Goal: Task Accomplishment & Management: Manage account settings

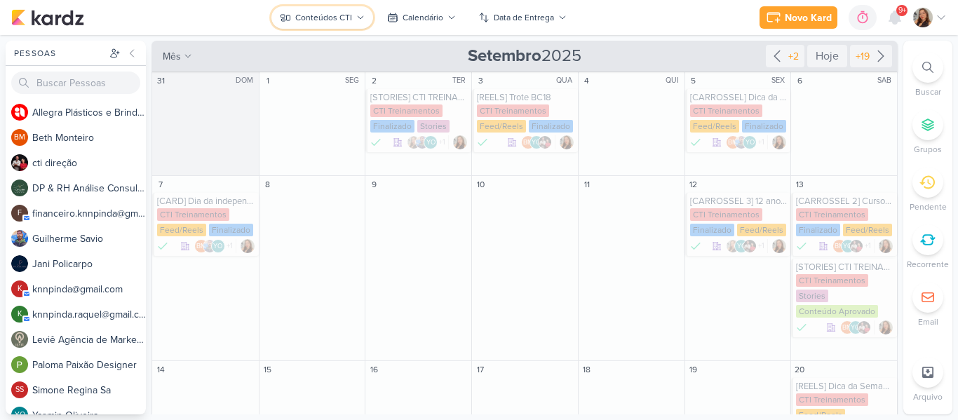
click at [353, 22] on button "Conteúdos CTI" at bounding box center [322, 17] width 102 height 22
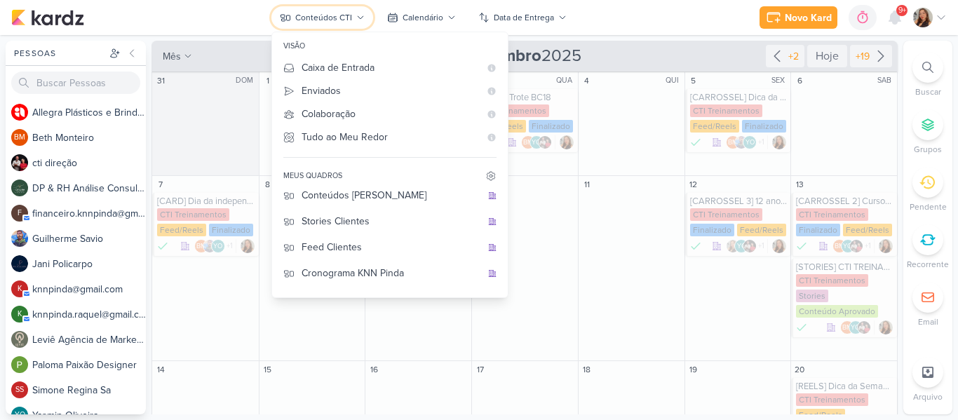
scroll to position [181, 0]
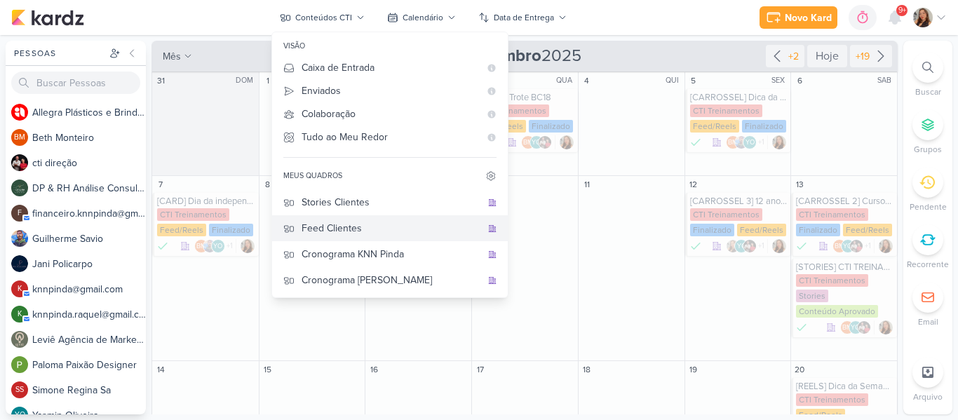
click at [396, 237] on button "Feed Clientes" at bounding box center [390, 228] width 236 height 26
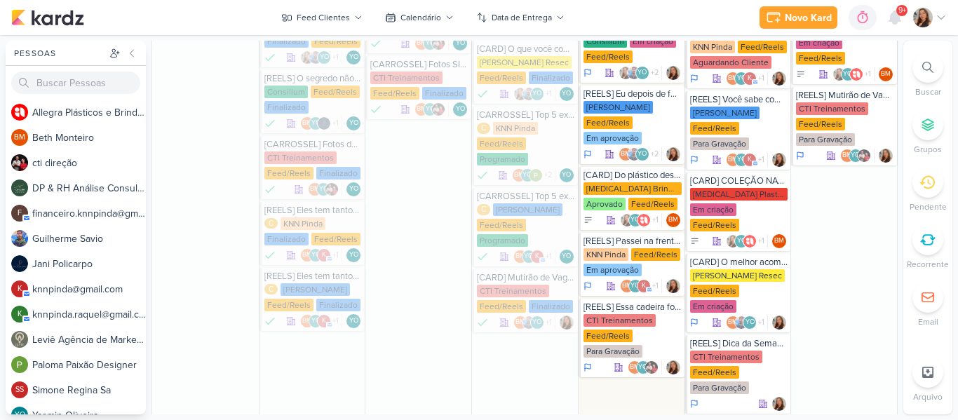
scroll to position [858, 0]
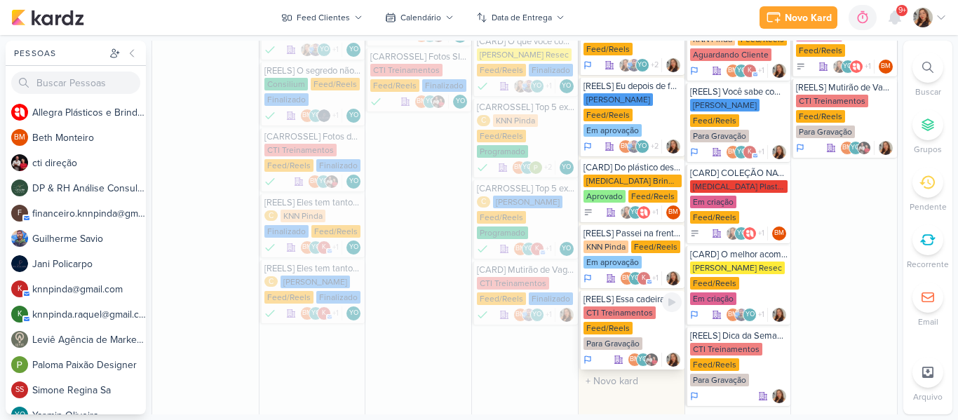
click at [614, 306] on div "CTI Treinamentos" at bounding box center [620, 312] width 72 height 13
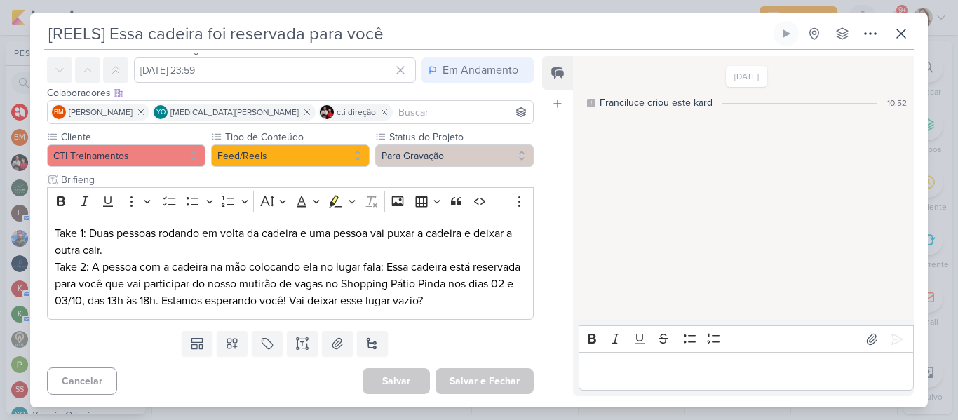
scroll to position [56, 0]
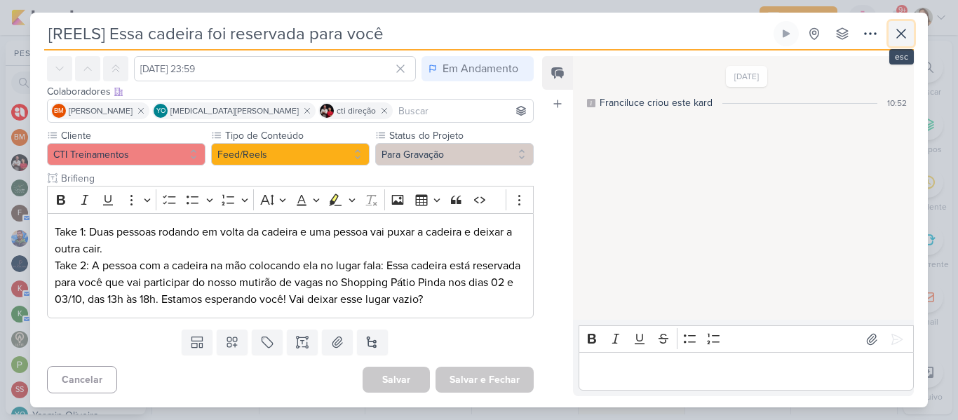
click at [896, 39] on icon at bounding box center [901, 33] width 17 height 17
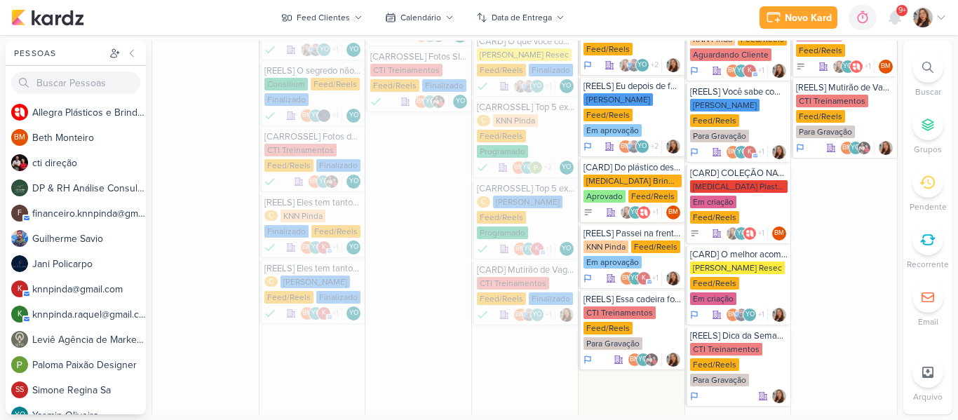
click at [899, 248] on div "Pessoas [GEOGRAPHIC_DATA] A l l e g r a P l á s t i c o s e B r i n d e s P e r…" at bounding box center [479, 228] width 958 height 374
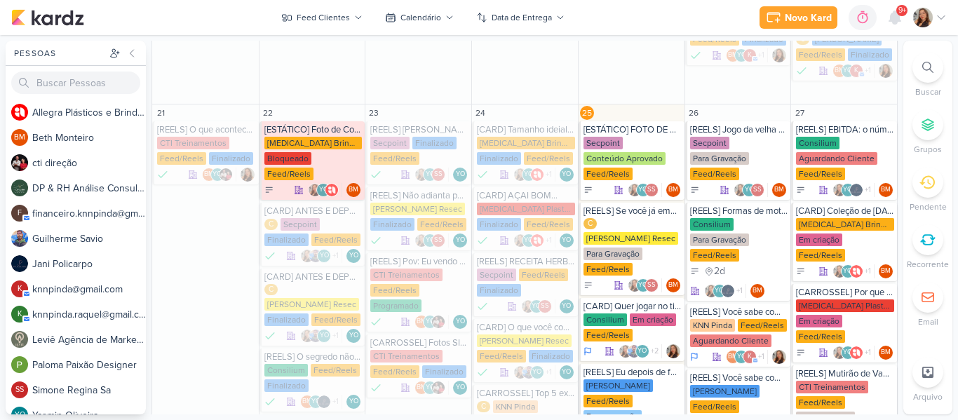
scroll to position [576, 0]
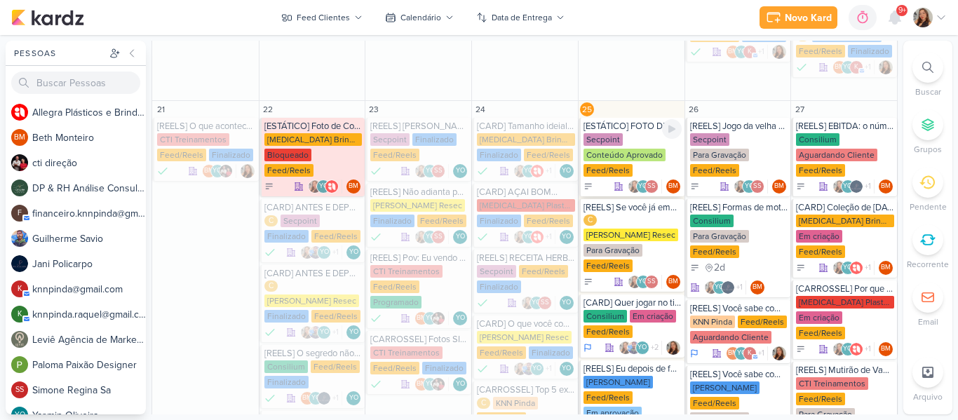
click at [633, 133] on div "Secpoint Conteúdo Aprovado Feed/Reels" at bounding box center [633, 155] width 98 height 45
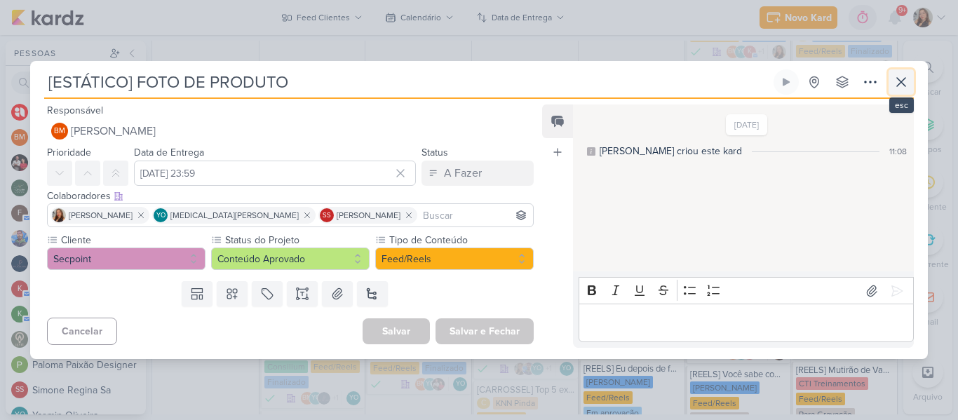
click at [897, 89] on icon at bounding box center [901, 82] width 17 height 17
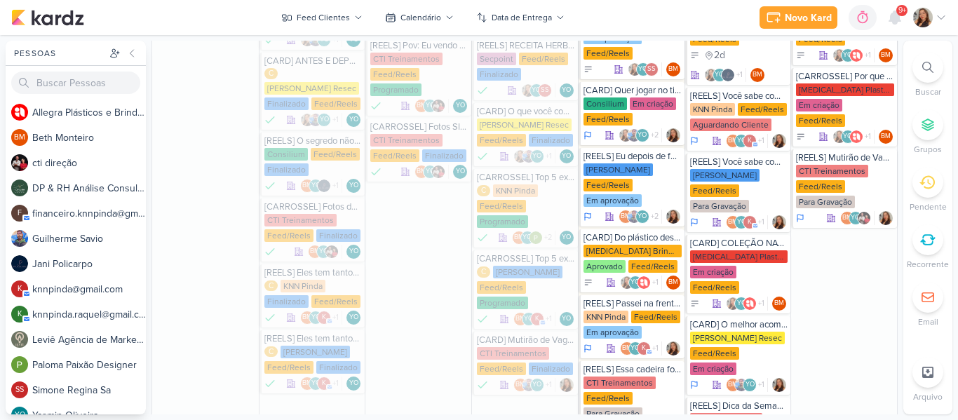
scroll to position [781, 0]
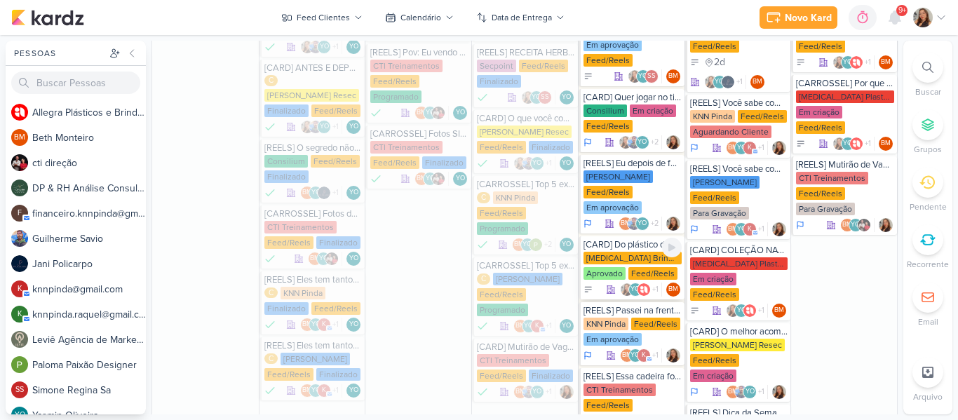
click at [616, 252] on div "[MEDICAL_DATA] Brindes PF" at bounding box center [633, 258] width 98 height 13
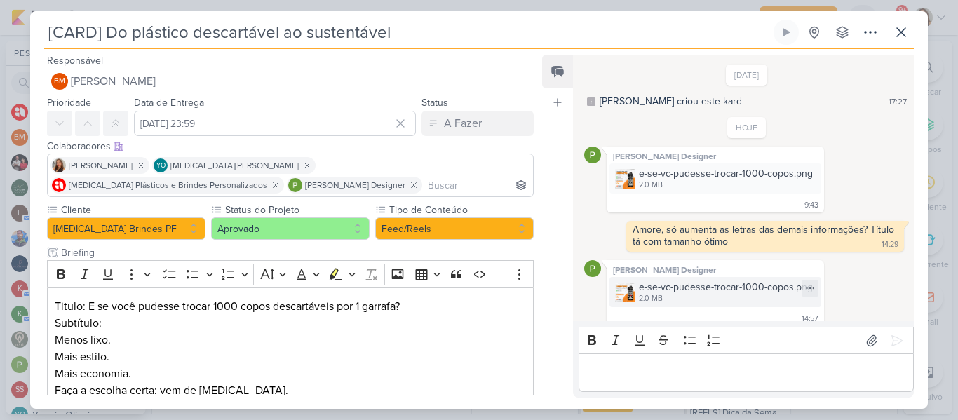
scroll to position [31, 0]
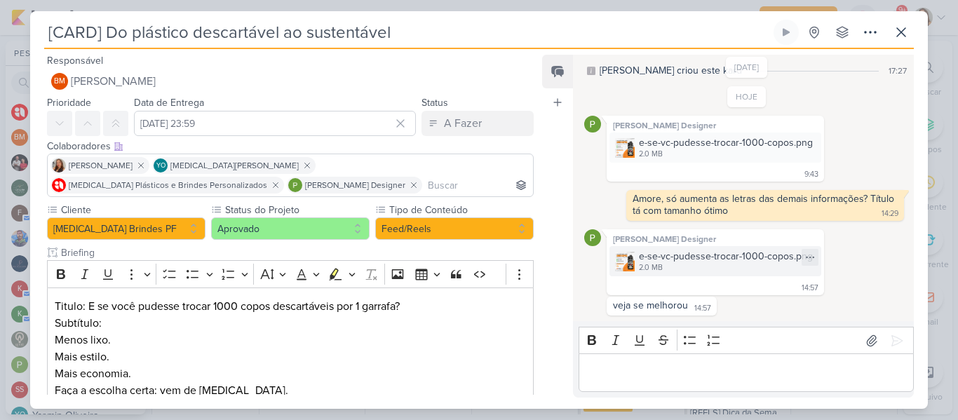
click at [640, 268] on div "2.0 MB" at bounding box center [726, 267] width 174 height 11
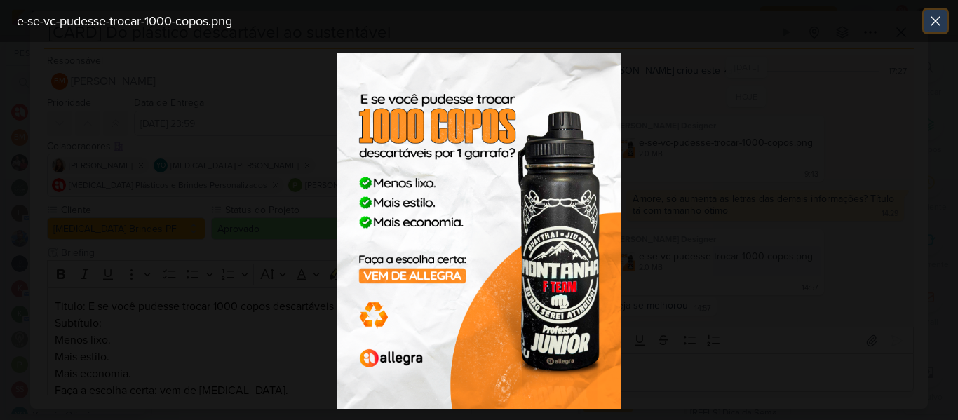
click at [926, 18] on button at bounding box center [935, 21] width 22 height 22
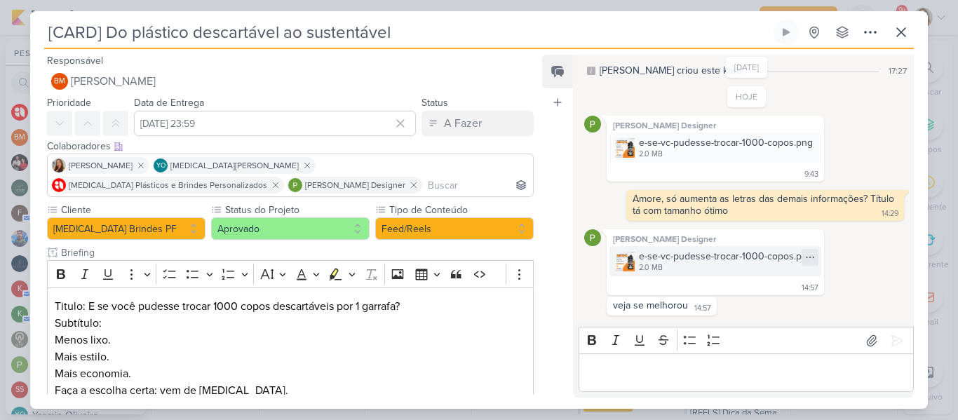
click at [804, 259] on icon at bounding box center [809, 257] width 11 height 11
click at [760, 306] on button "Baixar" at bounding box center [758, 304] width 113 height 20
click at [900, 35] on icon at bounding box center [901, 32] width 17 height 17
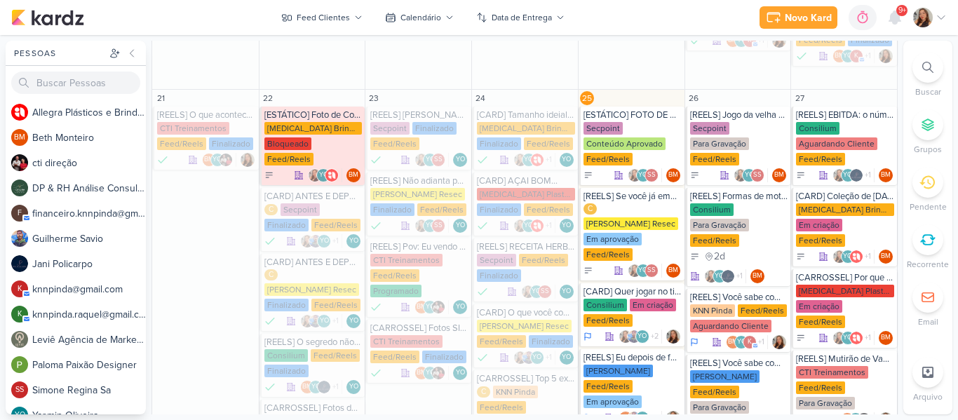
scroll to position [576, 0]
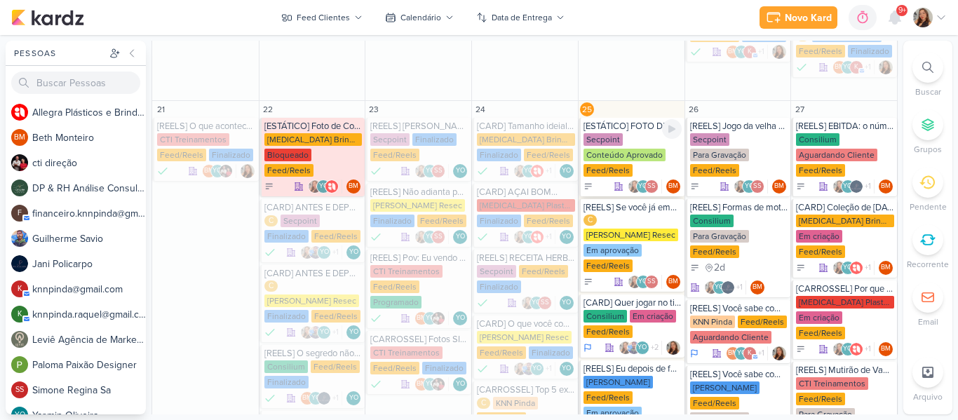
click at [633, 133] on div "Secpoint Conteúdo Aprovado Feed/Reels" at bounding box center [633, 155] width 98 height 45
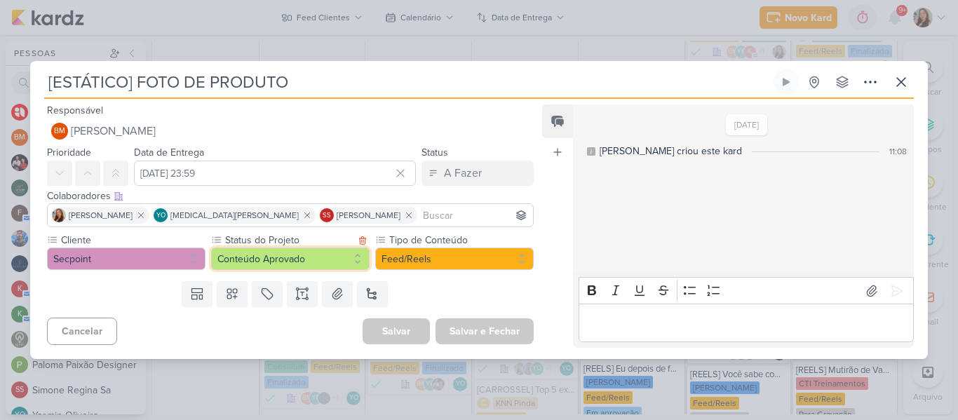
click at [306, 259] on button "Conteúdo Aprovado" at bounding box center [290, 259] width 159 height 22
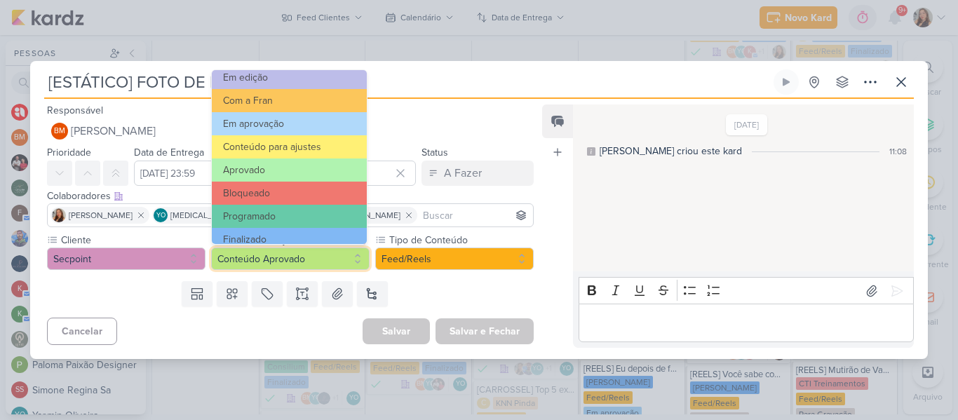
scroll to position [159, 0]
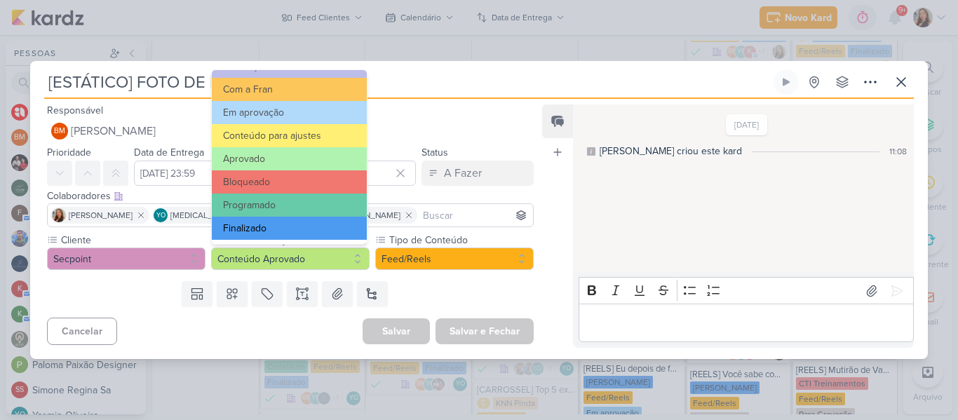
click at [339, 234] on button "Finalizado" at bounding box center [289, 228] width 155 height 23
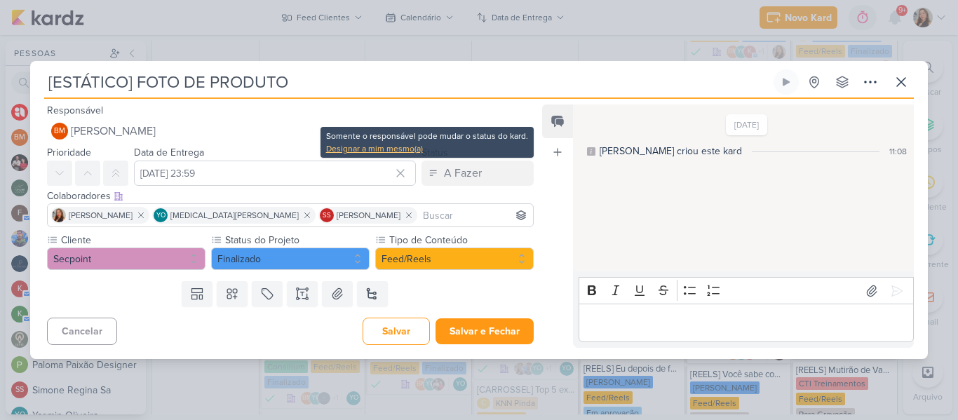
click at [414, 152] on div "Designar a mim mesmo(a)" at bounding box center [427, 148] width 202 height 13
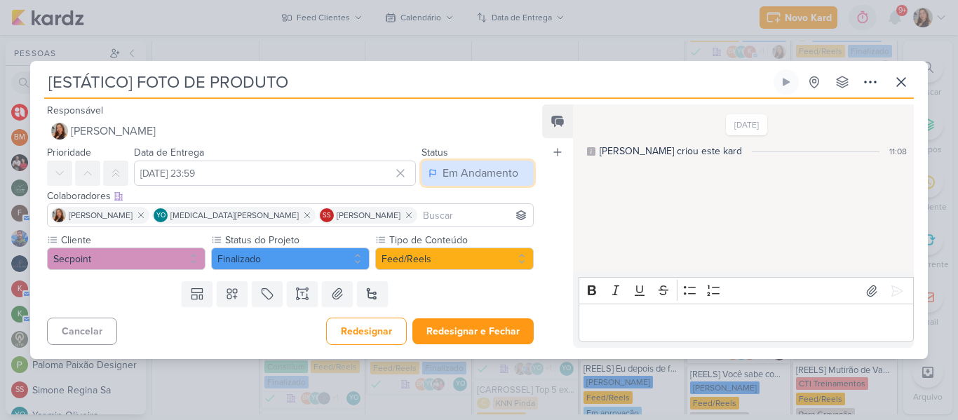
click at [466, 174] on div "Em Andamento" at bounding box center [481, 173] width 76 height 17
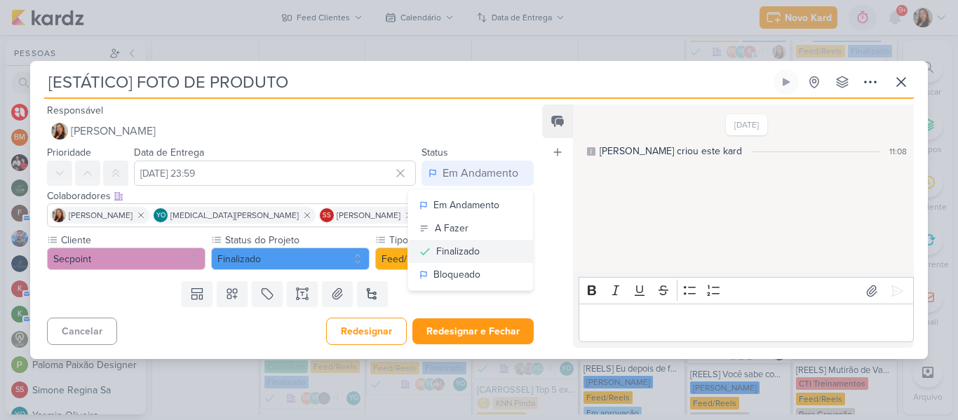
click at [457, 260] on button "Finalizado" at bounding box center [470, 251] width 125 height 23
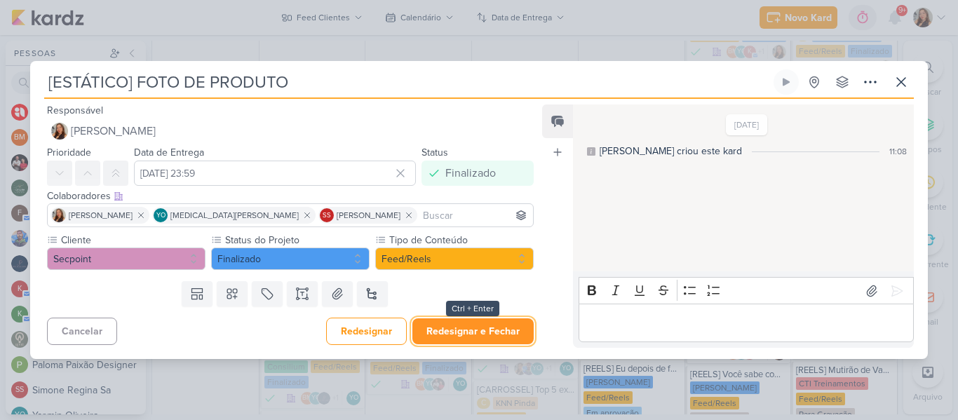
click at [455, 329] on button "Redesignar e Fechar" at bounding box center [472, 331] width 121 height 26
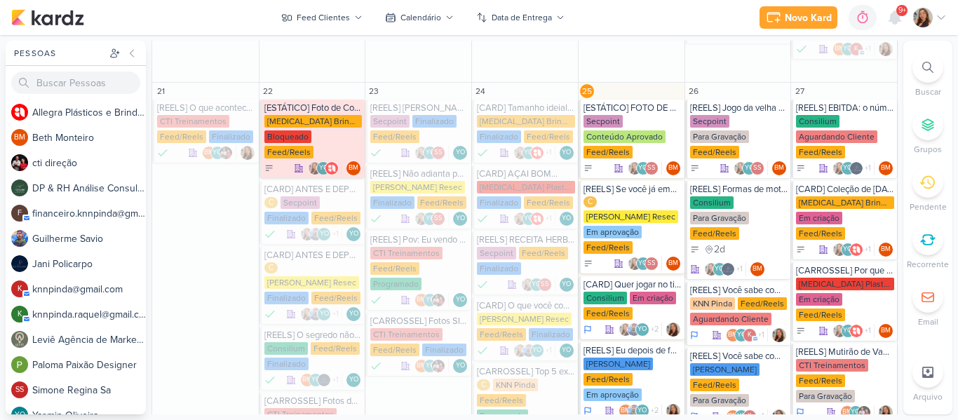
scroll to position [593, 0]
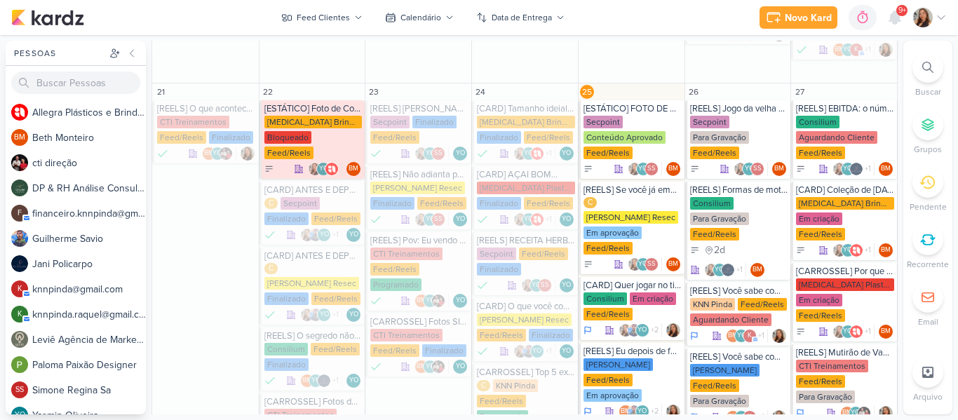
click at [897, 176] on div "Pessoas [GEOGRAPHIC_DATA] A l l e g r a P l á s t i c o s e B r i n d e s P e r…" at bounding box center [479, 228] width 958 height 374
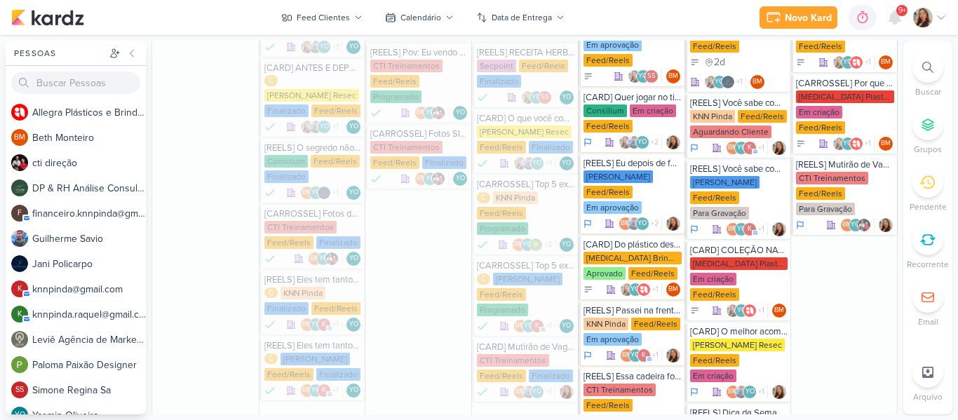
scroll to position [778, 0]
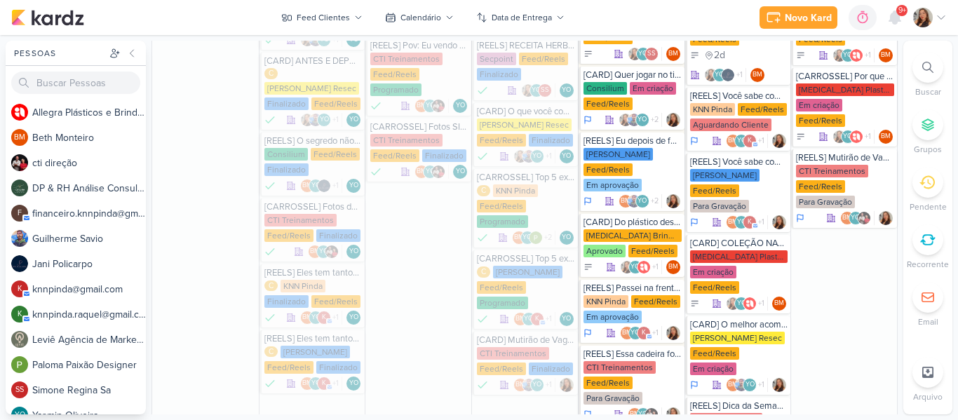
scroll to position [793, 0]
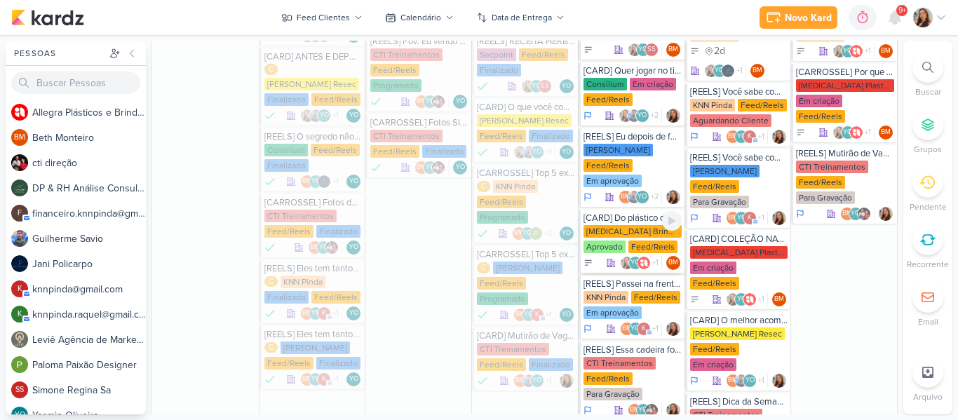
click at [630, 225] on div "[MEDICAL_DATA] Brindes PF" at bounding box center [633, 231] width 98 height 13
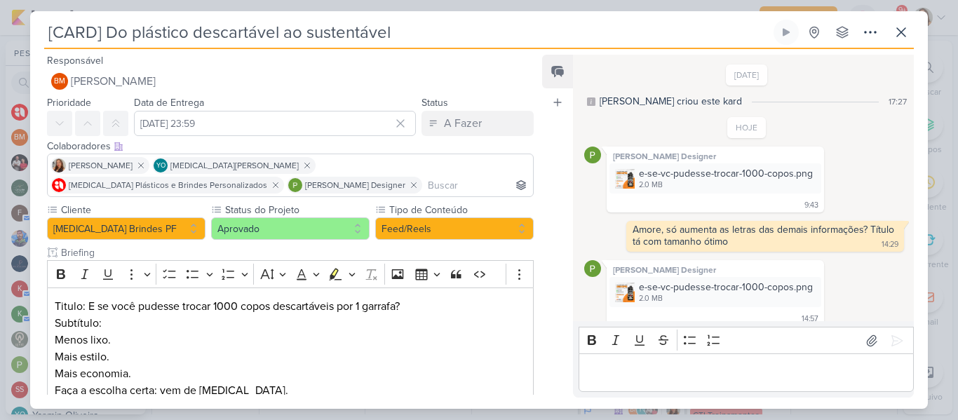
scroll to position [31, 0]
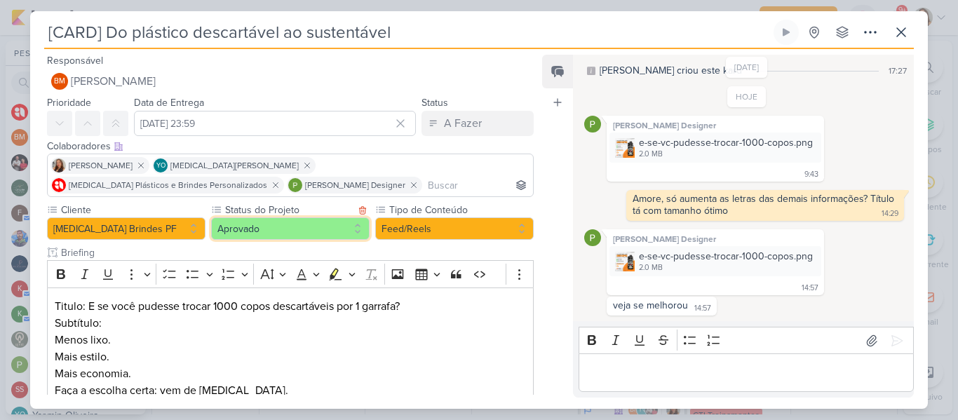
click at [331, 234] on button "Aprovado" at bounding box center [290, 228] width 159 height 22
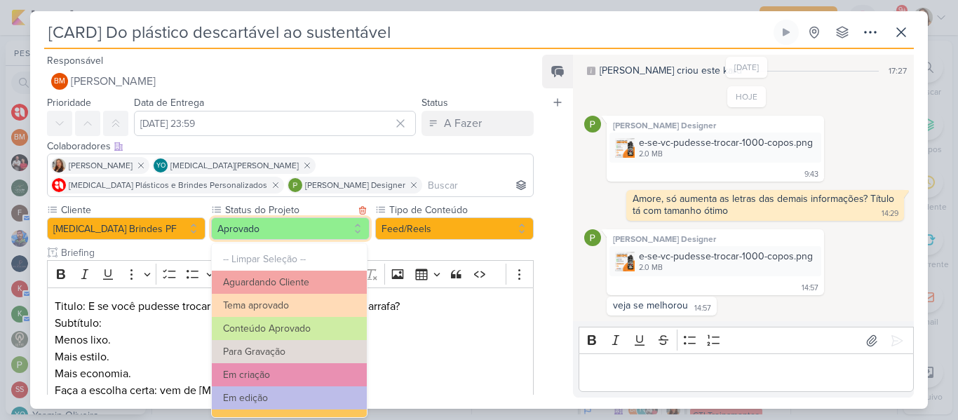
scroll to position [159, 0]
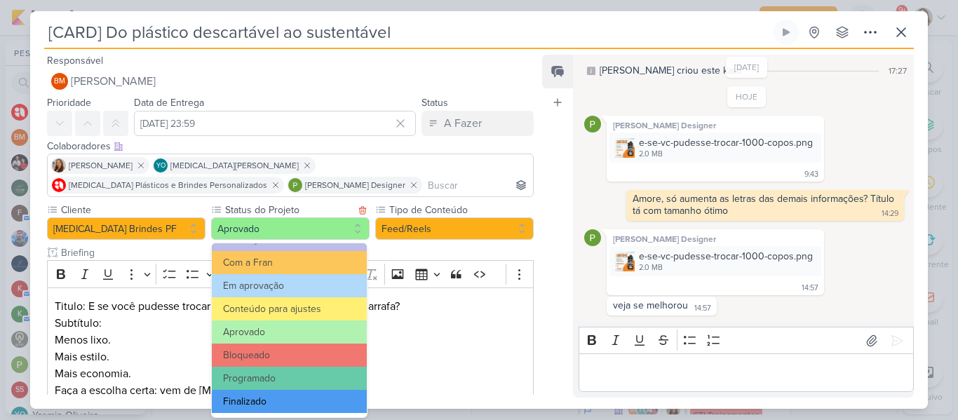
click at [316, 398] on button "Finalizado" at bounding box center [289, 401] width 155 height 23
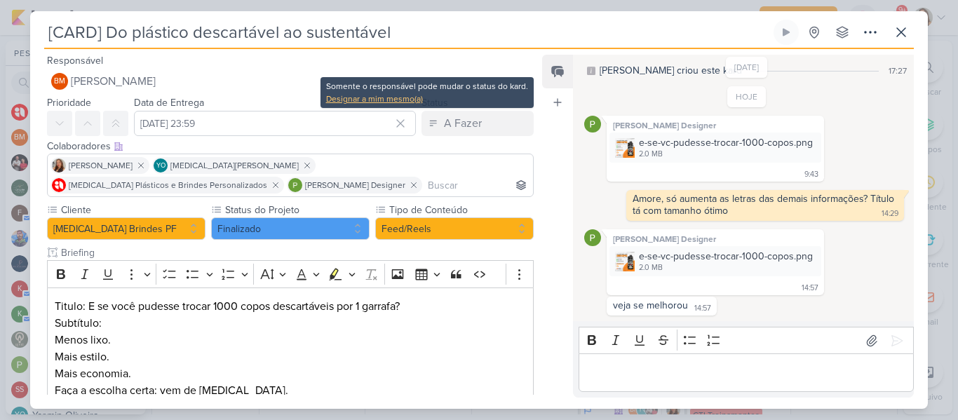
click at [414, 100] on div "Designar a mim mesmo(a)" at bounding box center [427, 99] width 202 height 13
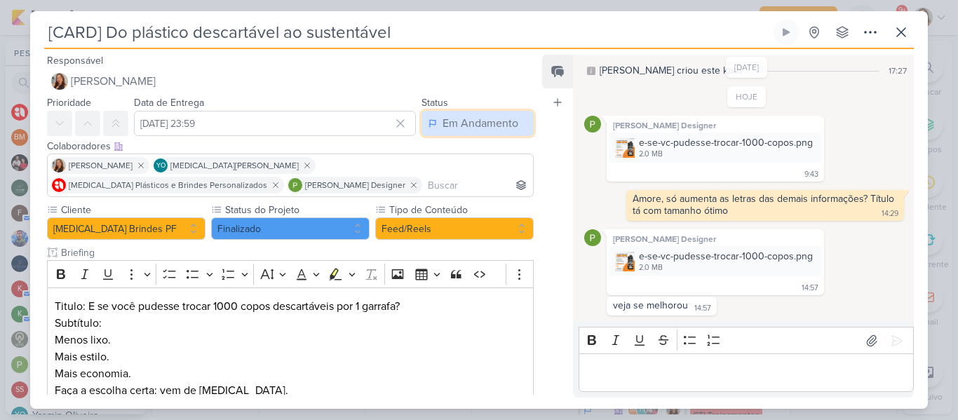
click at [436, 116] on button "Em Andamento" at bounding box center [477, 123] width 112 height 25
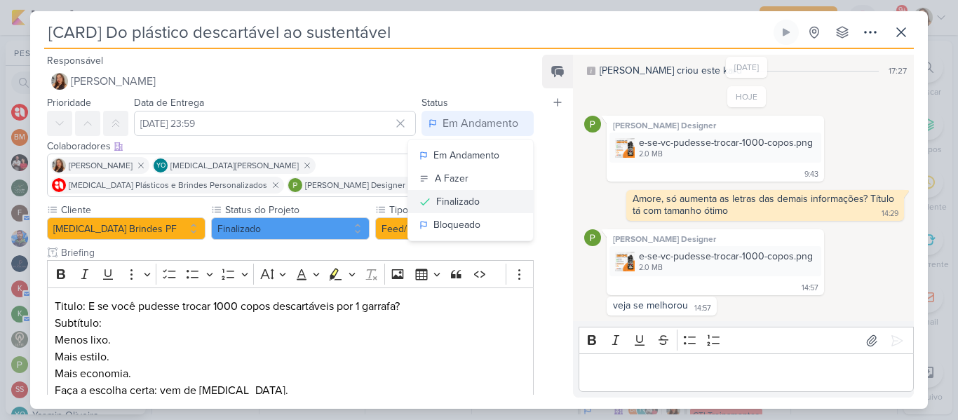
click at [484, 201] on button "Finalizado" at bounding box center [470, 201] width 125 height 23
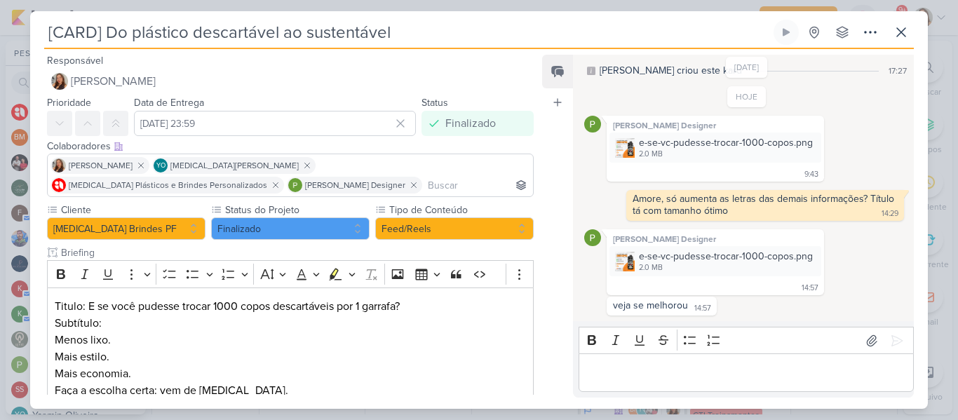
scroll to position [93, 0]
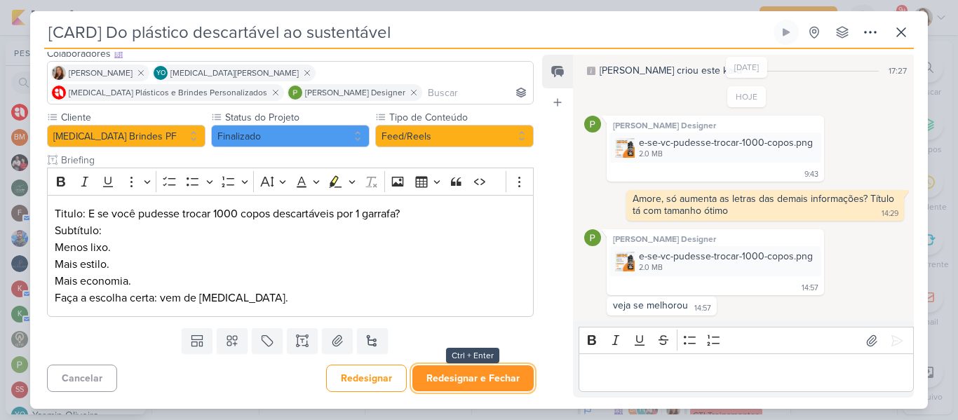
click at [492, 379] on button "Redesignar e Fechar" at bounding box center [472, 378] width 121 height 26
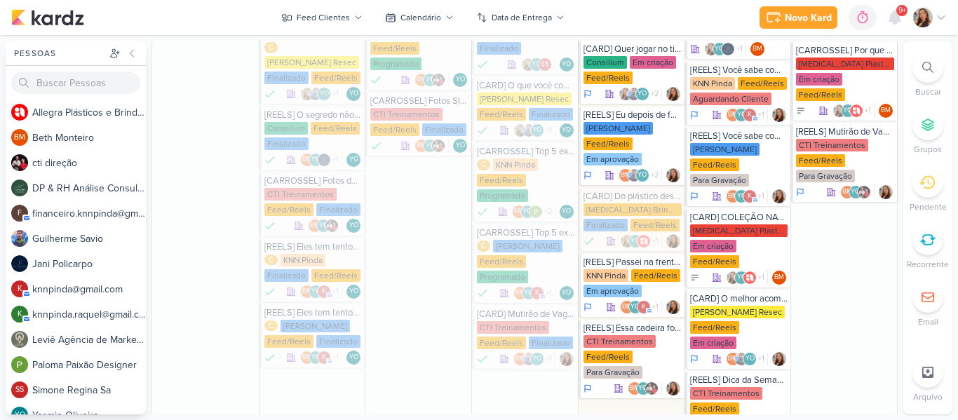
scroll to position [833, 0]
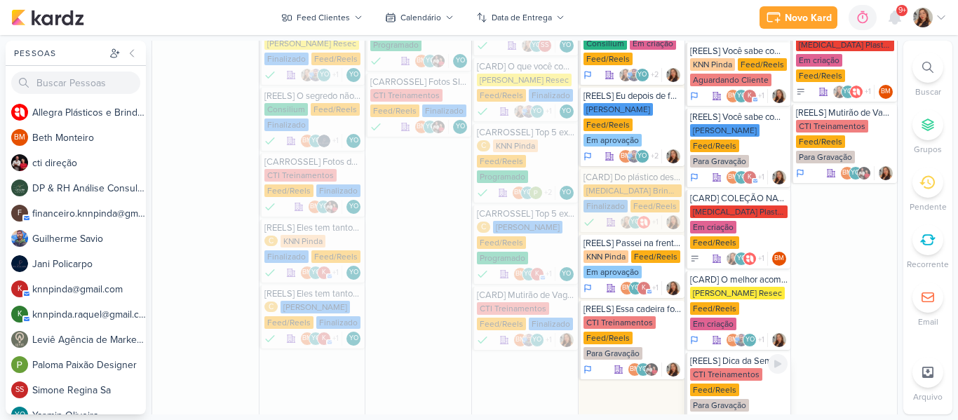
click at [716, 384] on div "Feed/Reels" at bounding box center [714, 390] width 49 height 13
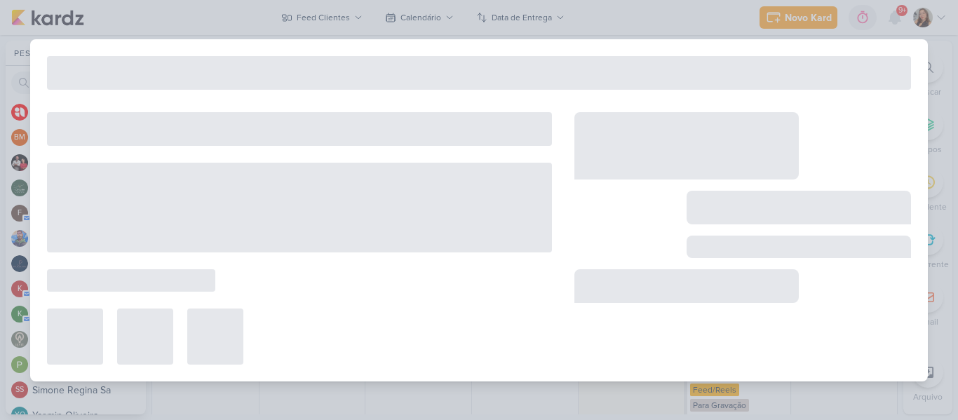
type input "[REELS] Dica da Semana - setembro amarelo"
type input "[DATE] 23:59"
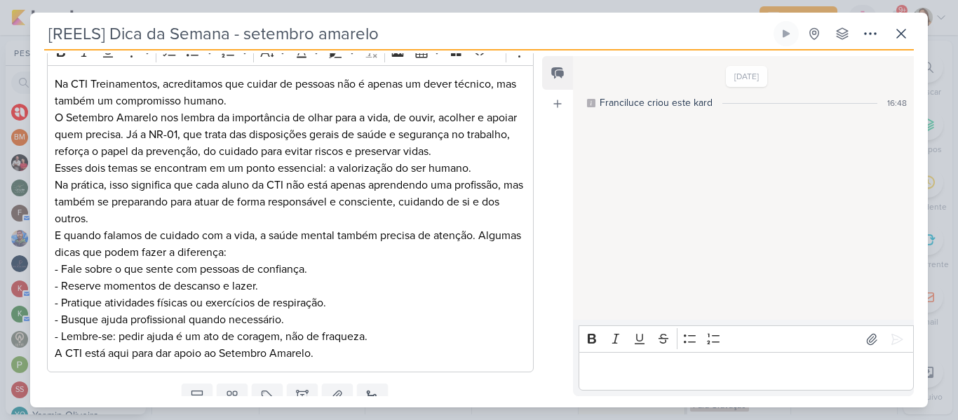
scroll to position [203, 0]
click at [533, 220] on div "Cliente CTI Treinamentos Tipo de Conteúdo" at bounding box center [284, 181] width 509 height 398
click at [912, 35] on button at bounding box center [901, 33] width 25 height 25
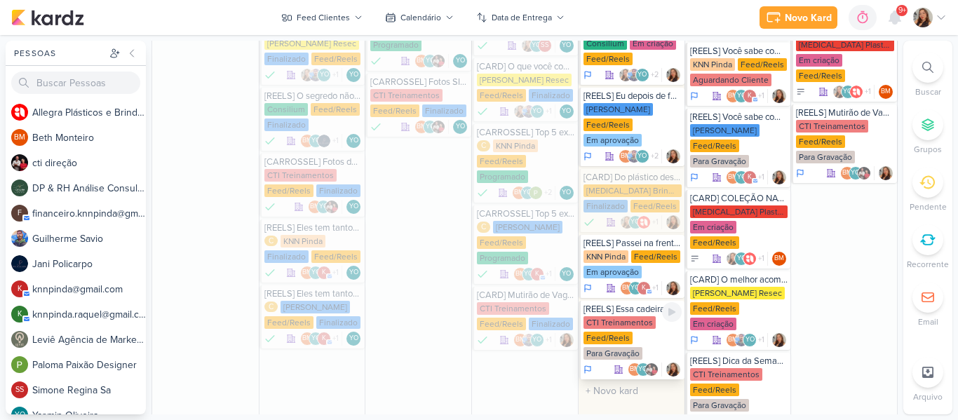
click at [611, 347] on div "Para Gravação" at bounding box center [613, 353] width 59 height 13
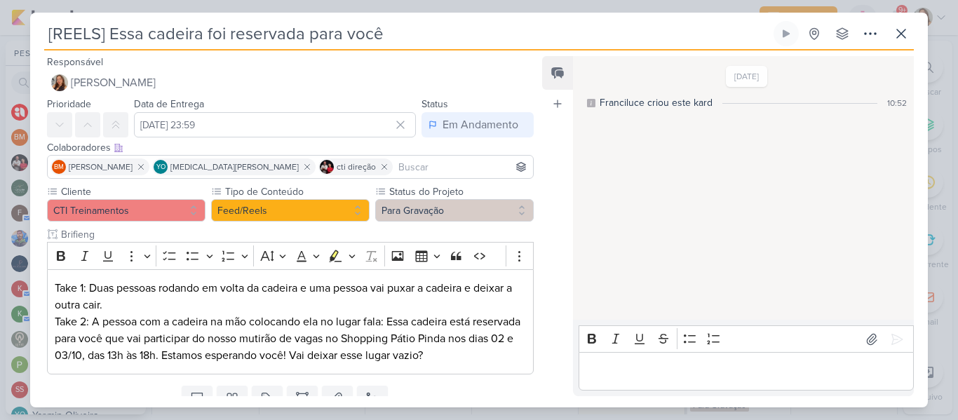
scroll to position [56, 0]
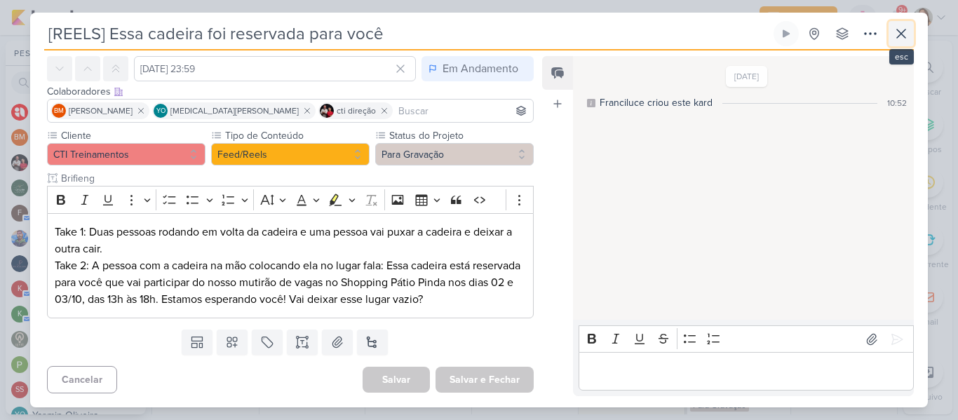
click at [897, 36] on icon at bounding box center [901, 33] width 17 height 17
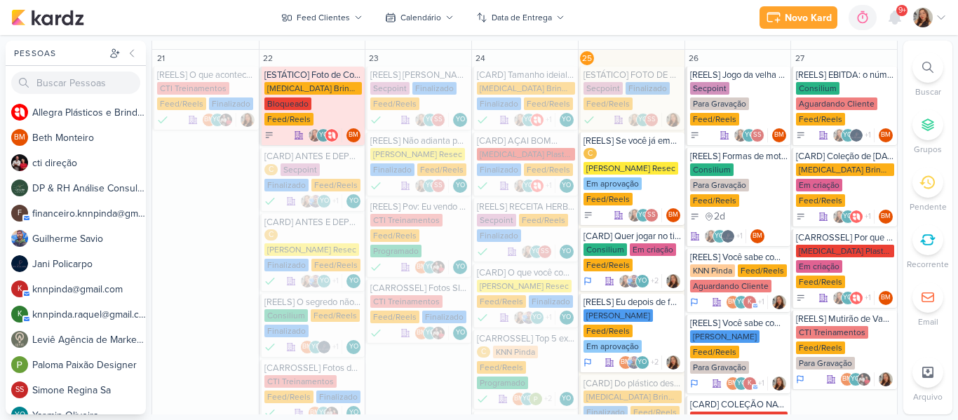
scroll to position [612, 0]
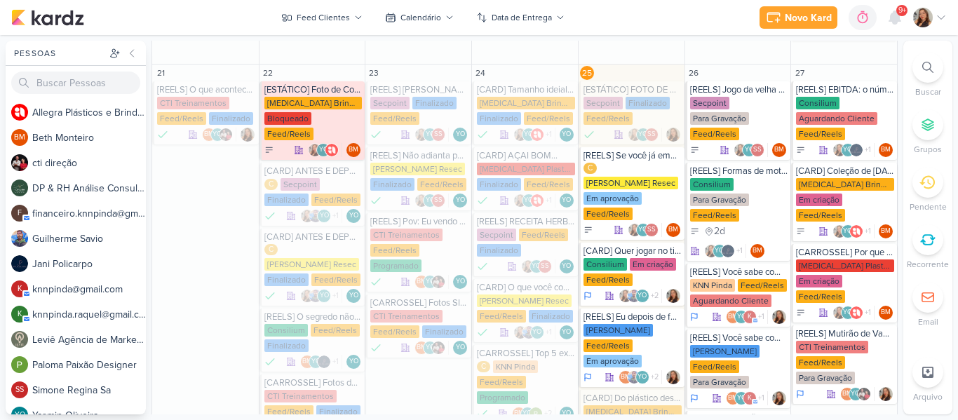
click at [902, 179] on div "Pessoas [GEOGRAPHIC_DATA] A l l e g r a P l á s t i c o s e B r i n d e s P e r…" at bounding box center [479, 228] width 958 height 374
drag, startPoint x: 902, startPoint y: 179, endPoint x: 751, endPoint y: 59, distance: 192.7
click at [751, 59] on div "Pessoas [GEOGRAPHIC_DATA] A l l e g r a P l á s t i c o s e B r i n d e s P e r…" at bounding box center [479, 228] width 958 height 374
click at [624, 192] on div "Em aprovação" at bounding box center [613, 198] width 58 height 13
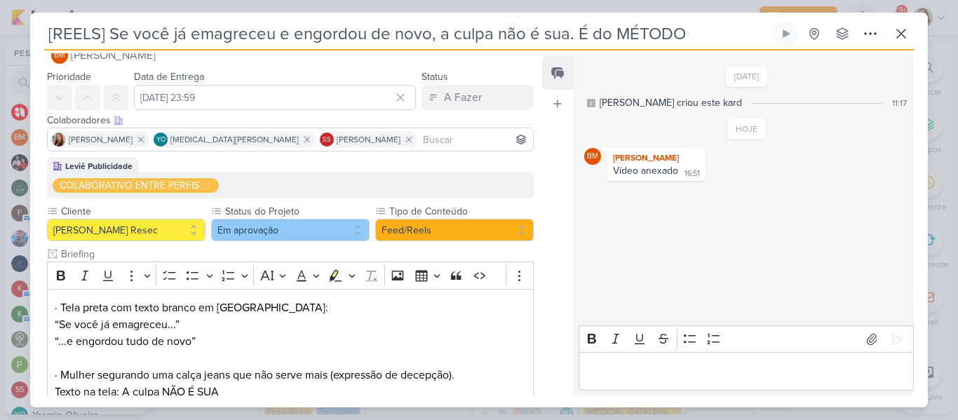
scroll to position [19, 0]
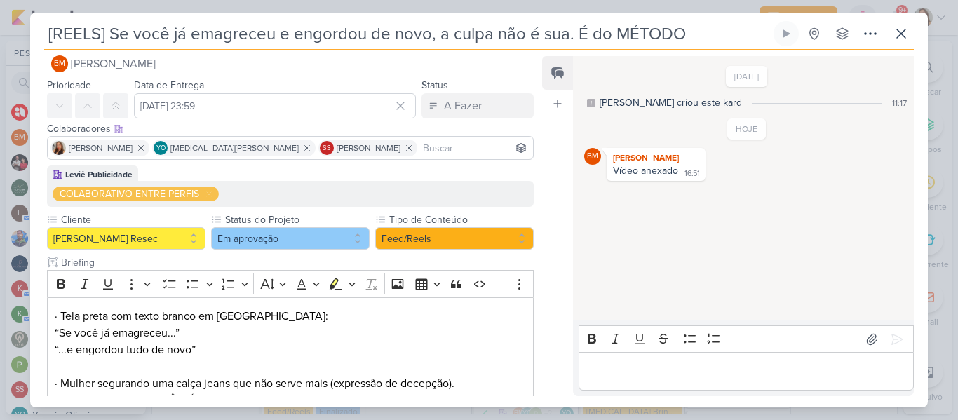
click at [487, 41] on input "[REELS] Se você já emagreceu e engordou de novo, a culpa não é sua. É do MÉTODO" at bounding box center [407, 33] width 727 height 25
drag, startPoint x: 109, startPoint y: 34, endPoint x: 564, endPoint y: 47, distance: 455.3
click at [564, 47] on div "[REELS] Se você já emagreceu e engordou de novo, a culpa não é sua. É do MÉTODO…" at bounding box center [479, 35] width 870 height 29
click at [335, 236] on button "Em aprovação" at bounding box center [290, 238] width 159 height 22
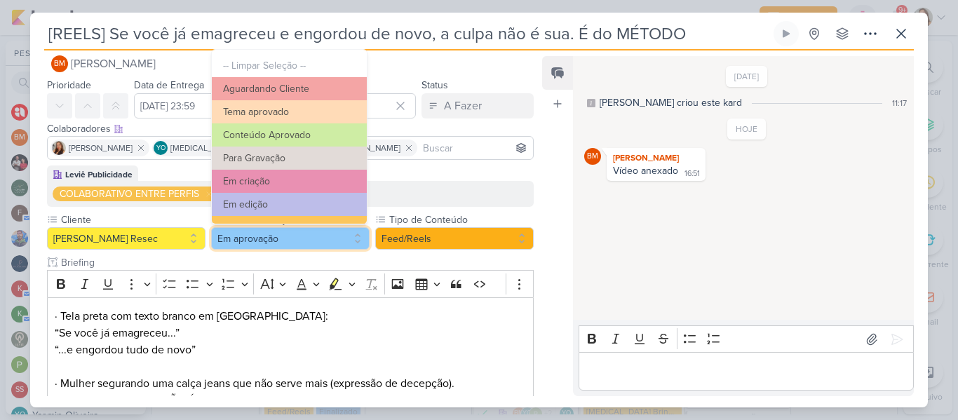
scroll to position [159, 0]
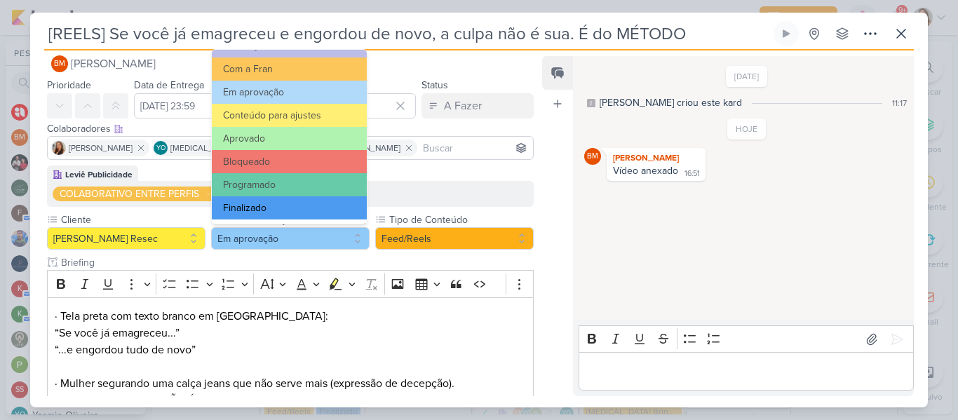
click at [320, 213] on button "Finalizado" at bounding box center [289, 207] width 155 height 23
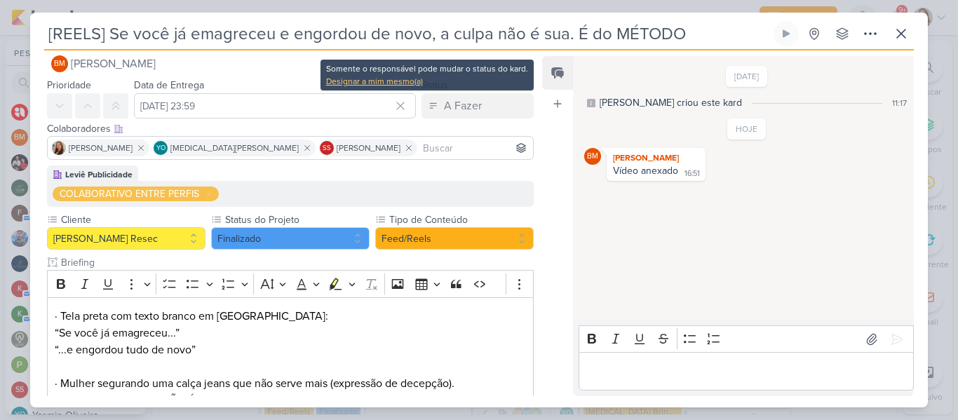
click at [413, 84] on div "Designar a mim mesmo(a)" at bounding box center [427, 81] width 202 height 13
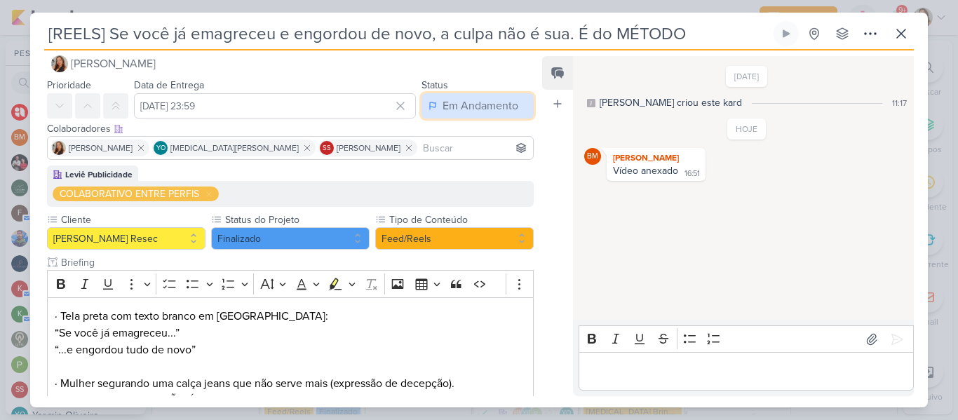
click at [460, 100] on div "Em Andamento" at bounding box center [481, 105] width 76 height 17
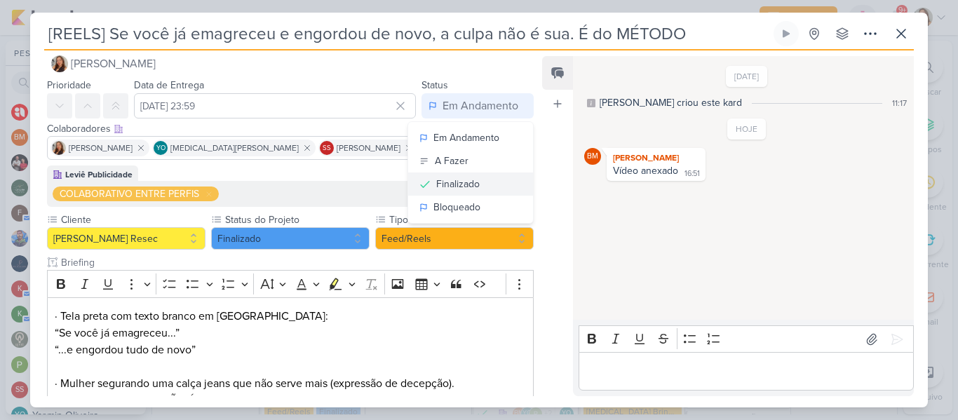
click at [455, 189] on div "Finalizado" at bounding box center [457, 184] width 43 height 15
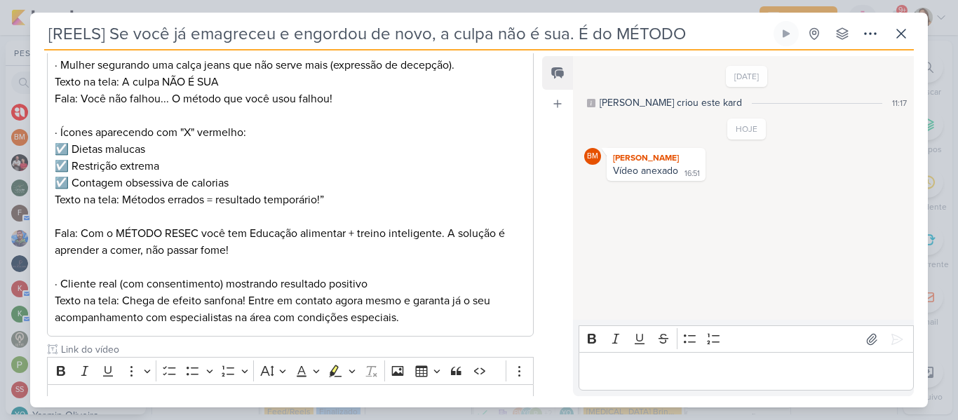
scroll to position [442, 0]
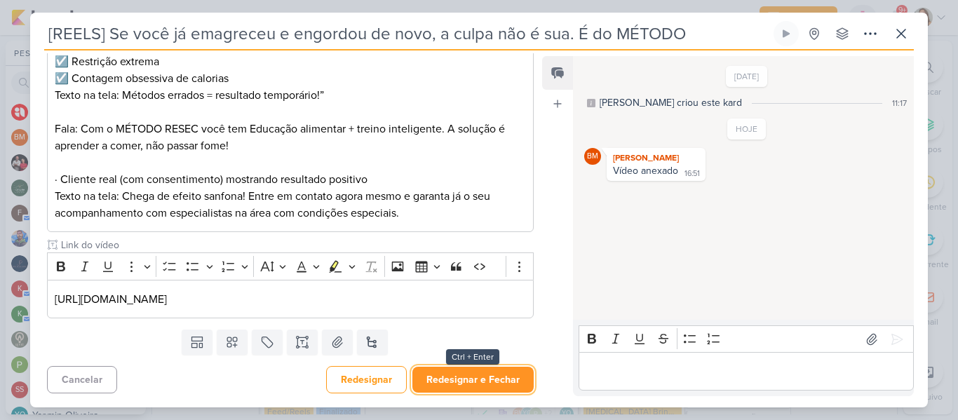
click at [501, 384] on button "Redesignar e Fechar" at bounding box center [472, 380] width 121 height 26
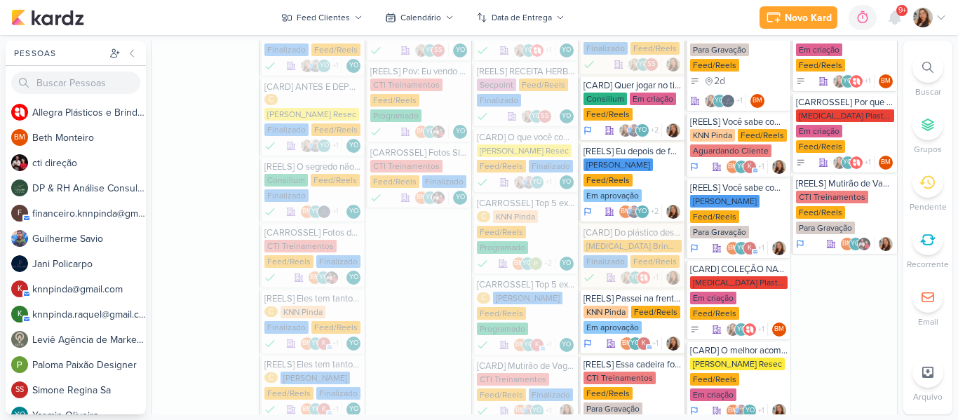
scroll to position [767, 0]
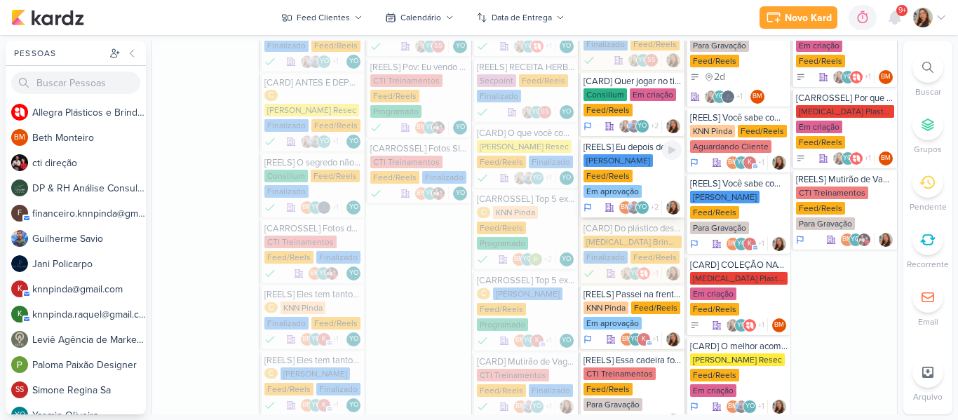
click at [644, 168] on div "[PERSON_NAME] Feed/Reels Em aprovação" at bounding box center [633, 176] width 98 height 45
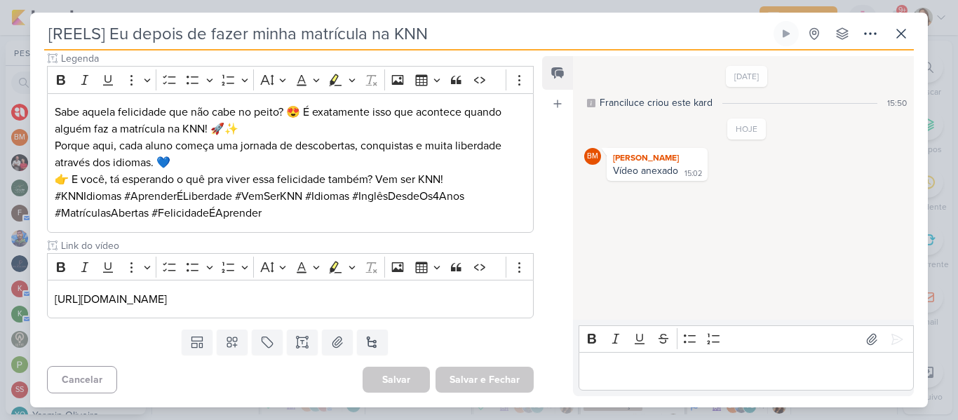
scroll to position [0, 0]
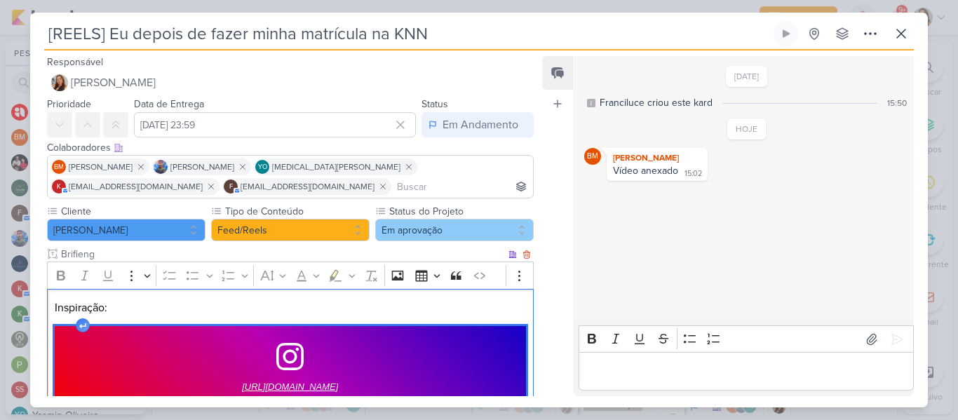
click at [319, 386] on span "[URL][DOMAIN_NAME]" at bounding box center [290, 387] width 96 height 17
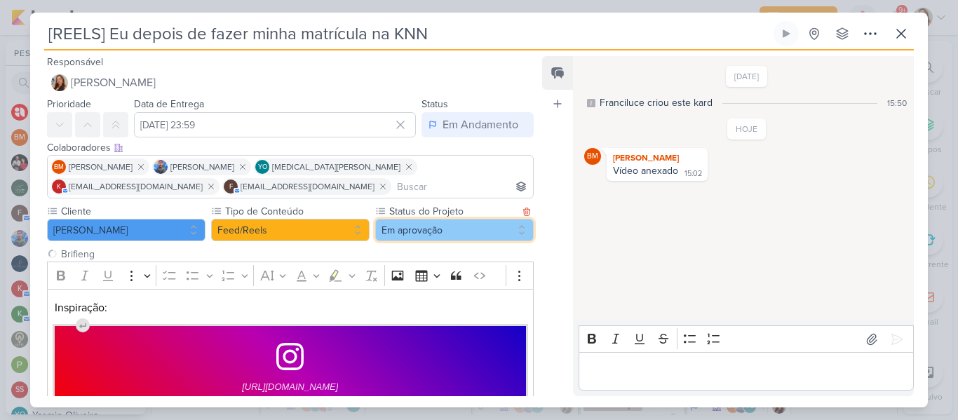
click at [400, 231] on button "Em aprovação" at bounding box center [454, 230] width 159 height 22
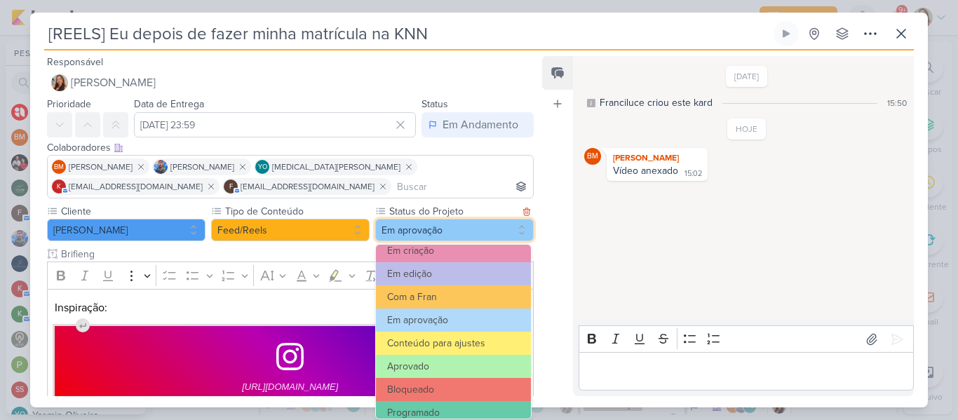
scroll to position [128, 0]
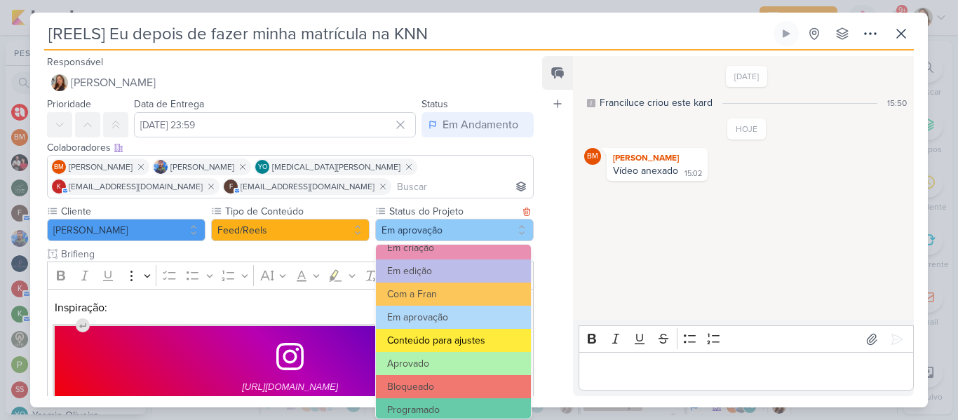
click at [497, 340] on button "Conteúdo para ajustes" at bounding box center [453, 340] width 155 height 23
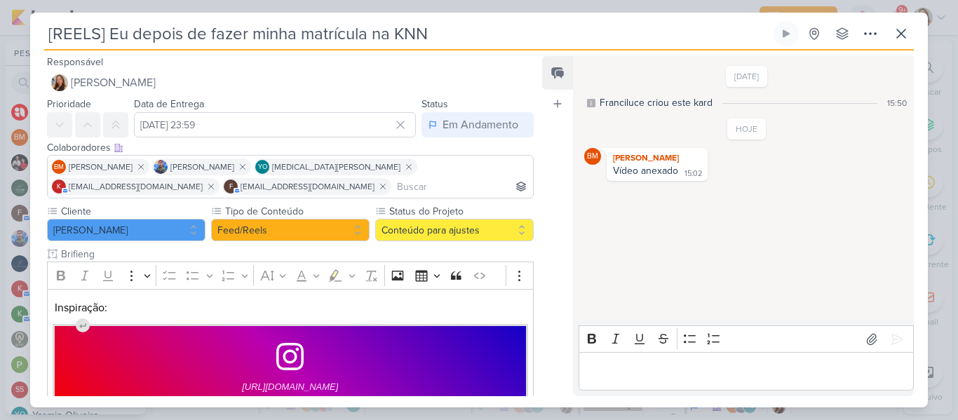
scroll to position [377, 0]
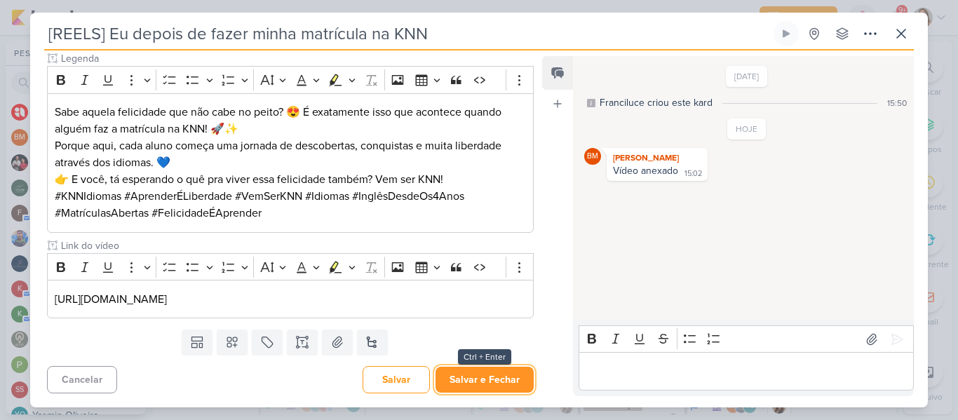
click at [483, 388] on button "Salvar e Fechar" at bounding box center [485, 380] width 98 height 26
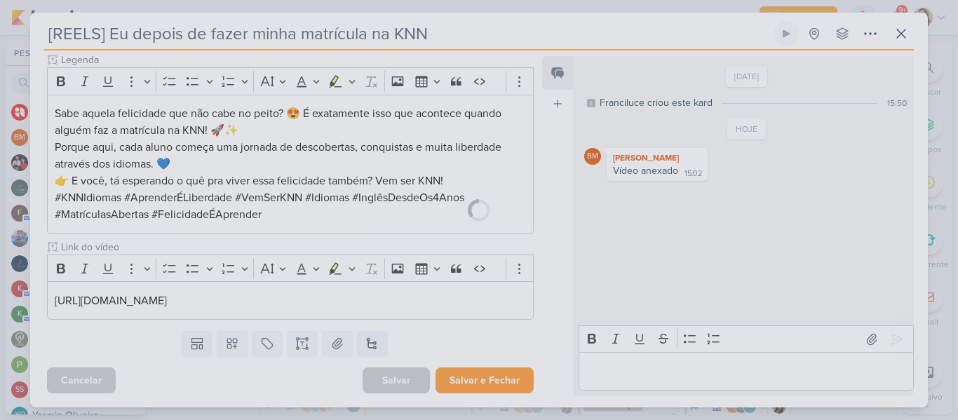
scroll to position [375, 0]
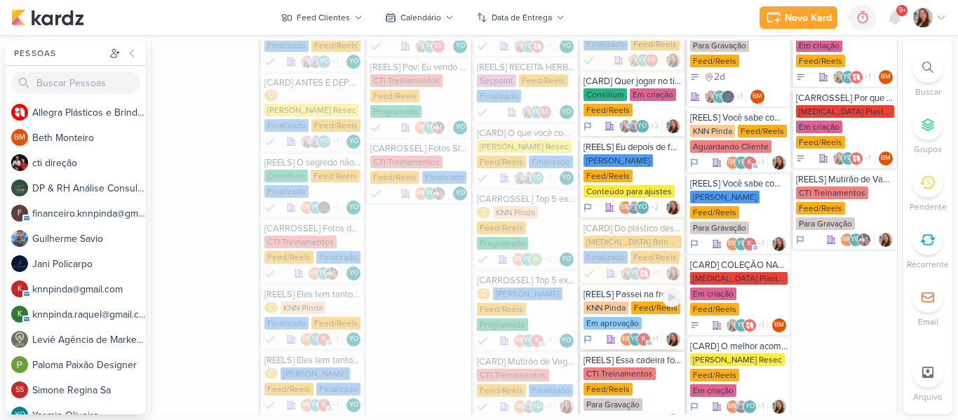
click at [616, 302] on div "KNN Pinda" at bounding box center [606, 308] width 45 height 13
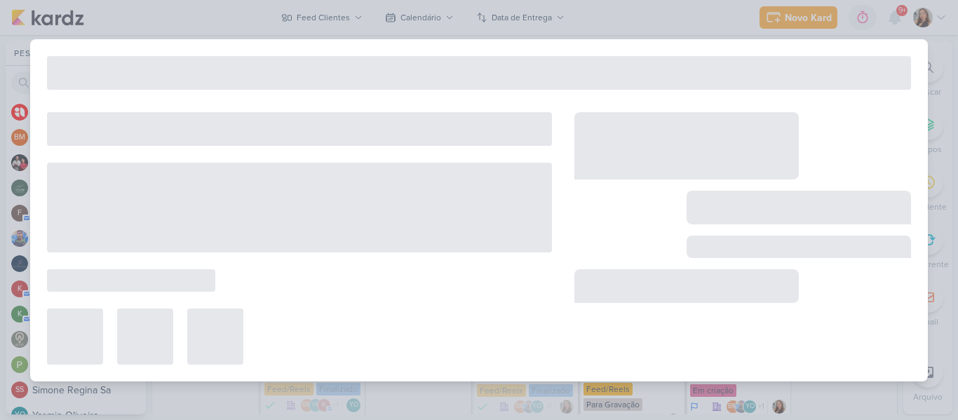
type input "[REELS] Passei na frente e nunca entrei"
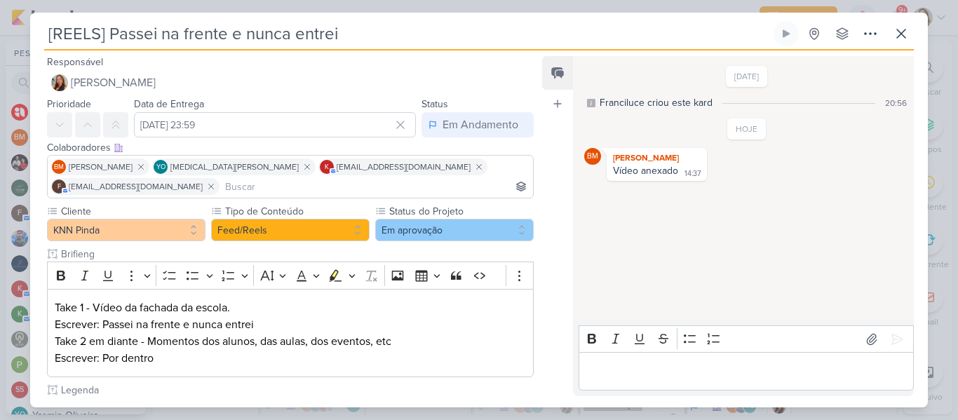
scroll to position [290, 0]
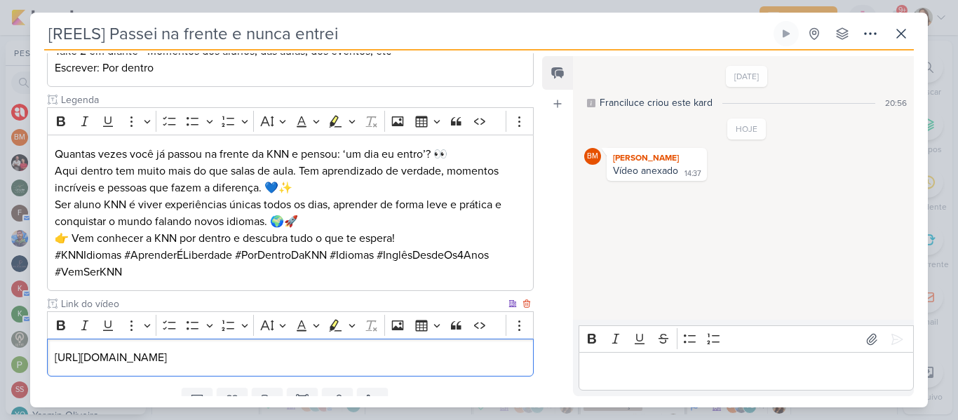
click at [333, 360] on p "[URL][DOMAIN_NAME]" at bounding box center [290, 357] width 471 height 17
drag, startPoint x: 511, startPoint y: 357, endPoint x: 86, endPoint y: 368, distance: 425.9
click at [86, 368] on div "[URL][DOMAIN_NAME]" at bounding box center [290, 358] width 487 height 39
copy p "[URL][DOMAIN_NAME]"
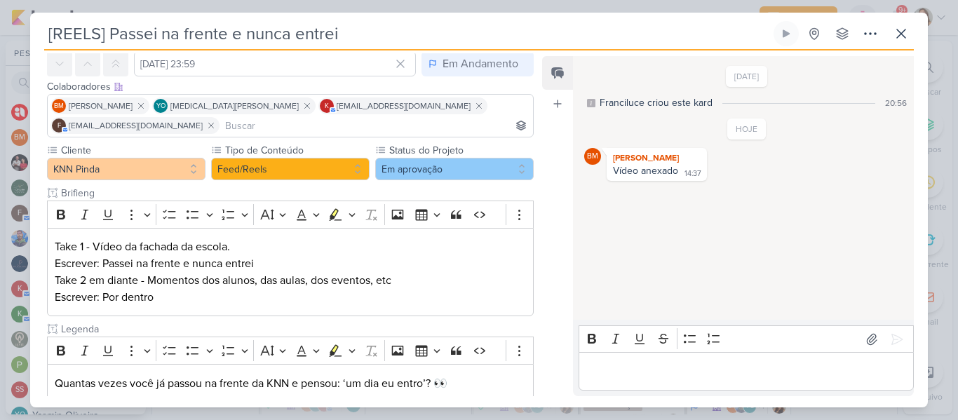
scroll to position [28, 0]
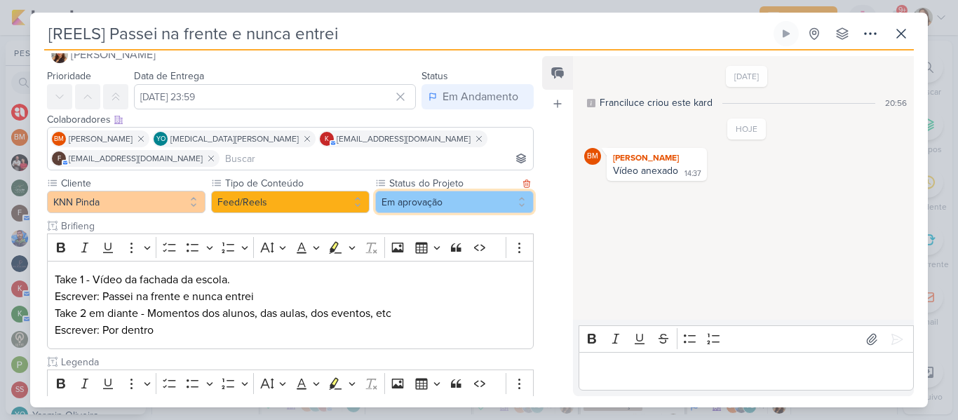
click at [435, 201] on button "Em aprovação" at bounding box center [454, 202] width 159 height 22
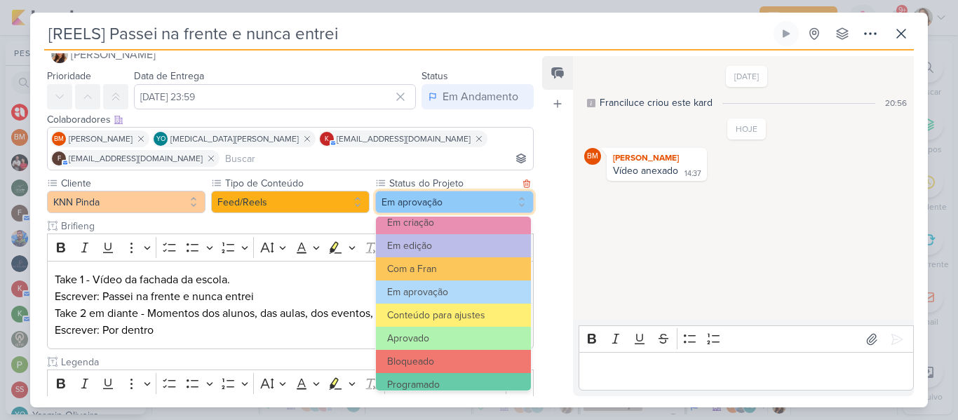
scroll to position [149, 0]
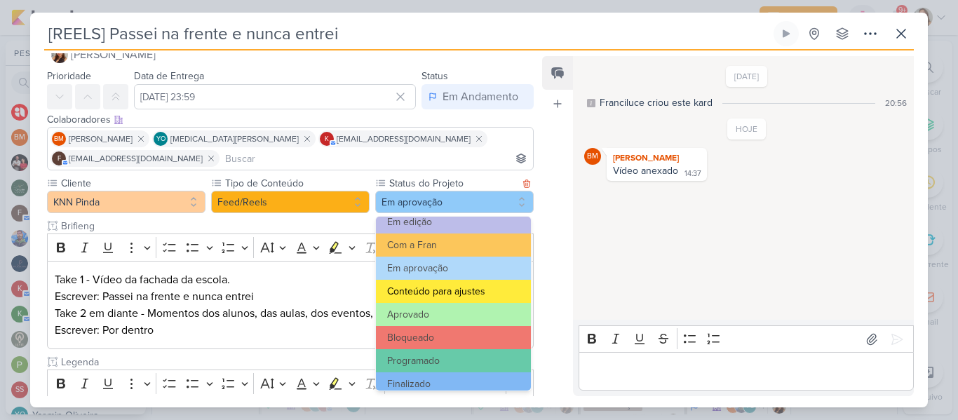
click at [478, 284] on button "Conteúdo para ajustes" at bounding box center [453, 291] width 155 height 23
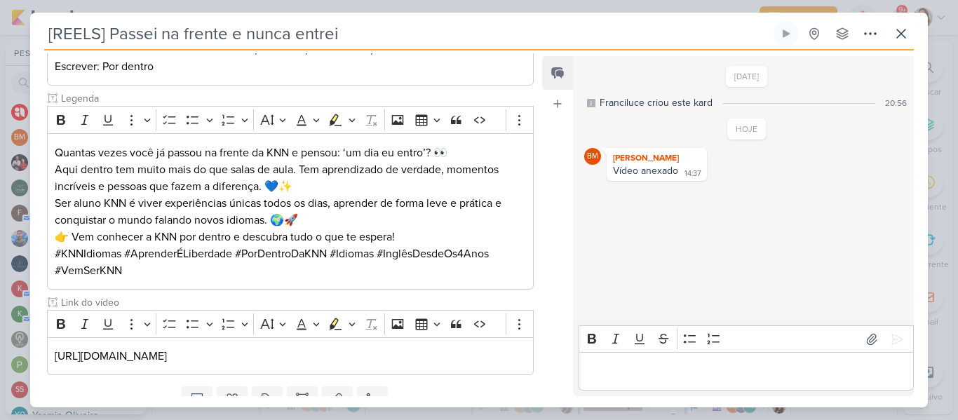
scroll to position [349, 0]
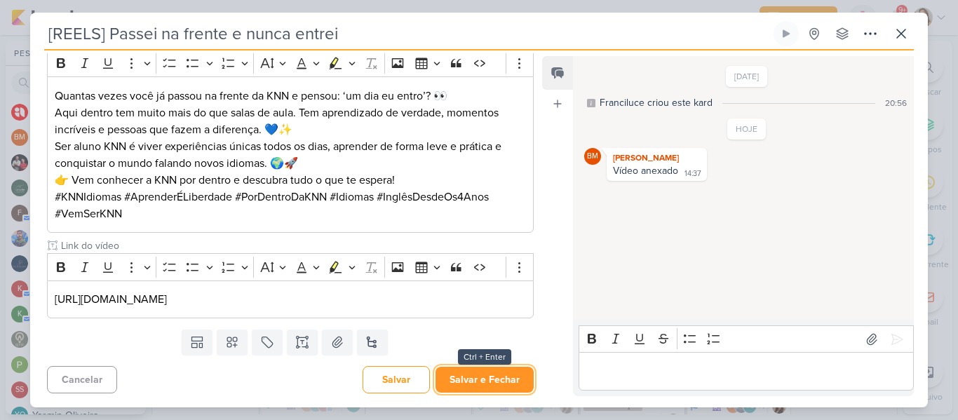
click at [487, 373] on button "Salvar e Fechar" at bounding box center [485, 380] width 98 height 26
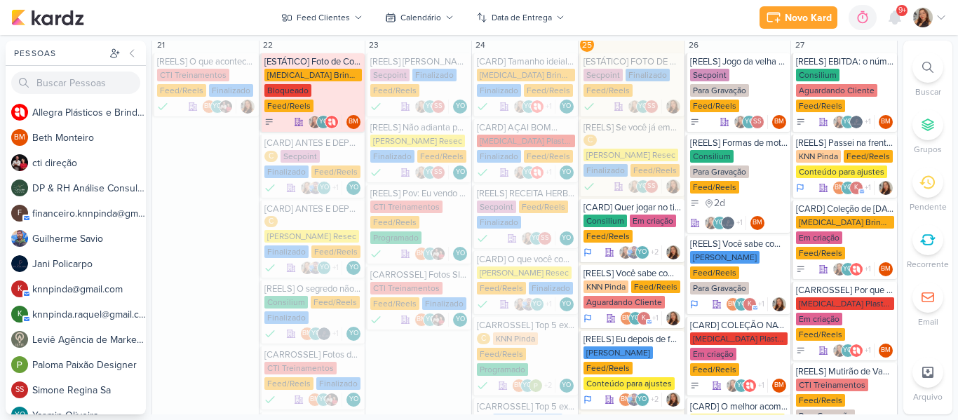
scroll to position [612, 0]
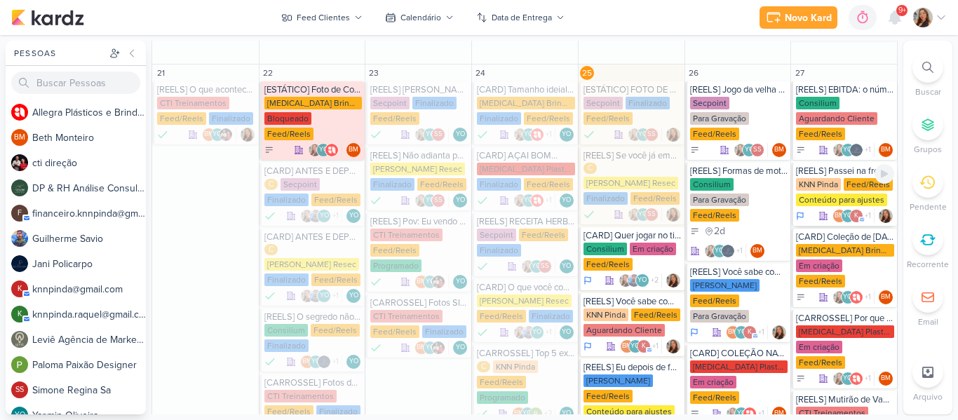
click at [863, 178] on div "Feed/Reels" at bounding box center [868, 184] width 49 height 13
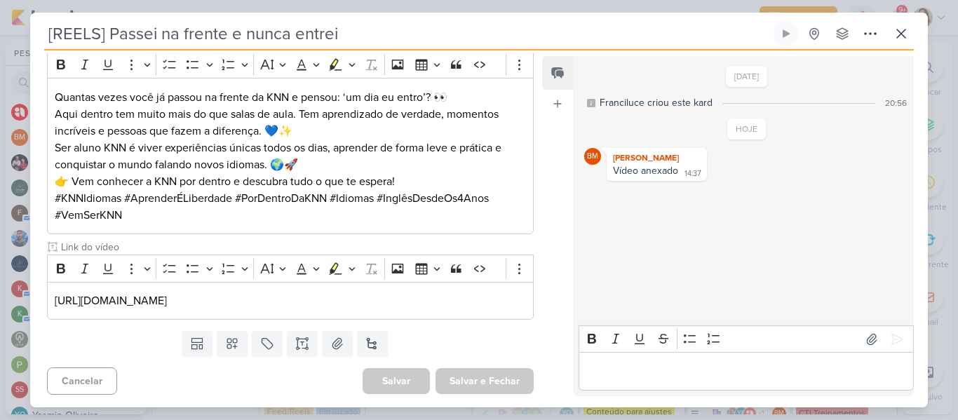
scroll to position [68, 0]
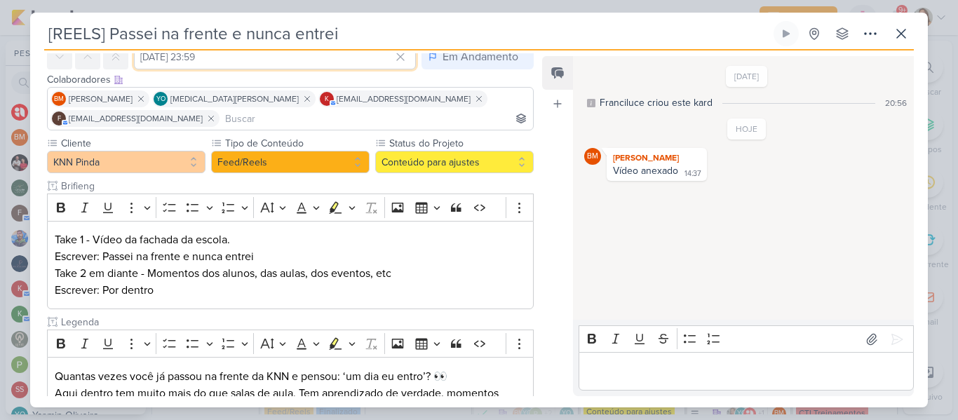
click at [330, 68] on input "[DATE] 23:59" at bounding box center [275, 56] width 282 height 25
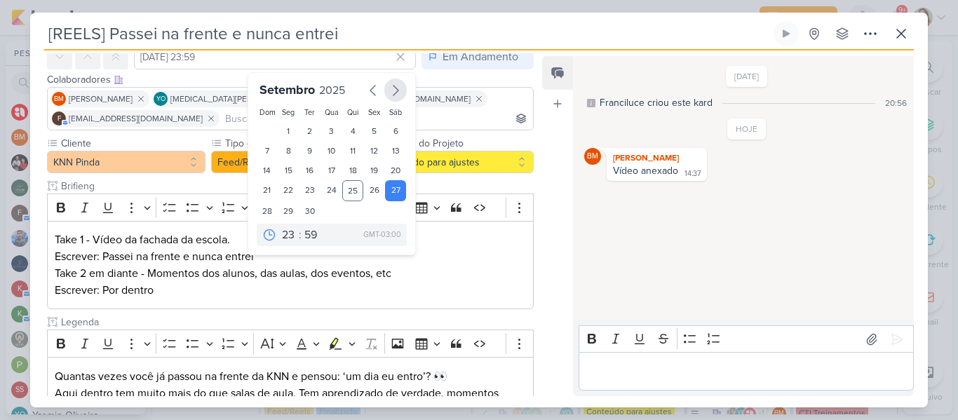
click at [387, 100] on button "button" at bounding box center [395, 90] width 22 height 23
click at [288, 194] on div "20" at bounding box center [289, 190] width 22 height 20
type input "[DATE] 23:59"
click at [553, 161] on div "Feed Atrelar email Solte o email para atrelar ao kard" at bounding box center [557, 226] width 31 height 340
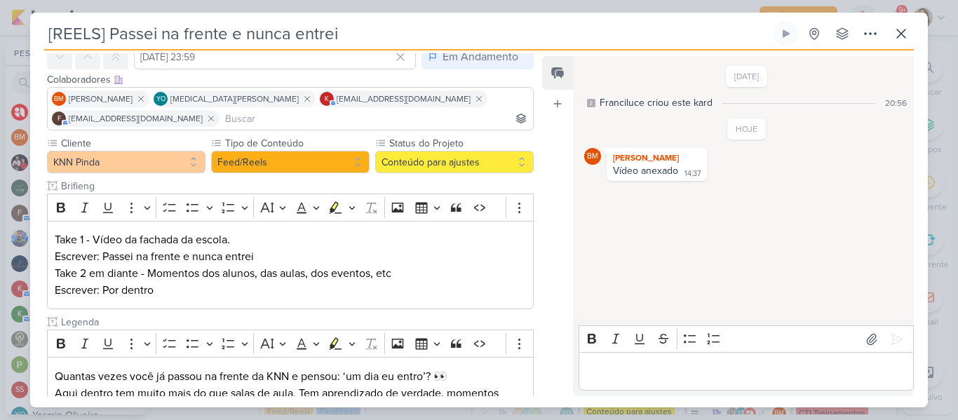
scroll to position [349, 0]
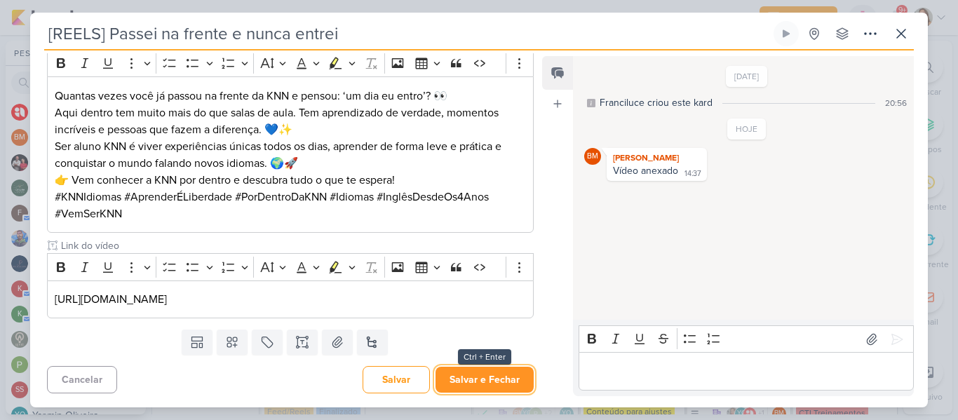
click at [494, 375] on button "Salvar e Fechar" at bounding box center [485, 380] width 98 height 26
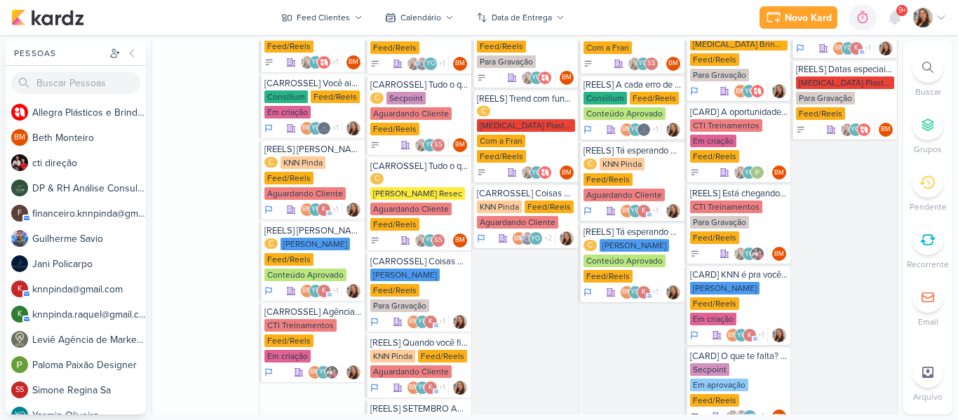
scroll to position [1415, 0]
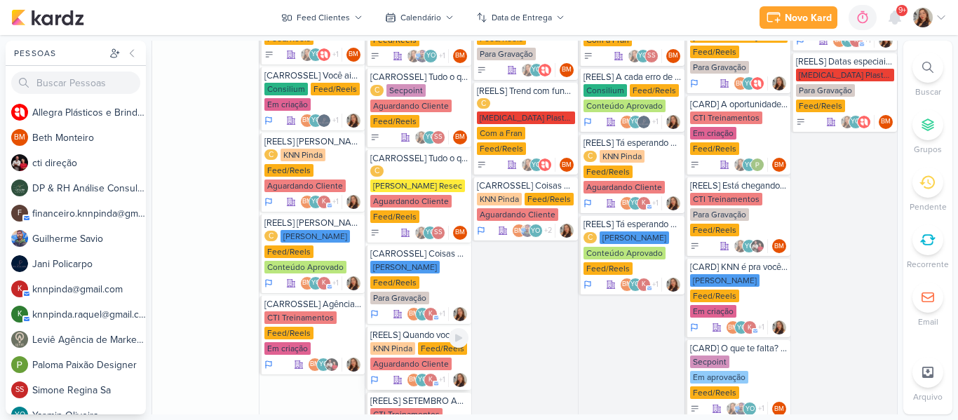
click at [398, 330] on div "[REELS] Quando você finalmente entende a letra da sua música favorita" at bounding box center [419, 335] width 98 height 11
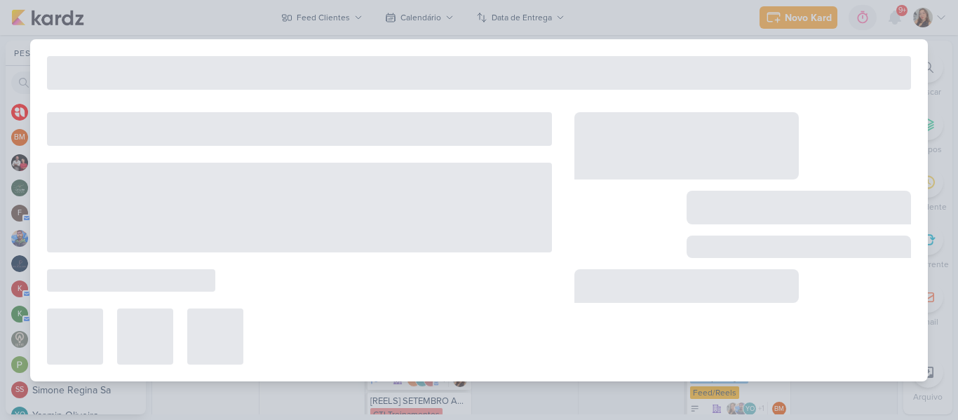
type input "[REELS] Quando você finalmente entende a letra da sua música favorita"
type input "[DATE] 23:59"
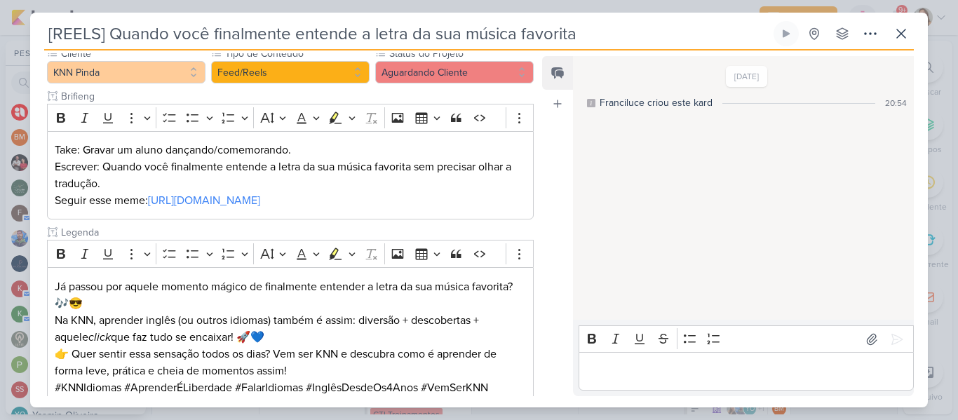
scroll to position [160, 0]
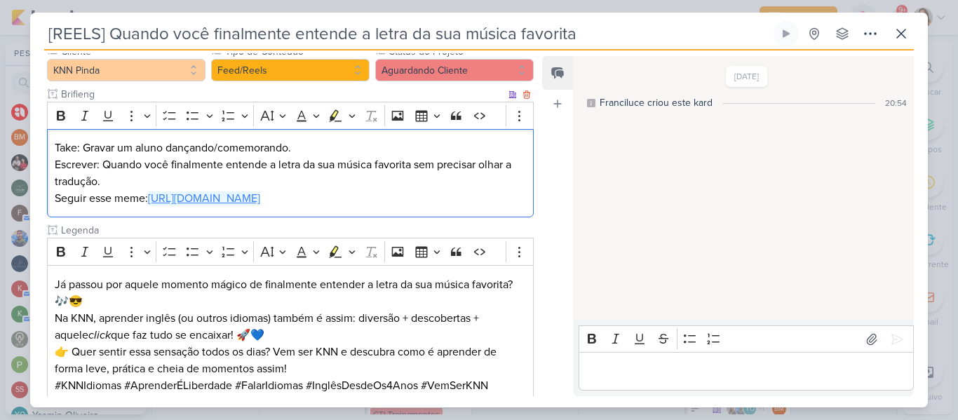
click at [241, 195] on link "[URL][DOMAIN_NAME]" at bounding box center [204, 198] width 112 height 14
click at [755, 170] on div "[DATE] Franciluce criou este kard 20:54" at bounding box center [742, 189] width 339 height 262
click at [896, 43] on button at bounding box center [901, 33] width 25 height 25
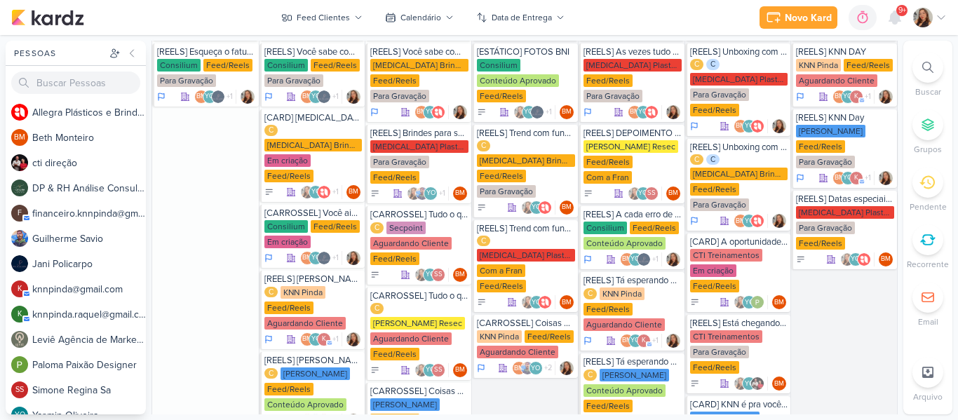
scroll to position [1260, 0]
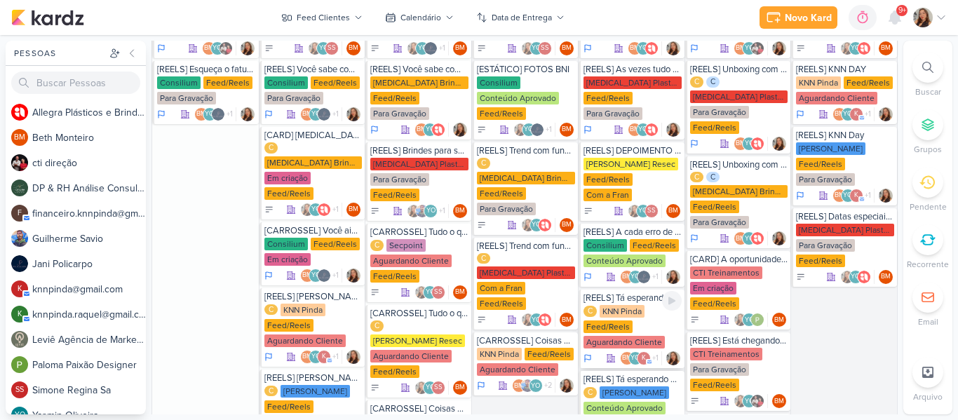
click at [614, 321] on div "Feed/Reels" at bounding box center [608, 327] width 49 height 13
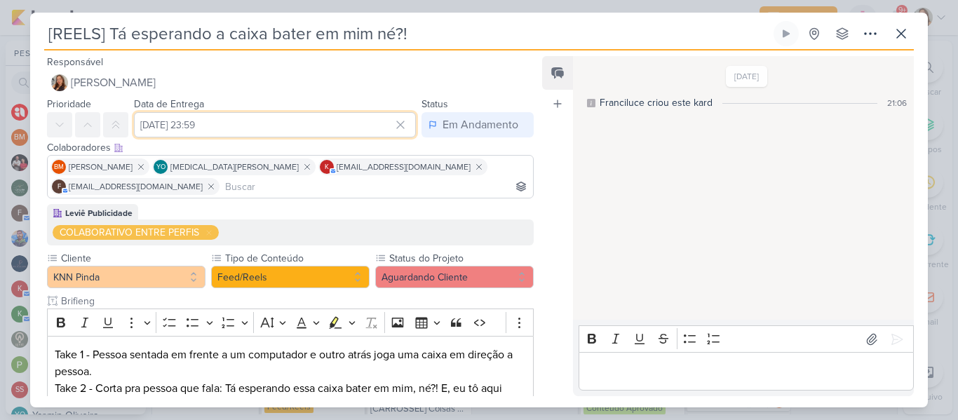
click at [286, 132] on input "[DATE] 23:59" at bounding box center [275, 124] width 282 height 25
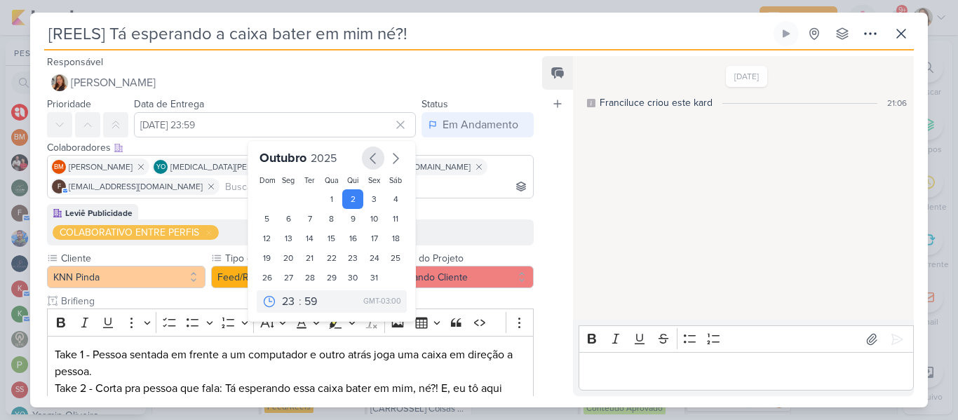
click at [369, 157] on icon "button" at bounding box center [373, 158] width 17 height 17
click at [391, 260] on div "27" at bounding box center [396, 258] width 22 height 21
click at [453, 205] on div "Leviê Publicidade COLABORATIVO ENTRE PERFIS" at bounding box center [290, 224] width 487 height 41
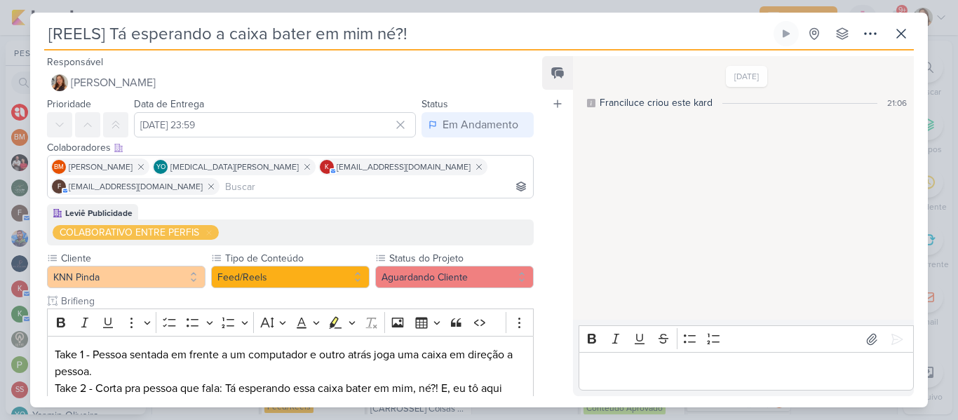
scroll to position [344, 0]
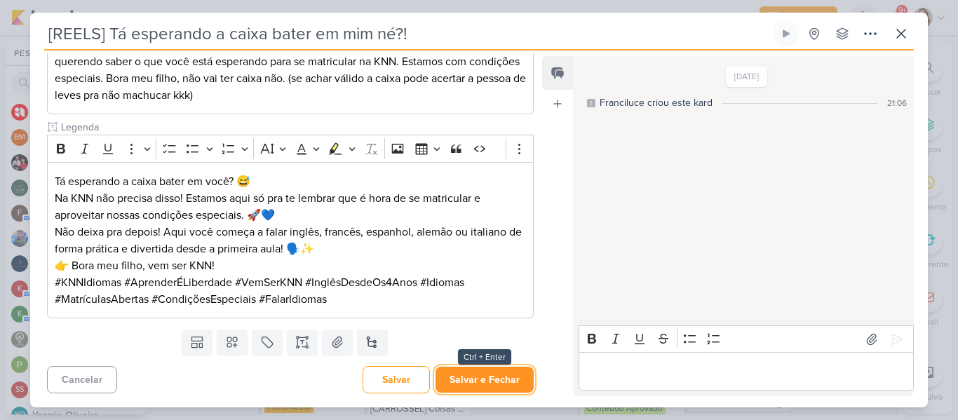
click at [493, 373] on button "Salvar e Fechar" at bounding box center [485, 380] width 98 height 26
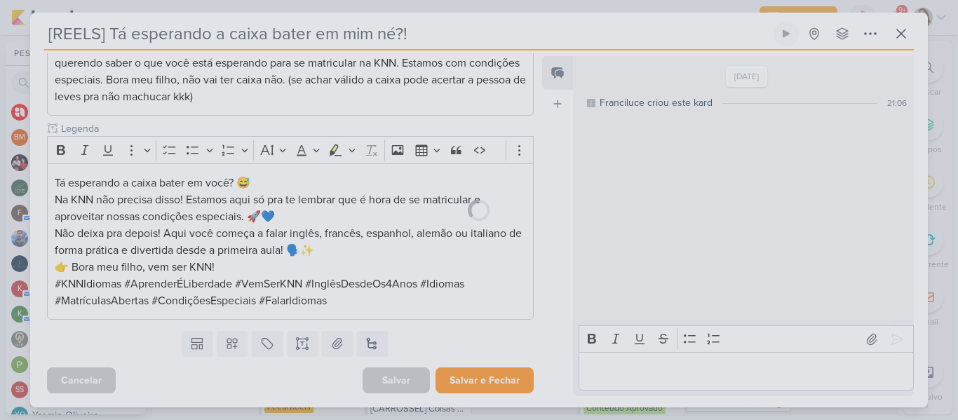
scroll to position [342, 0]
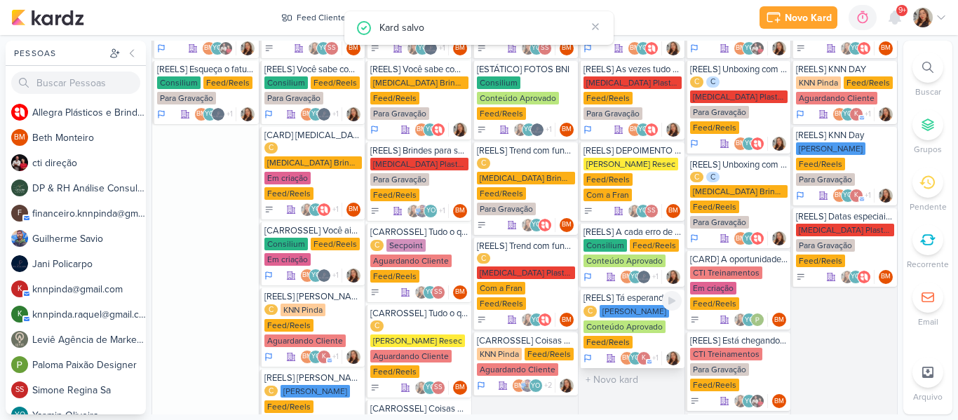
click at [598, 336] on div "Feed/Reels" at bounding box center [608, 342] width 49 height 13
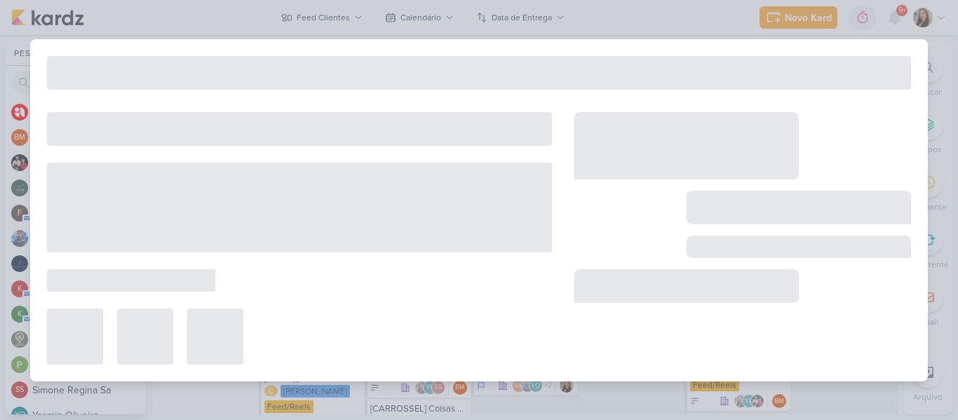
type input "[DATE] 23:59"
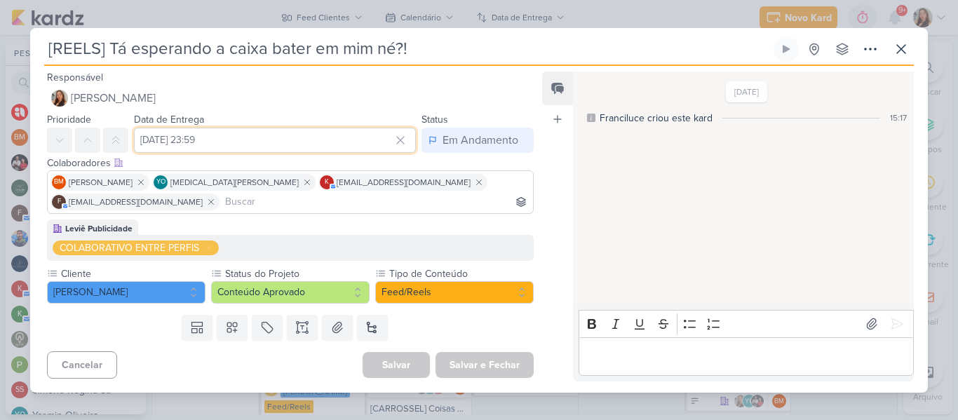
click at [257, 141] on input "[DATE] 23:59" at bounding box center [275, 140] width 282 height 25
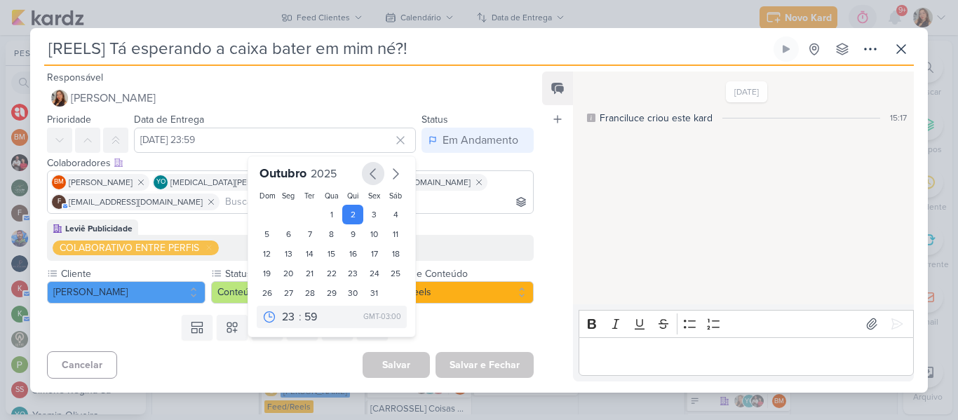
click at [365, 171] on icon "button" at bounding box center [373, 174] width 17 height 17
click at [389, 270] on div "27" at bounding box center [396, 274] width 22 height 21
type input "[DATE] 23:59"
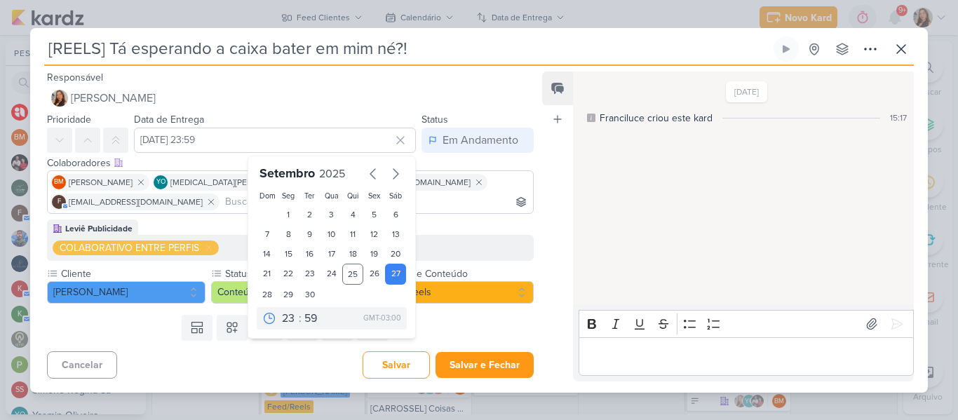
click at [454, 315] on div "Templates Campos Personalizados Marcadores Caixa De Texto Anexo [GEOGRAPHIC_DAT…" at bounding box center [284, 327] width 509 height 36
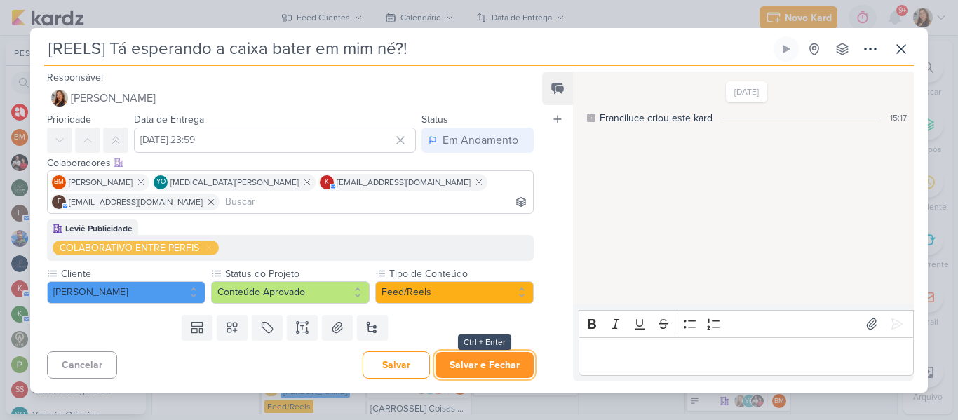
click at [463, 363] on button "Salvar e Fechar" at bounding box center [485, 365] width 98 height 26
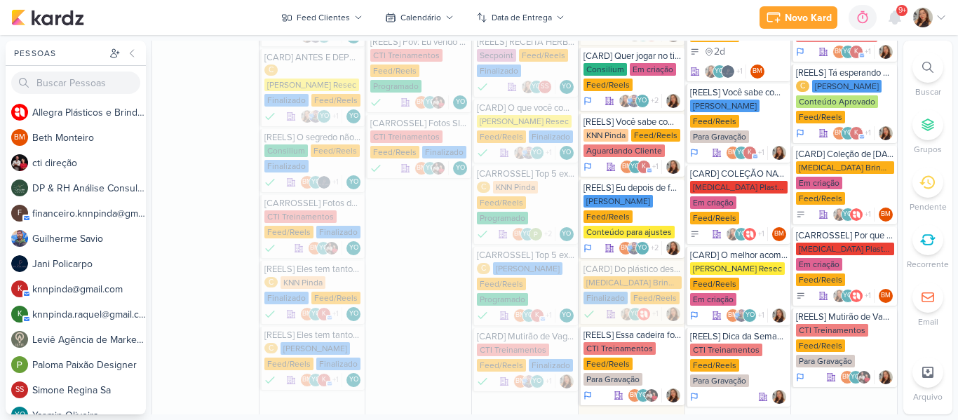
scroll to position [777, 0]
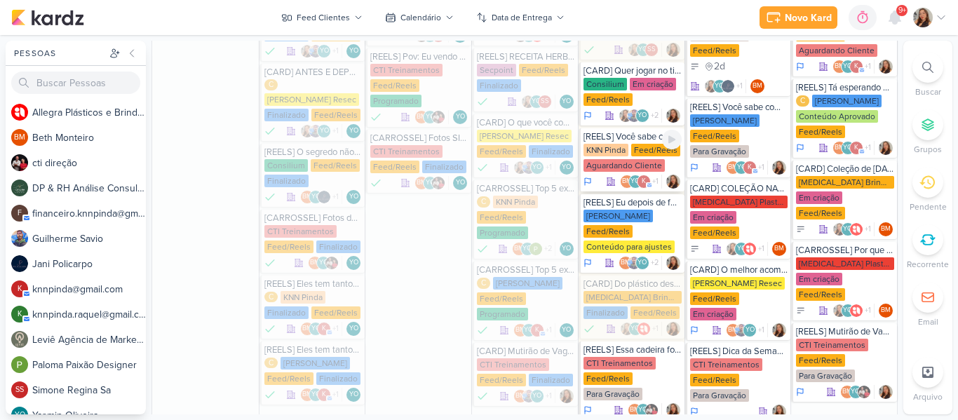
click at [633, 144] on div "Feed/Reels" at bounding box center [655, 150] width 49 height 13
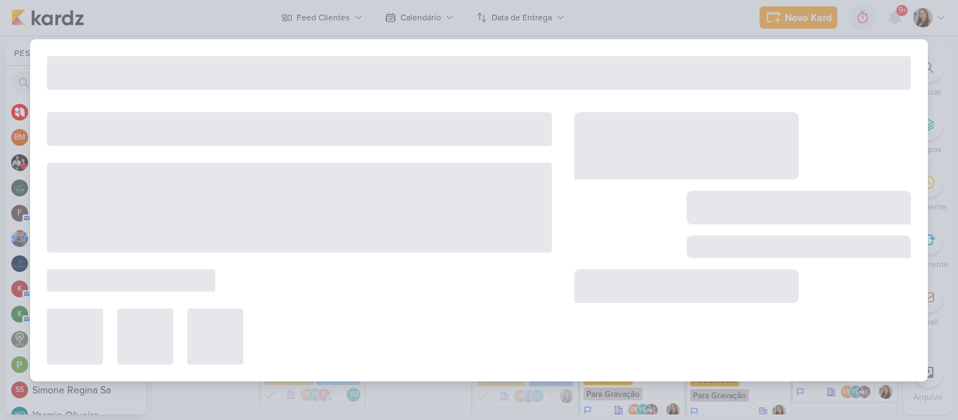
type input "[REELS] Você sabe como se fala isso em espanhol?"
type input "[DATE] 23:59"
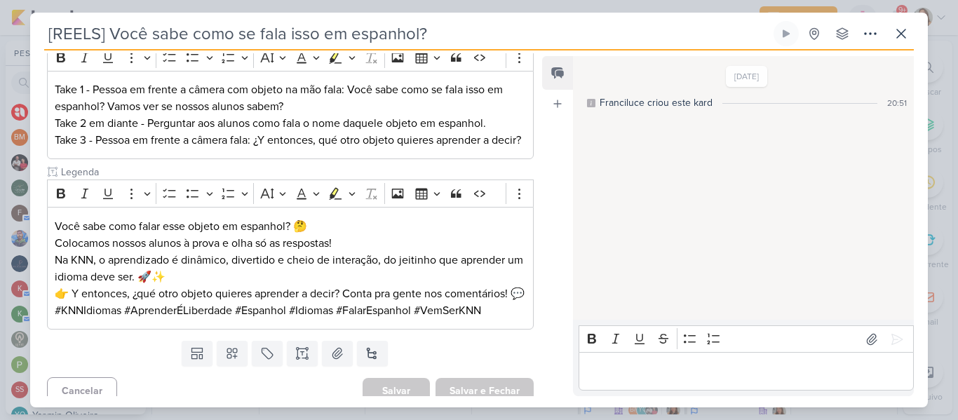
scroll to position [242, 0]
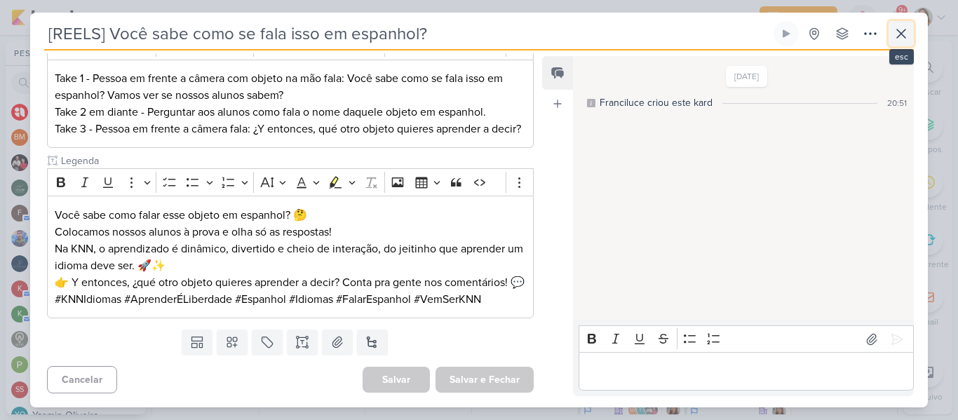
click at [894, 34] on icon at bounding box center [901, 33] width 17 height 17
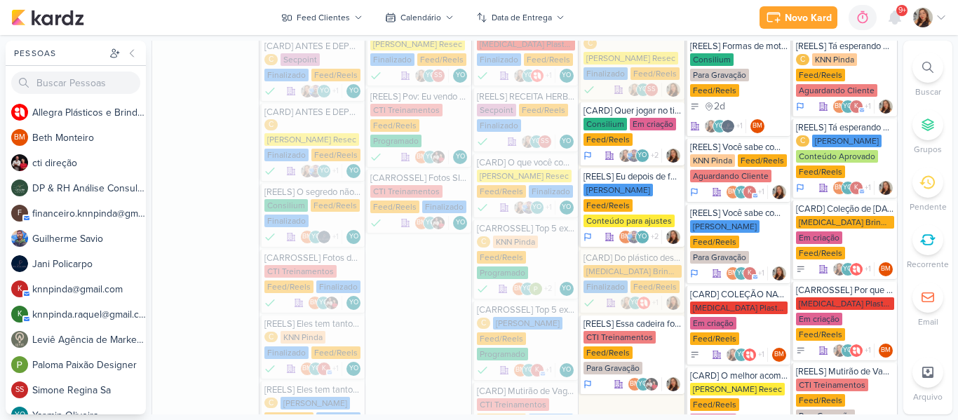
scroll to position [719, 0]
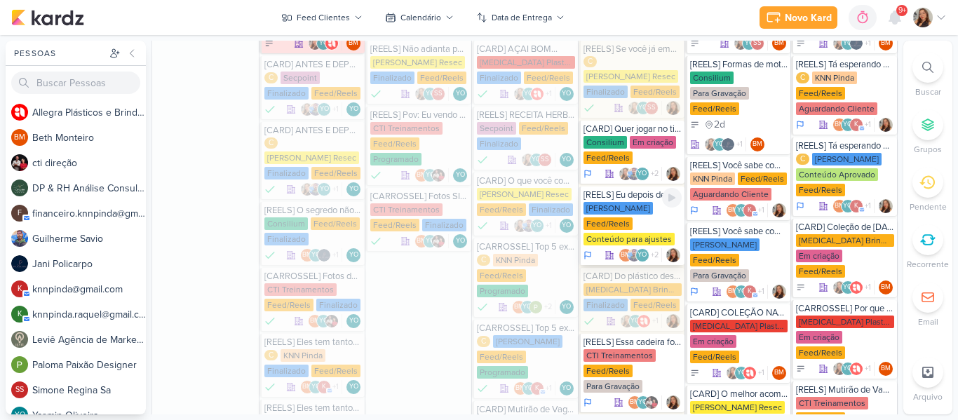
click at [635, 202] on div "[PERSON_NAME] Feed/Reels Conteúdo para ajustes" at bounding box center [633, 224] width 98 height 45
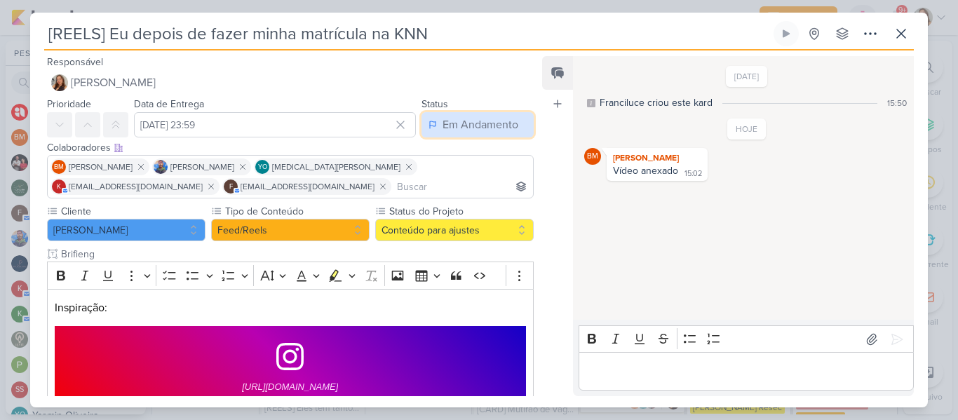
click at [465, 122] on div "Em Andamento" at bounding box center [481, 124] width 76 height 17
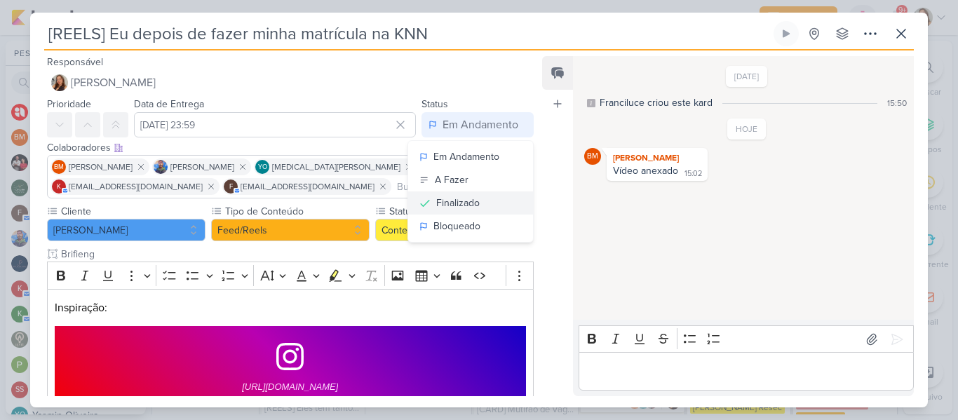
click at [458, 198] on div "Finalizado" at bounding box center [457, 203] width 43 height 15
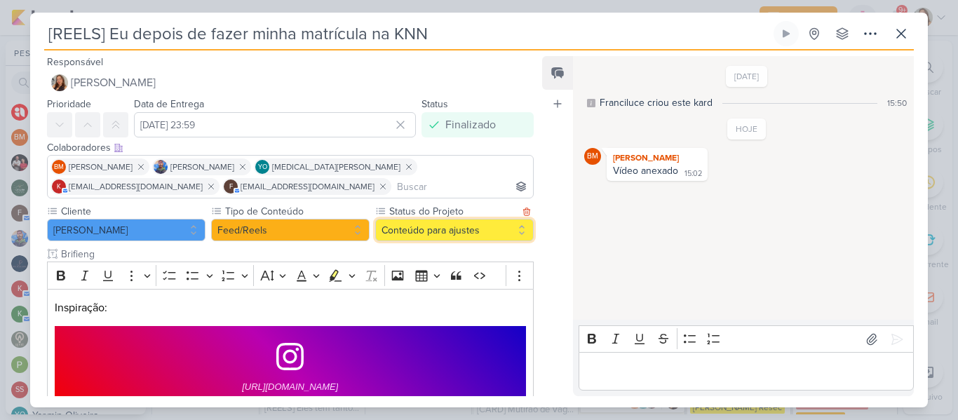
click at [436, 231] on button "Conteúdo para ajustes" at bounding box center [454, 230] width 159 height 22
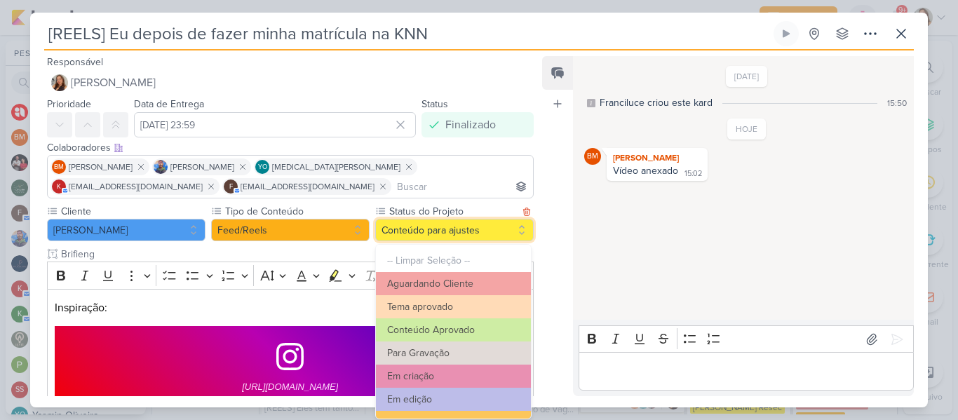
scroll to position [159, 0]
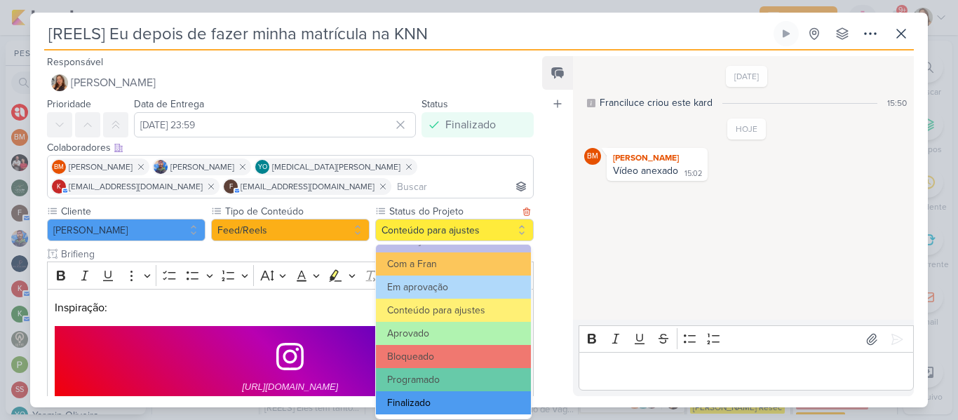
click at [474, 399] on button "Finalizado" at bounding box center [453, 402] width 155 height 23
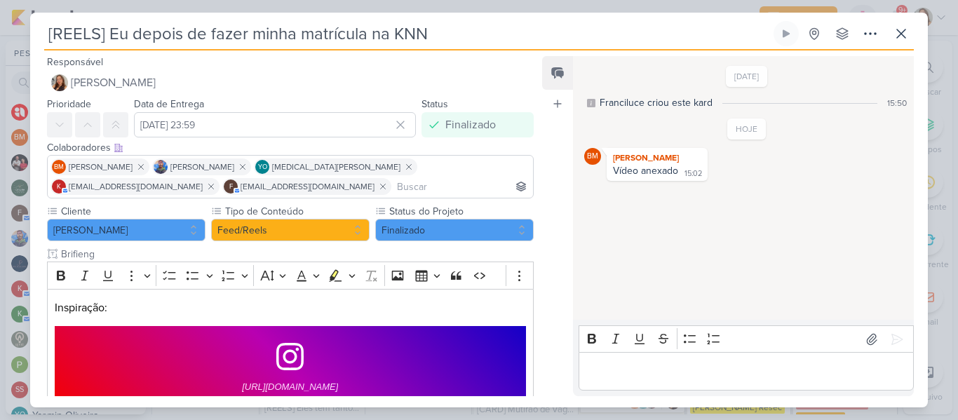
scroll to position [377, 0]
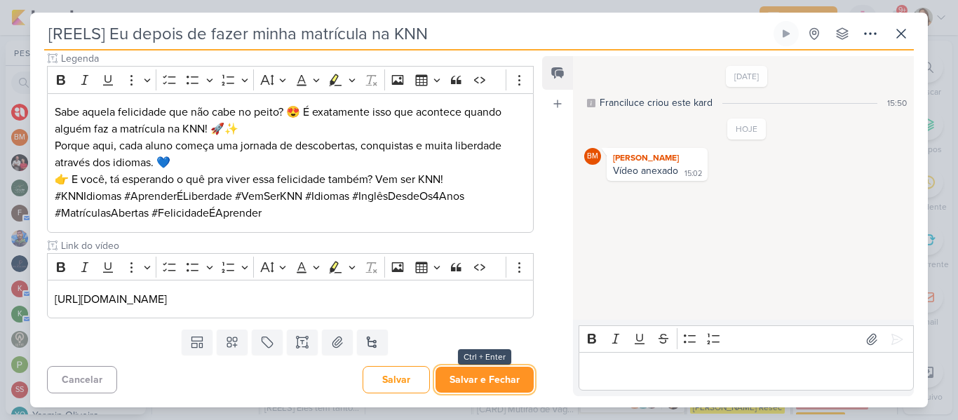
click at [514, 390] on button "Salvar e Fechar" at bounding box center [485, 380] width 98 height 26
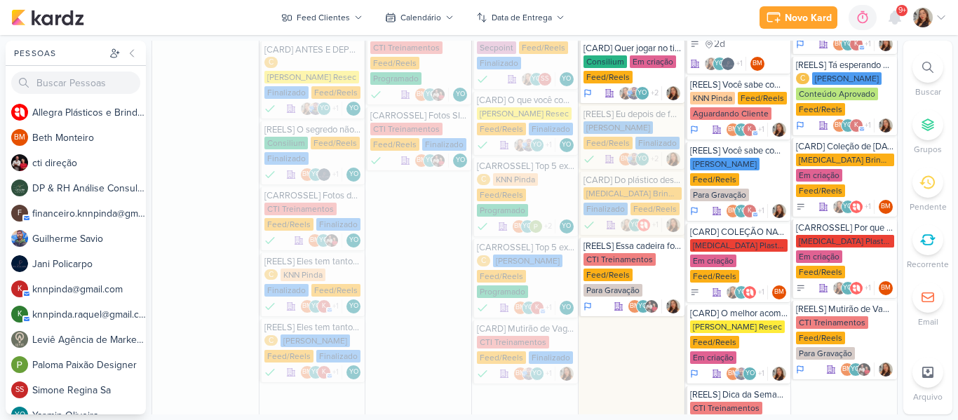
scroll to position [807, 0]
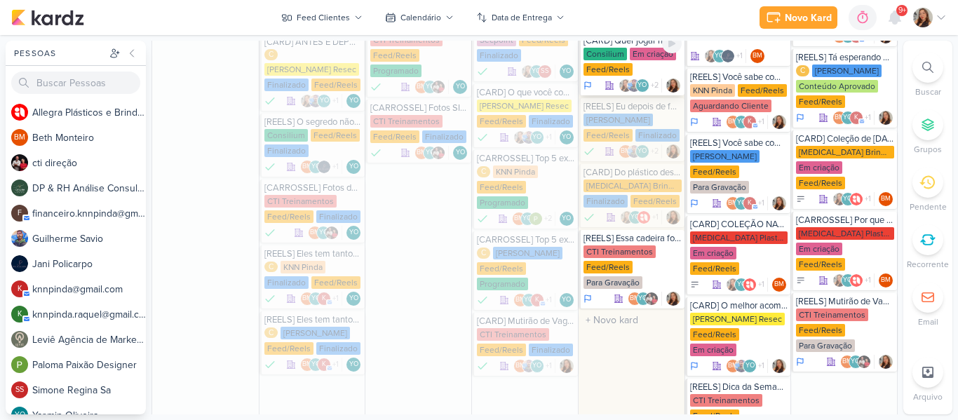
click at [597, 63] on div "Feed/Reels" at bounding box center [608, 69] width 49 height 13
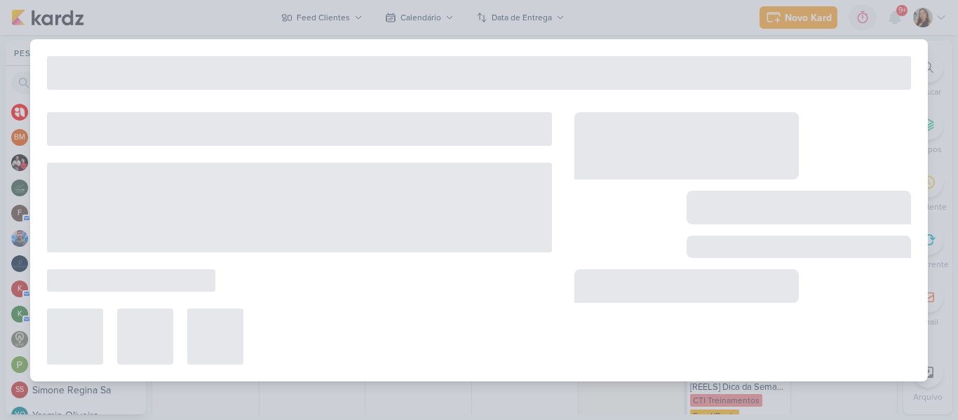
type input "[CARD] Quer jogar no time dos grandes? Comece terceirizando o que te trava."
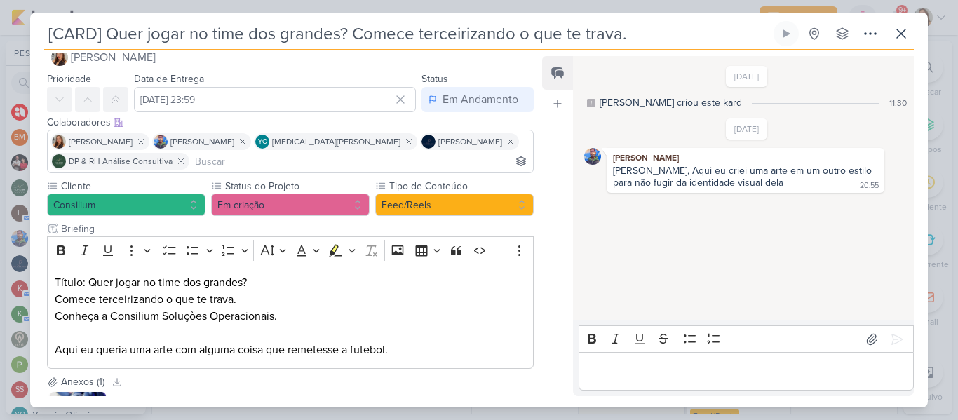
scroll to position [158, 0]
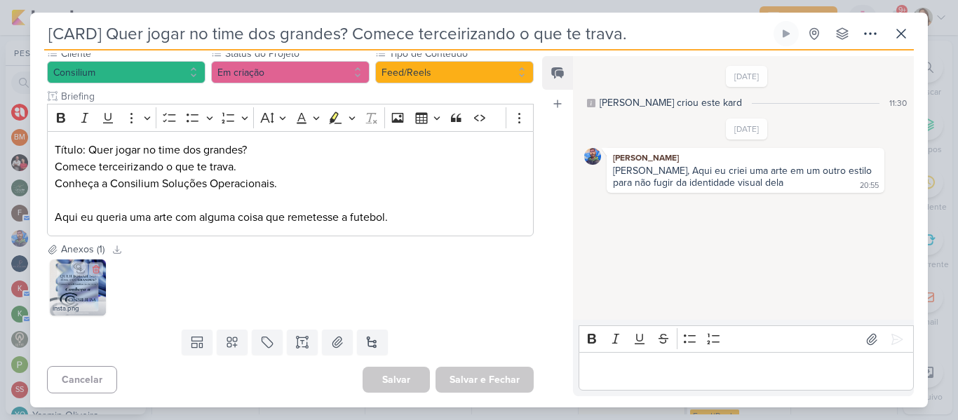
click at [83, 295] on img at bounding box center [78, 287] width 56 height 56
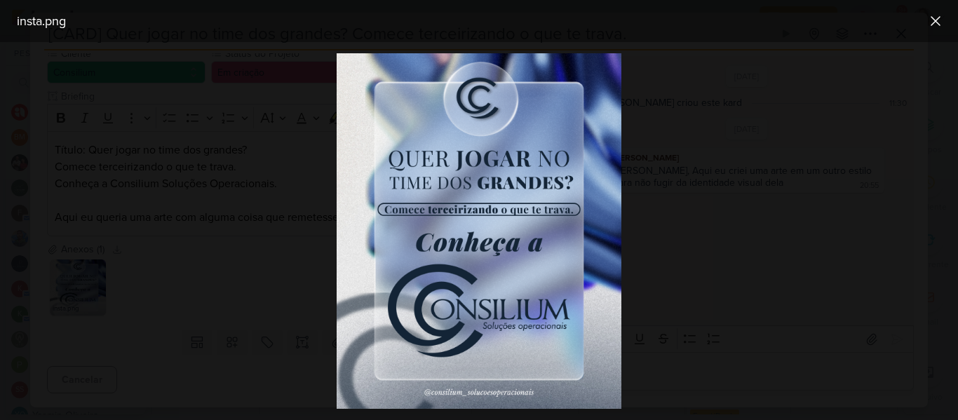
click at [731, 111] on div at bounding box center [479, 231] width 958 height 378
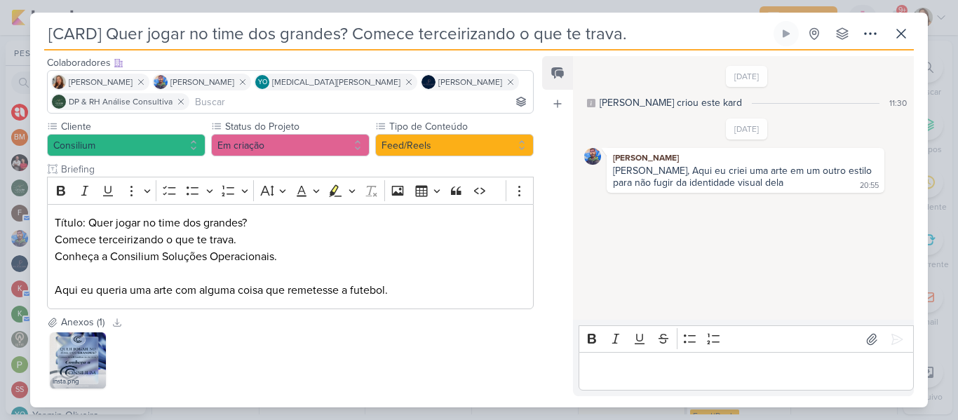
scroll to position [86, 0]
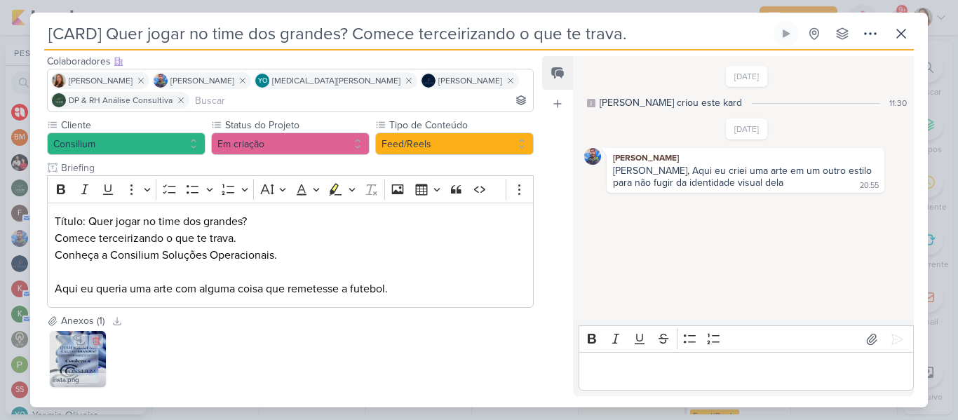
click at [85, 364] on img at bounding box center [78, 359] width 56 height 56
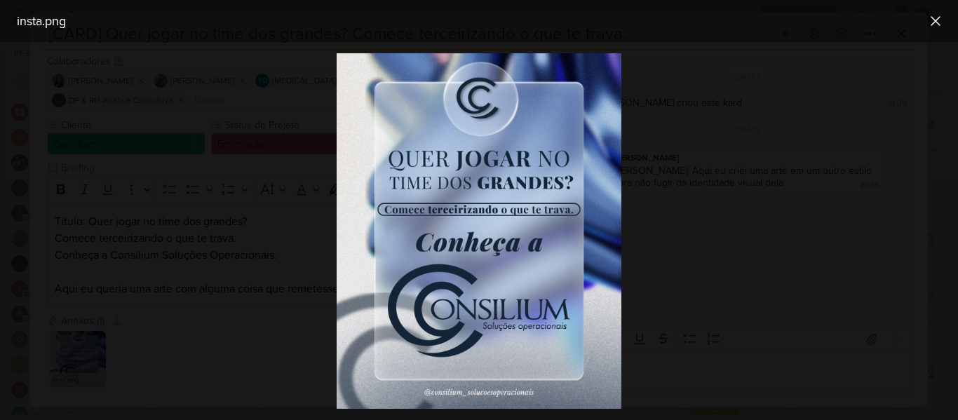
click at [672, 90] on div at bounding box center [479, 231] width 958 height 378
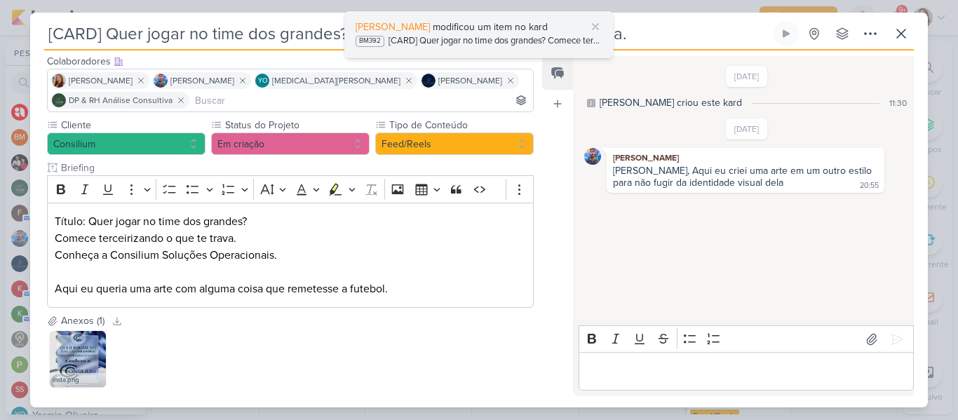
click at [519, 50] on div "[PERSON_NAME] modificou um item no kard BM392 [CARD] Quer jogar no time dos gra…" at bounding box center [478, 34] width 269 height 47
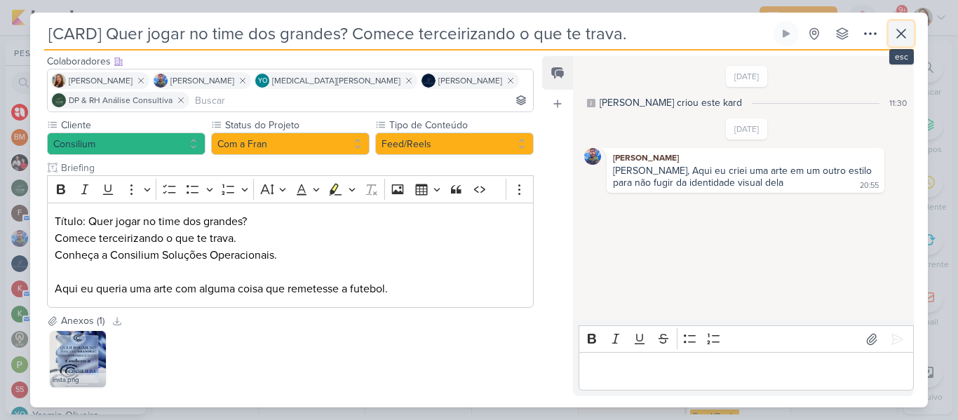
click at [899, 32] on icon at bounding box center [901, 33] width 8 height 8
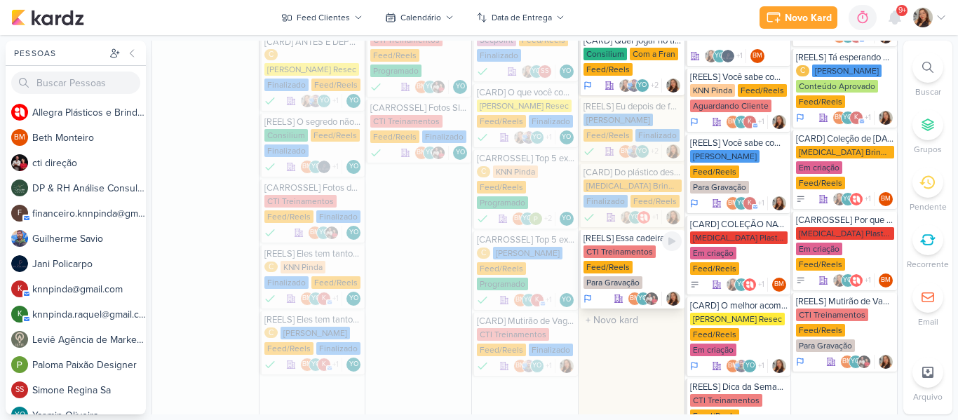
click at [628, 245] on div "CTI Treinamentos Feed/Reels Para Gravação" at bounding box center [633, 267] width 98 height 45
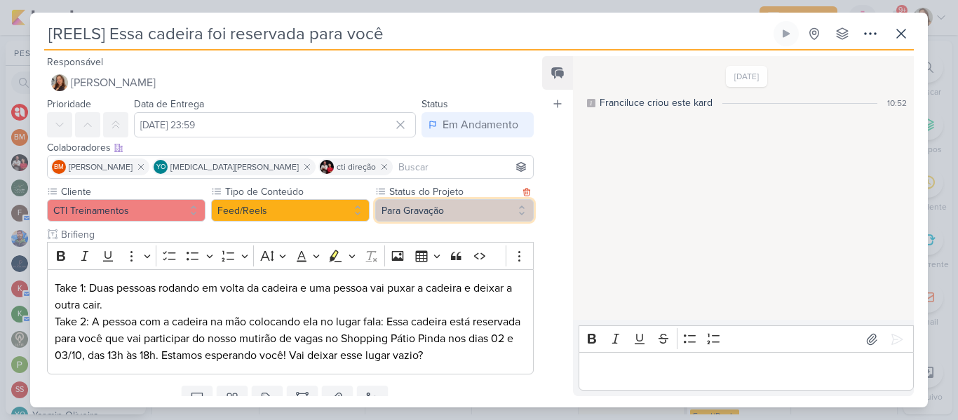
click at [402, 205] on button "Para Gravação" at bounding box center [454, 210] width 159 height 22
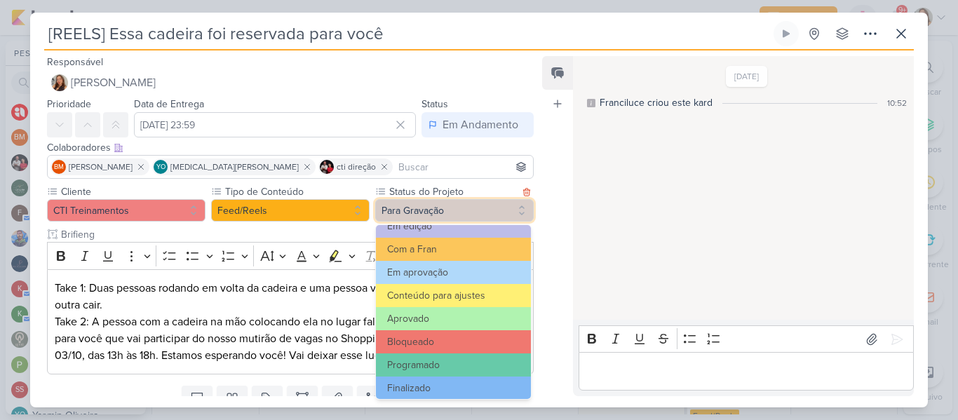
scroll to position [159, 0]
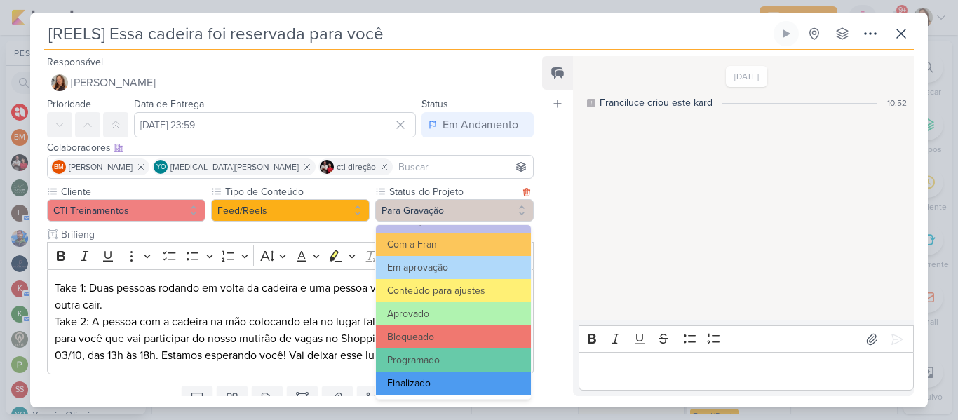
click at [460, 379] on button "Finalizado" at bounding box center [453, 383] width 155 height 23
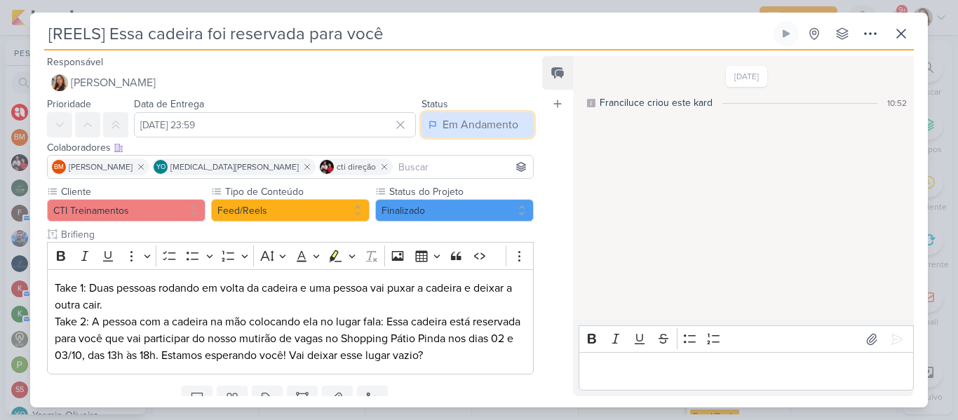
click at [447, 123] on div "Em Andamento" at bounding box center [481, 124] width 76 height 17
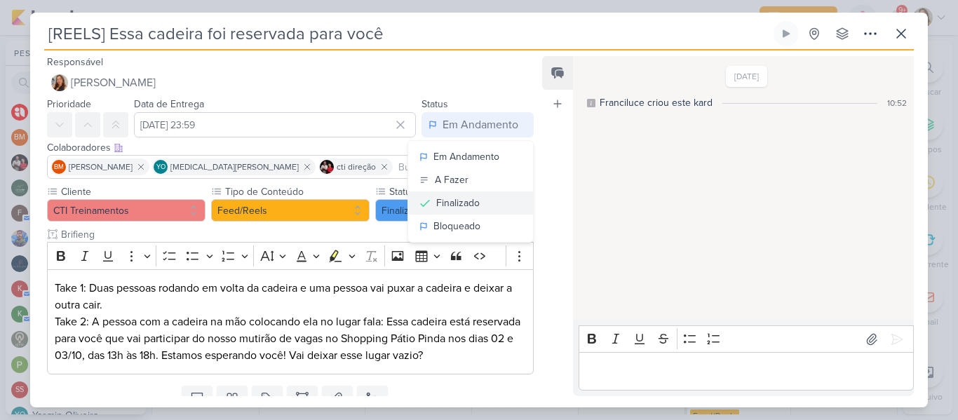
click at [440, 210] on div "Finalizado" at bounding box center [457, 203] width 43 height 15
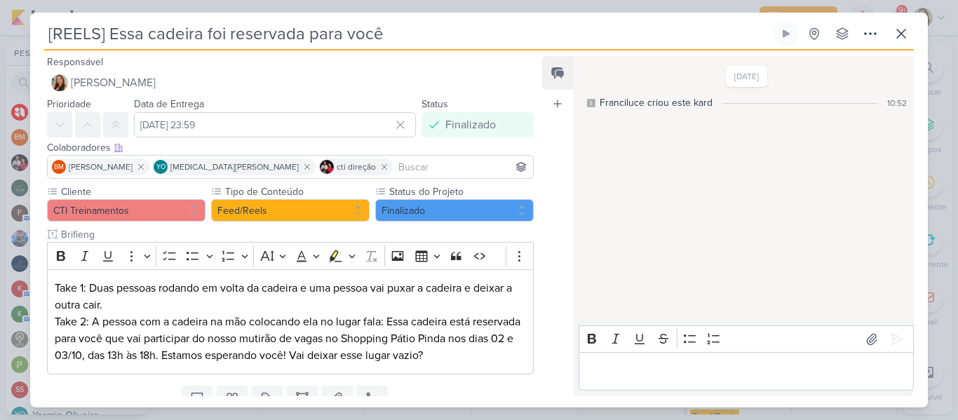
scroll to position [56, 0]
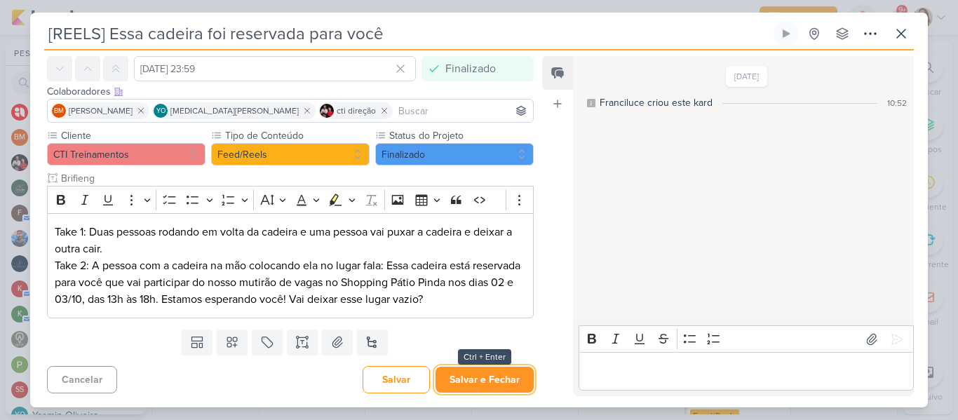
click at [504, 374] on button "Salvar e Fechar" at bounding box center [485, 380] width 98 height 26
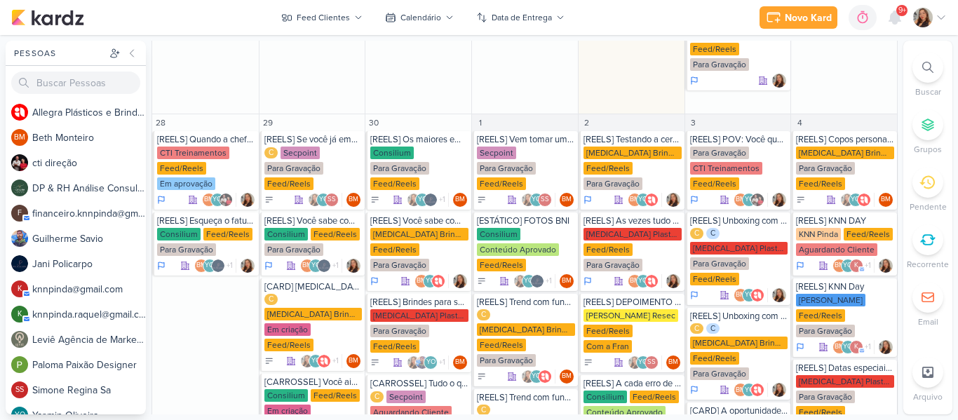
scroll to position [1166, 0]
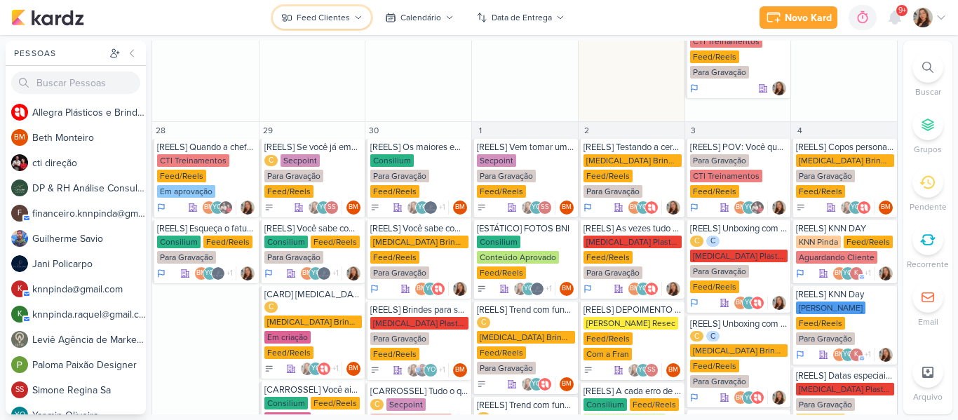
click at [344, 19] on div "Feed Clientes" at bounding box center [323, 17] width 53 height 13
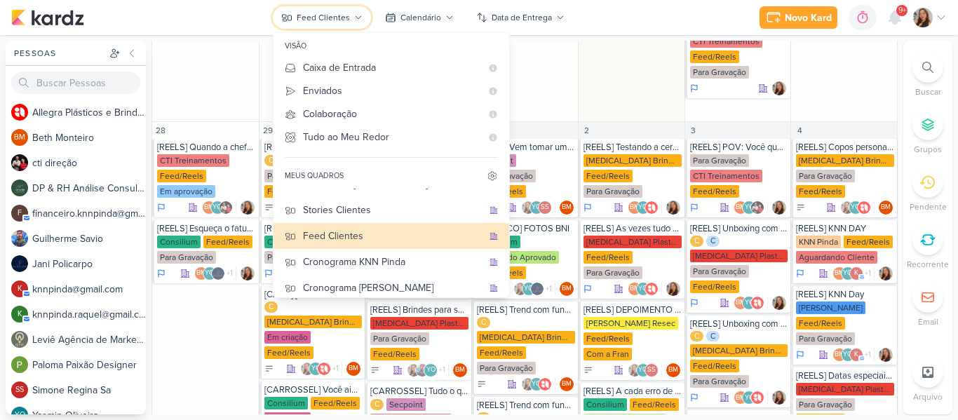
scroll to position [181, 0]
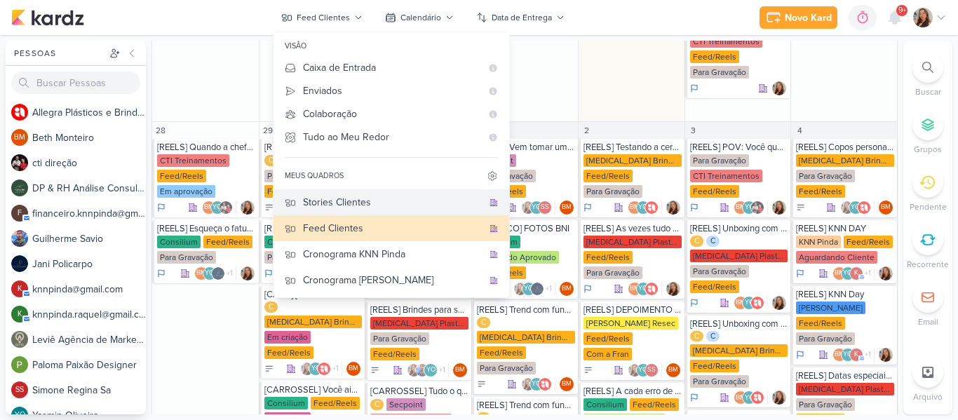
click at [365, 207] on div "Stories Clientes" at bounding box center [393, 202] width 180 height 15
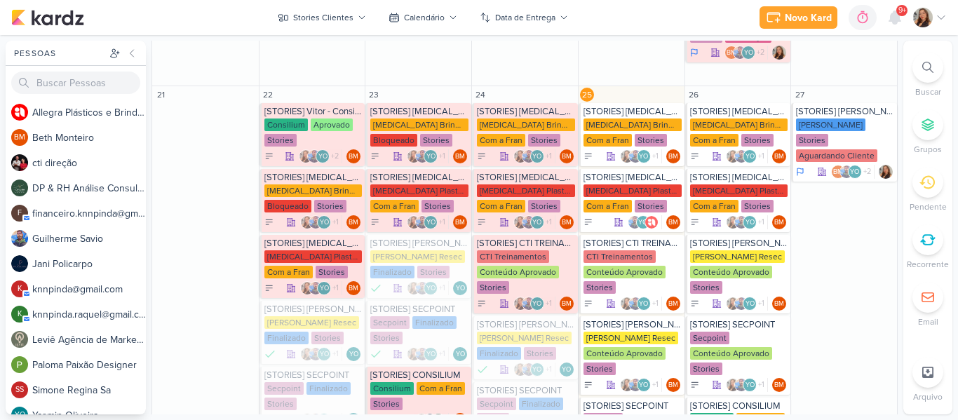
scroll to position [996, 0]
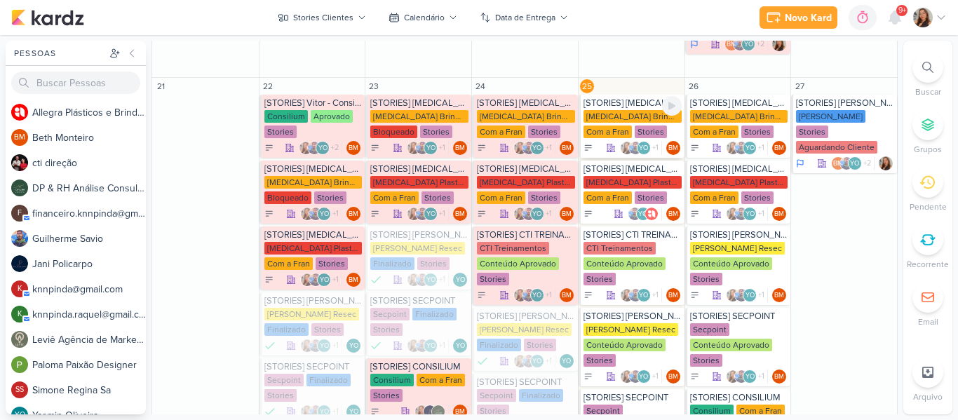
click at [620, 133] on div "Com a Fran" at bounding box center [608, 132] width 48 height 13
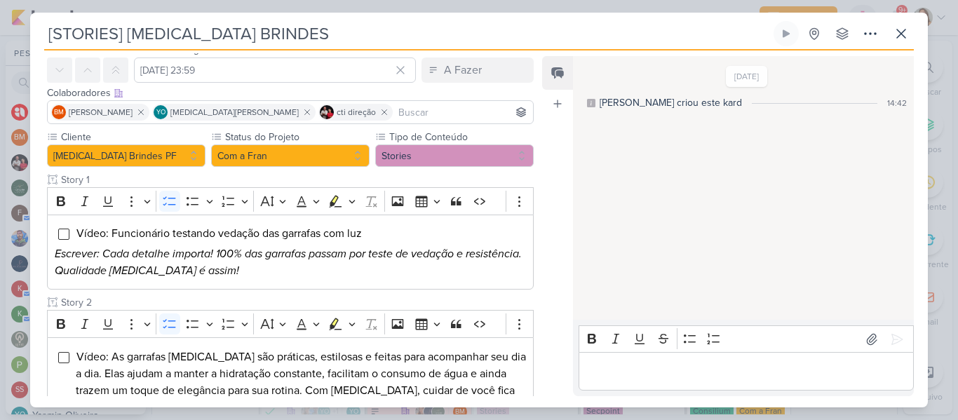
scroll to position [25, 0]
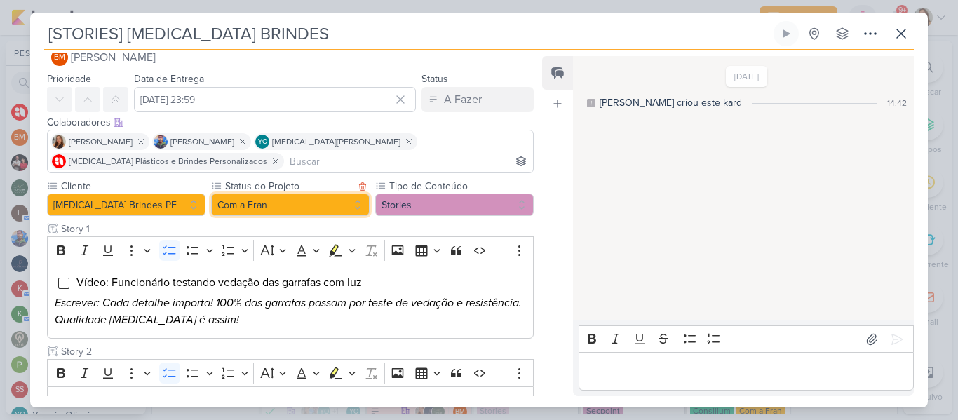
click at [330, 199] on button "Com a Fran" at bounding box center [290, 205] width 159 height 22
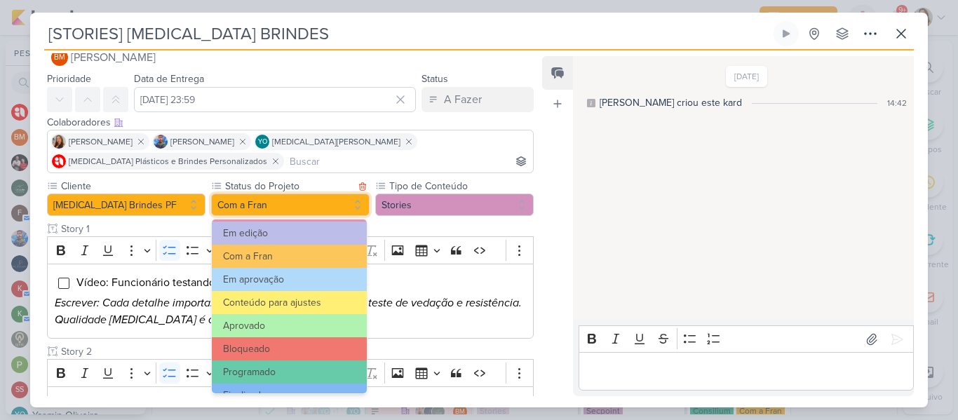
scroll to position [159, 0]
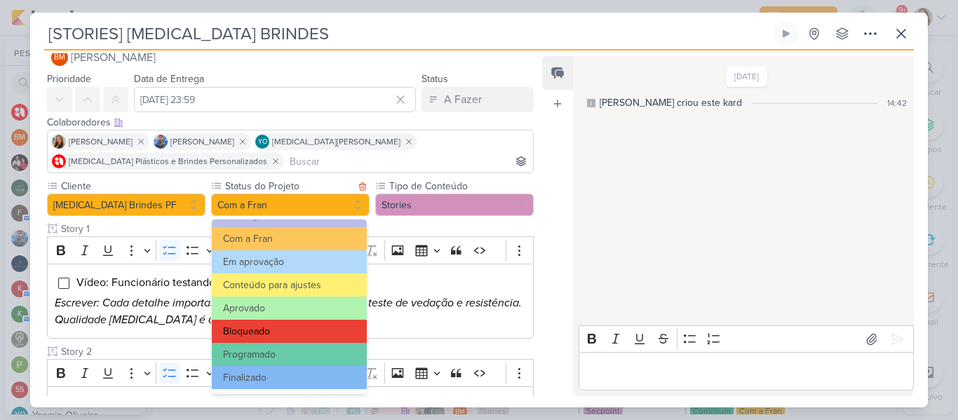
click at [316, 324] on button "Bloqueado" at bounding box center [289, 331] width 155 height 23
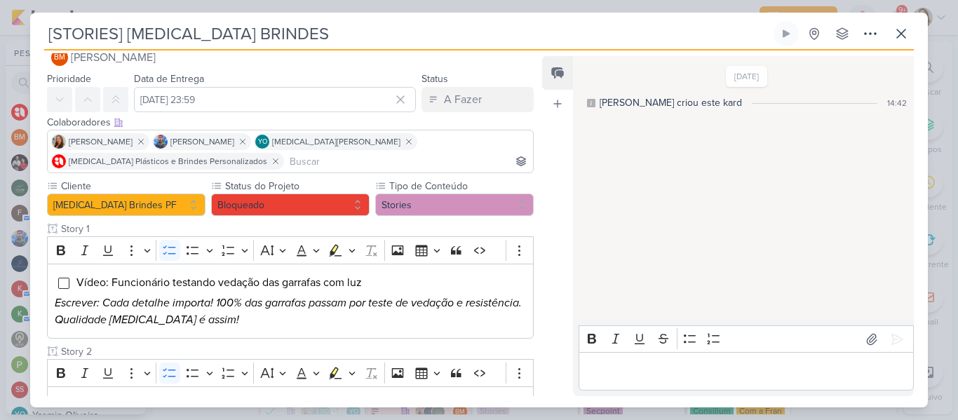
scroll to position [634, 0]
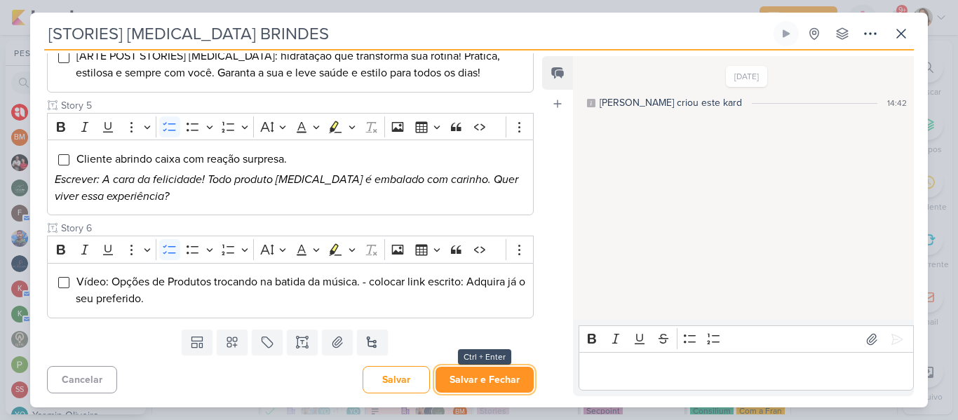
click at [500, 377] on button "Salvar e Fechar" at bounding box center [485, 380] width 98 height 26
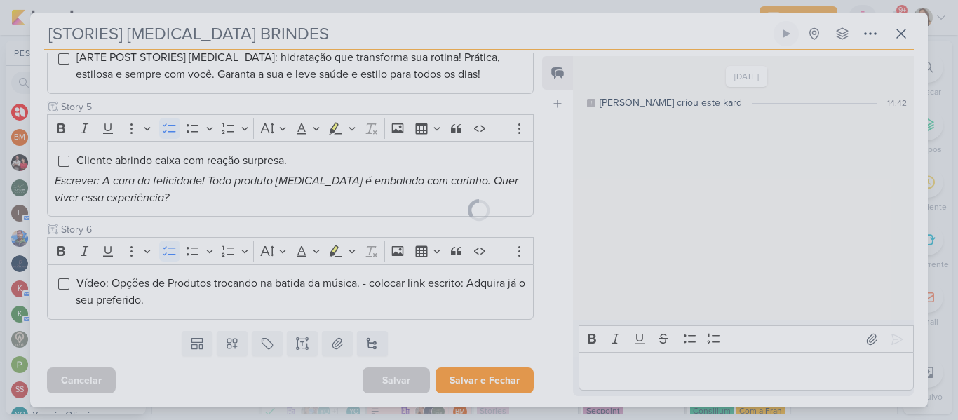
scroll to position [633, 0]
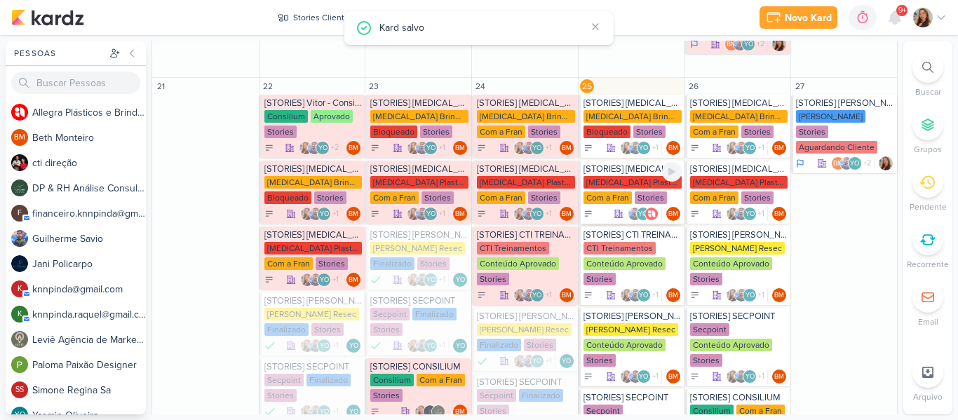
click at [638, 190] on div "[MEDICAL_DATA] Plasticos PJ Com a Fran Stories" at bounding box center [633, 190] width 98 height 29
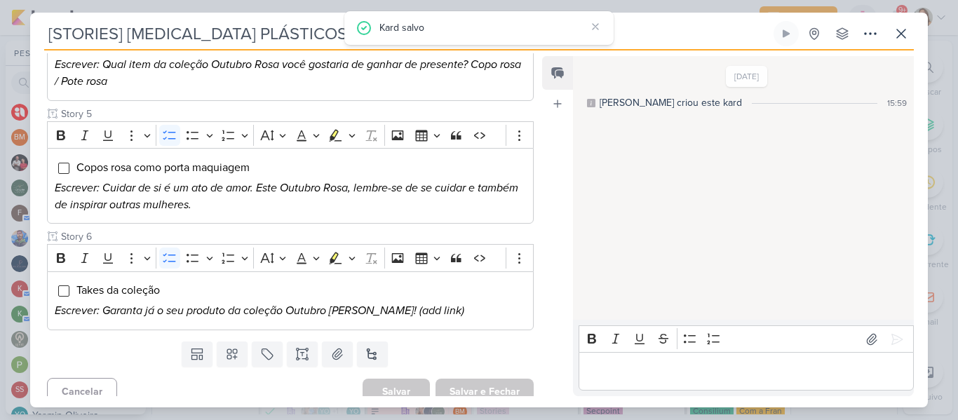
scroll to position [45, 0]
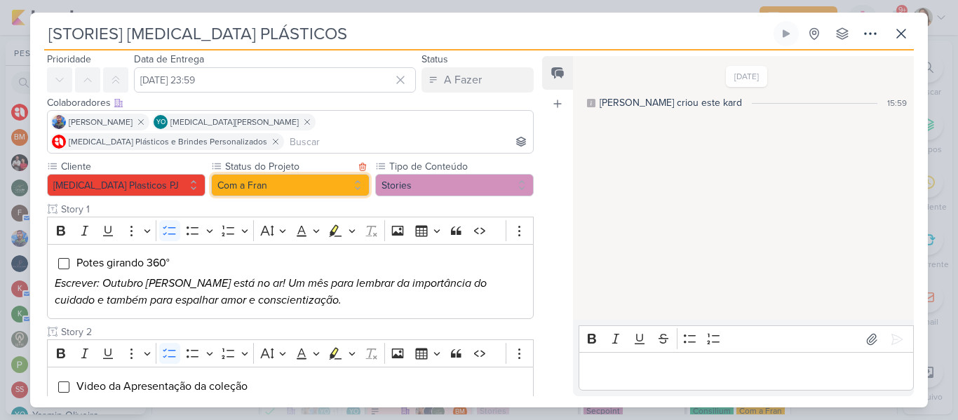
click at [335, 174] on button "Com a Fran" at bounding box center [290, 185] width 159 height 22
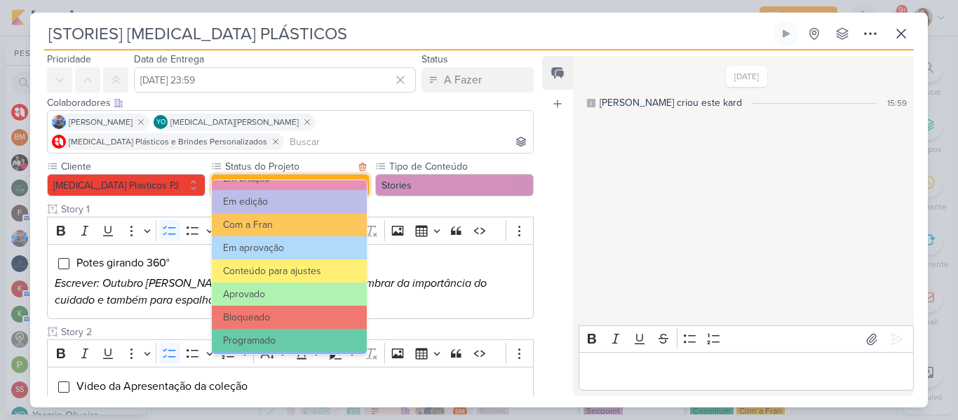
scroll to position [159, 0]
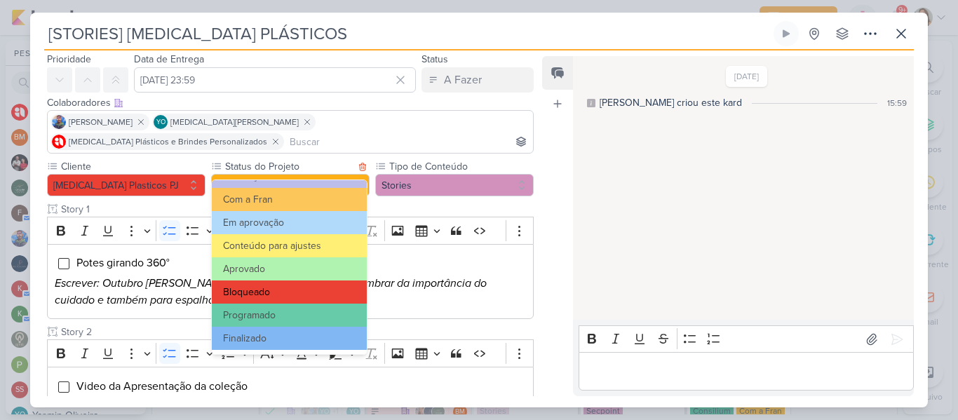
click at [324, 286] on button "Bloqueado" at bounding box center [289, 292] width 155 height 23
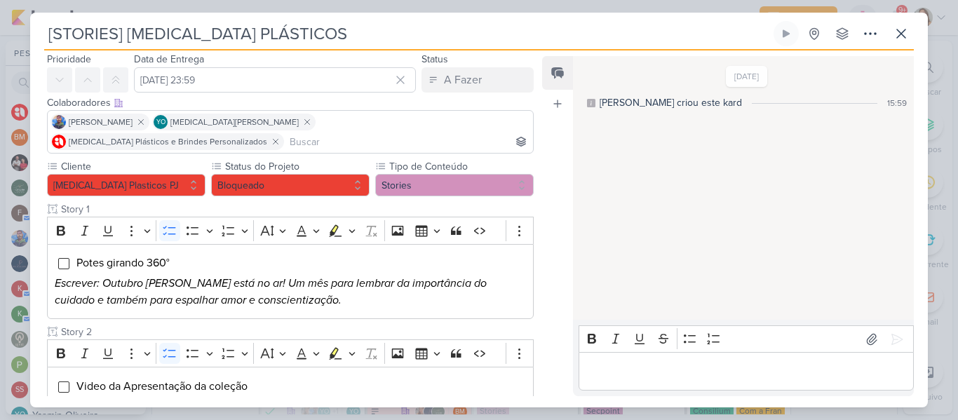
scroll to position [616, 0]
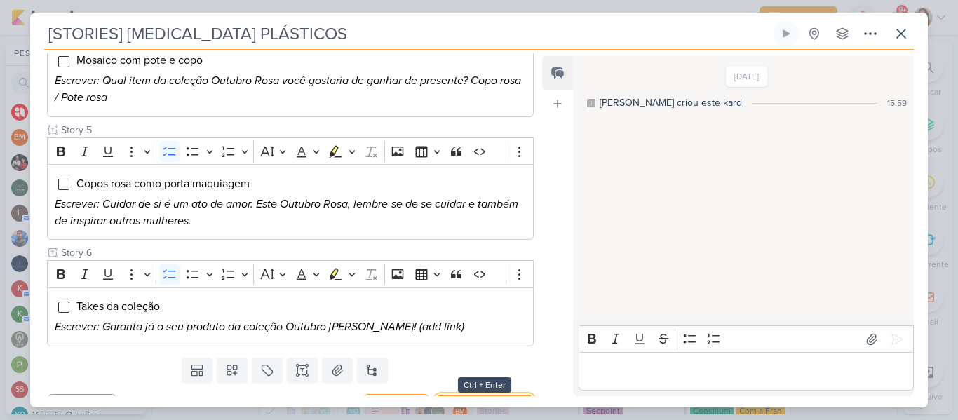
click at [499, 395] on button "Salvar e Fechar" at bounding box center [485, 408] width 98 height 26
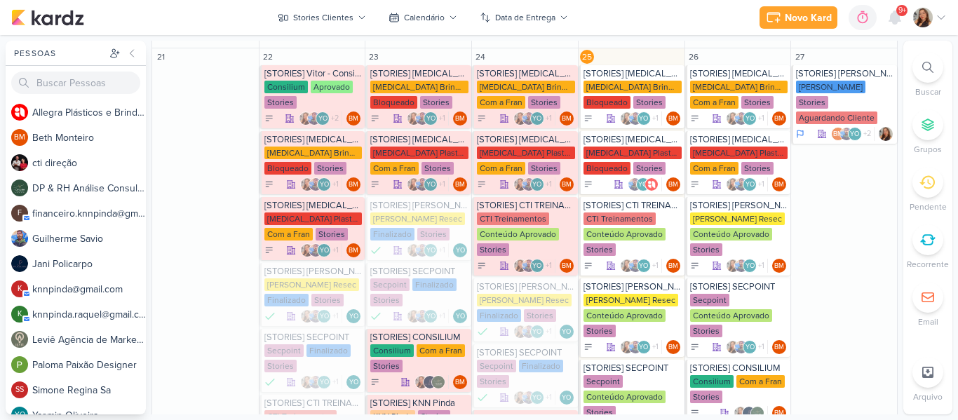
scroll to position [1043, 0]
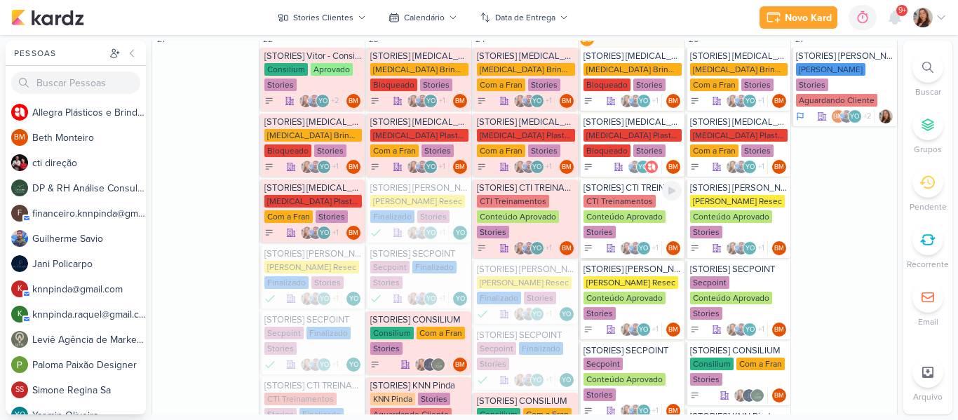
click at [649, 228] on div "CTI Treinamentos Conteúdo Aprovado Stories" at bounding box center [633, 217] width 98 height 45
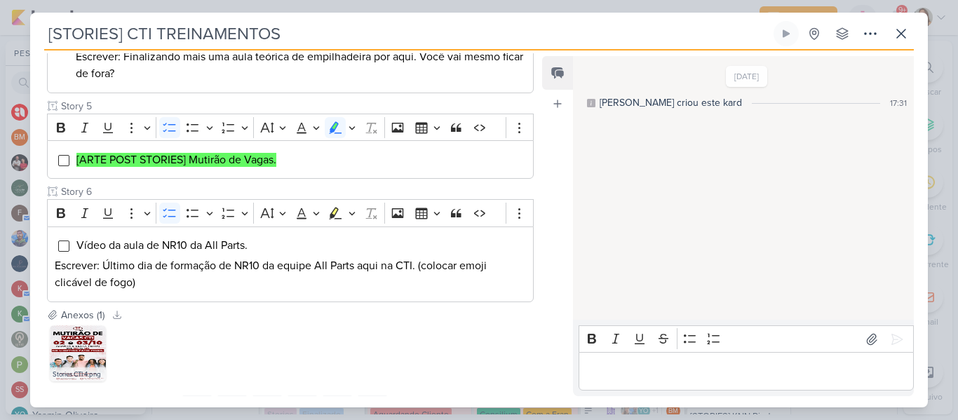
scroll to position [107, 0]
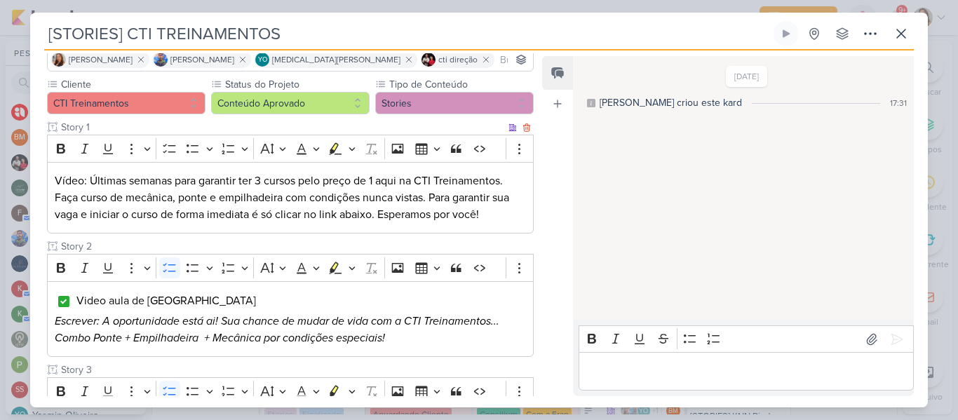
click at [377, 181] on p "Vídeo: Últimas semanas para garantir ter 3 cursos pelo preço de 1 aqui na CTI T…" at bounding box center [290, 198] width 471 height 50
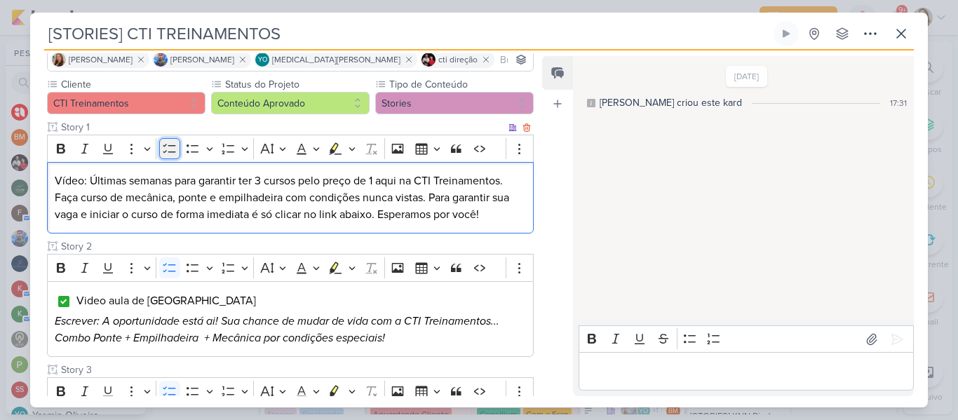
click at [173, 151] on icon "Editor toolbar" at bounding box center [169, 148] width 13 height 9
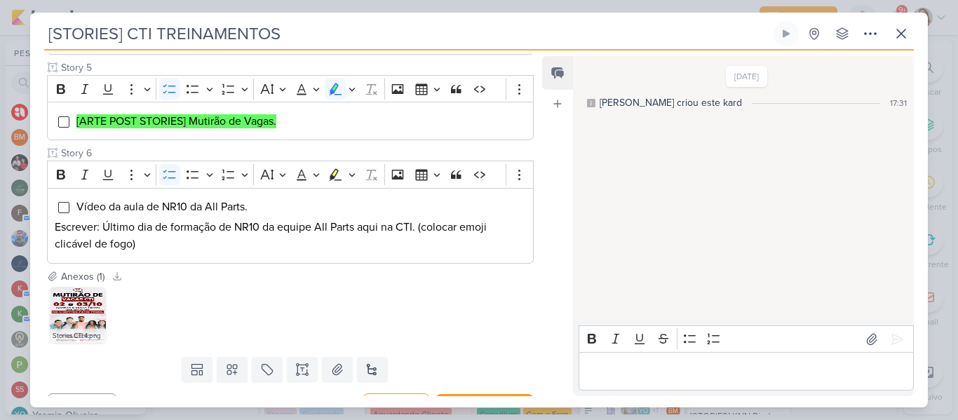
scroll to position [631, 0]
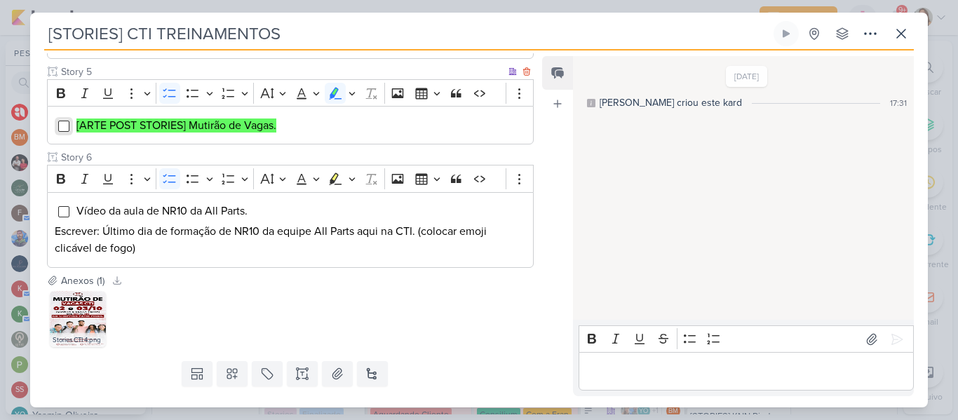
click at [65, 132] on input "Editor editing area: main" at bounding box center [63, 126] width 11 height 11
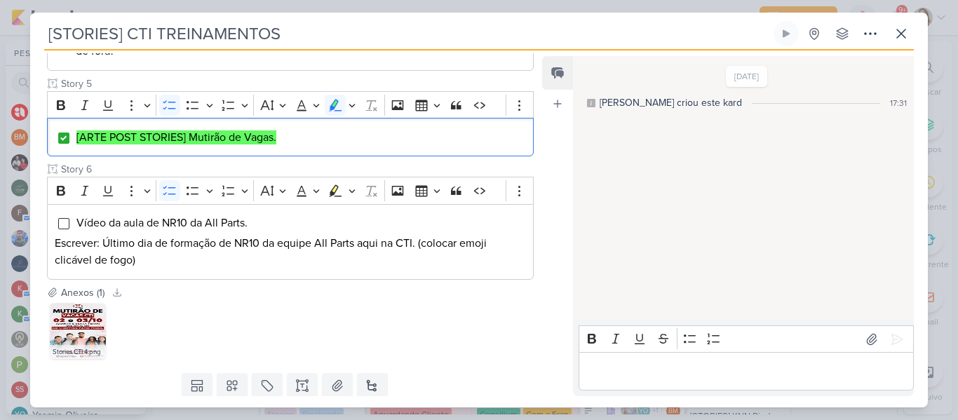
scroll to position [680, 0]
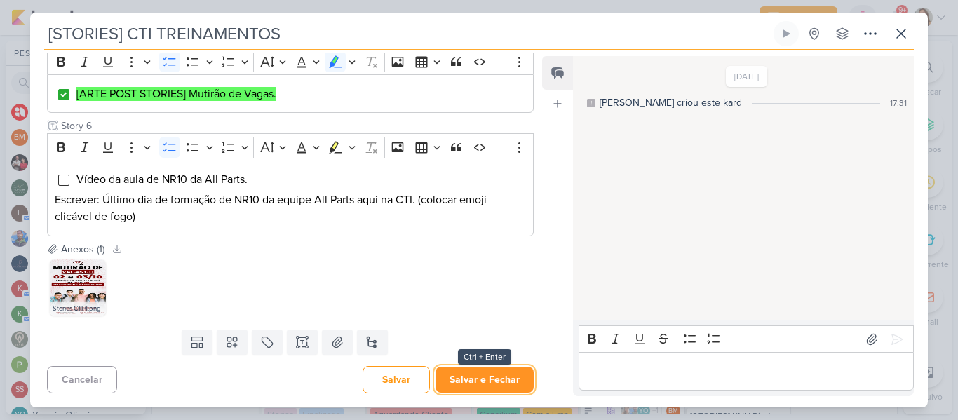
click at [507, 372] on button "Salvar e Fechar" at bounding box center [485, 380] width 98 height 26
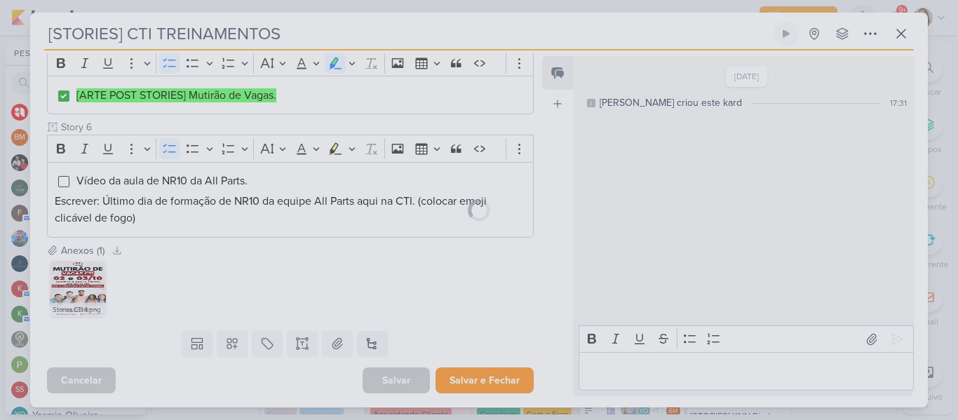
scroll to position [678, 0]
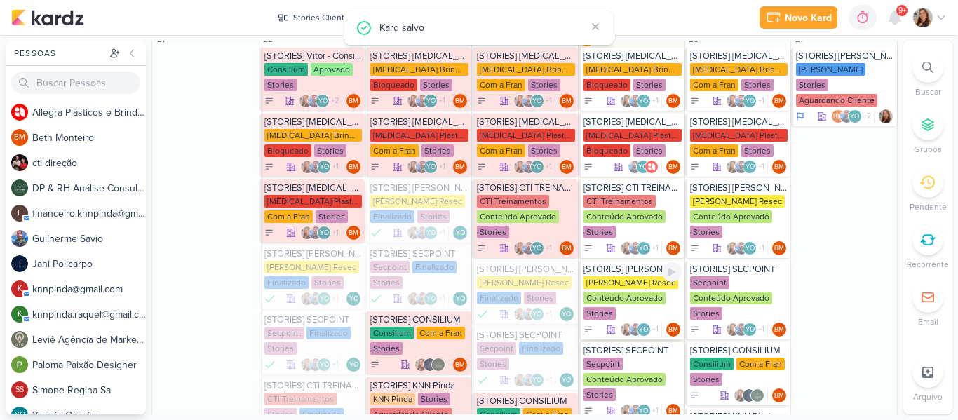
click at [646, 287] on div "[PERSON_NAME] Resec" at bounding box center [631, 282] width 95 height 13
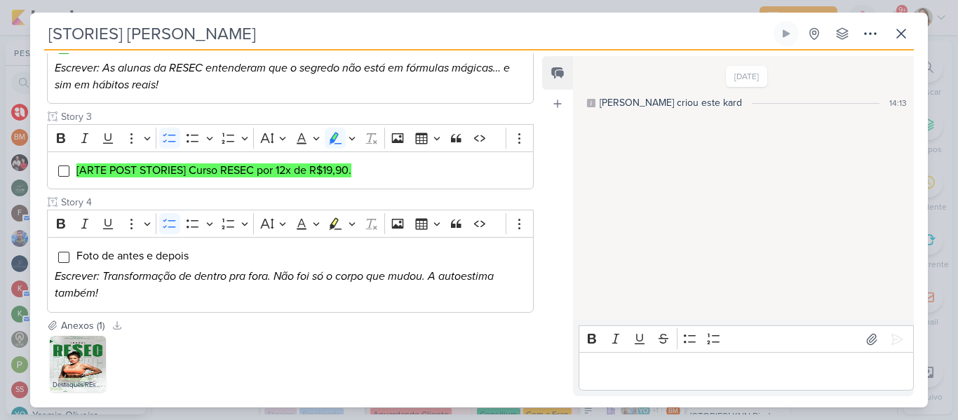
scroll to position [369, 0]
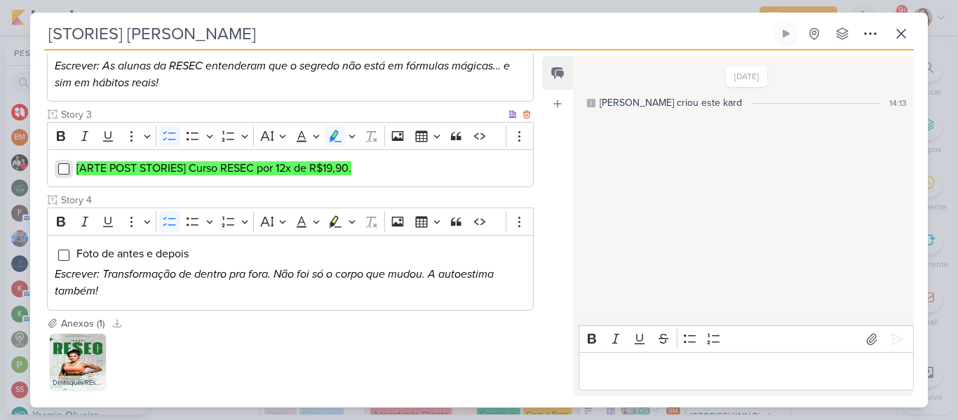
click at [63, 163] on input "Editor editing area: main" at bounding box center [63, 168] width 11 height 11
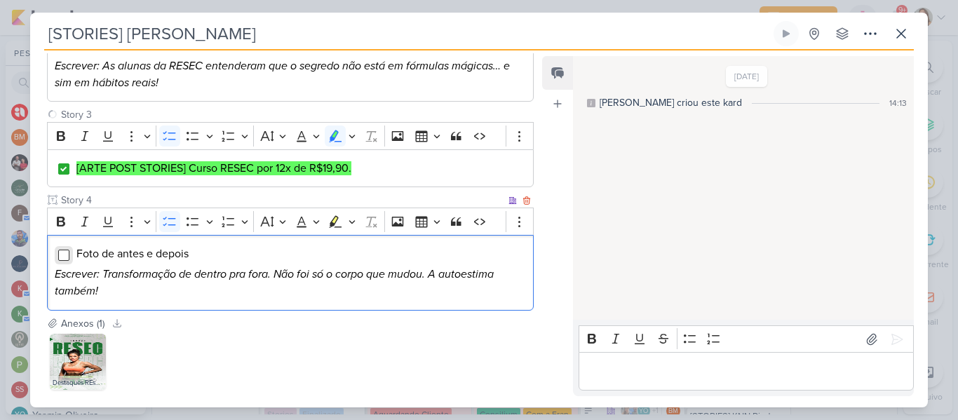
click at [65, 250] on input "Editor editing area: main" at bounding box center [63, 255] width 11 height 11
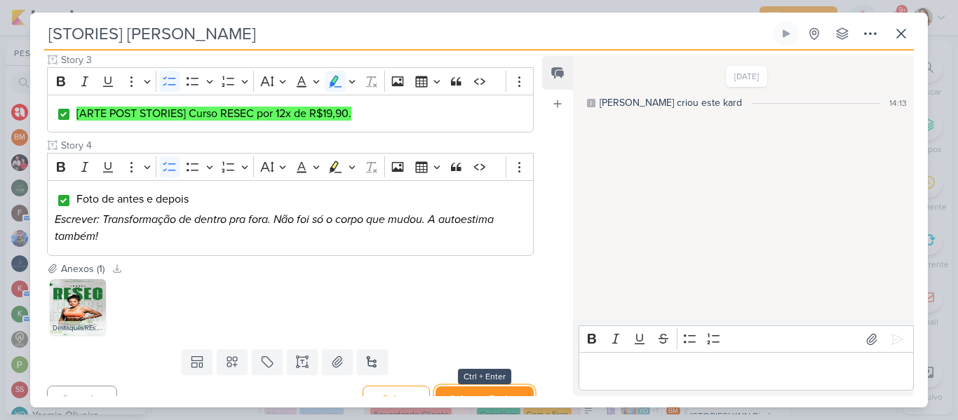
click at [476, 386] on button "Salvar e Fechar" at bounding box center [485, 399] width 98 height 26
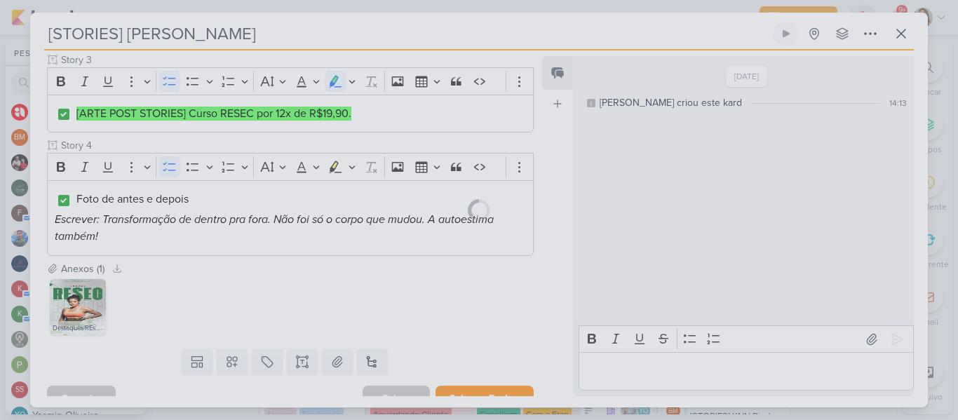
scroll to position [422, 0]
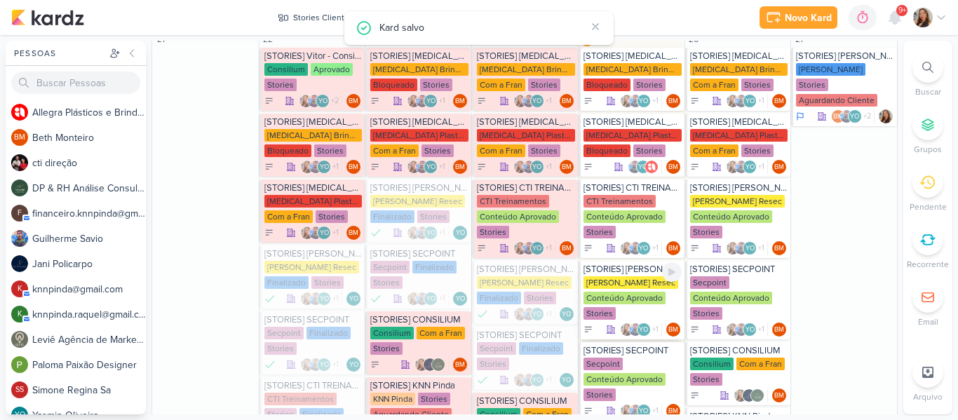
click at [638, 294] on div "Conteúdo Aprovado" at bounding box center [625, 298] width 82 height 13
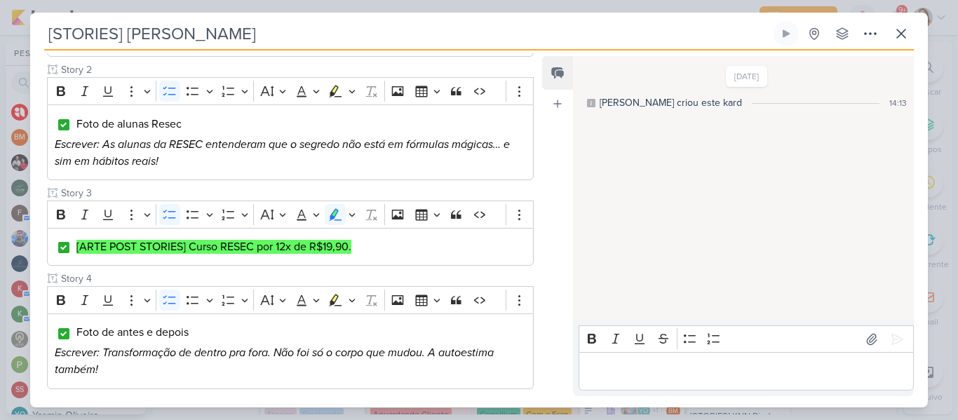
scroll to position [142, 0]
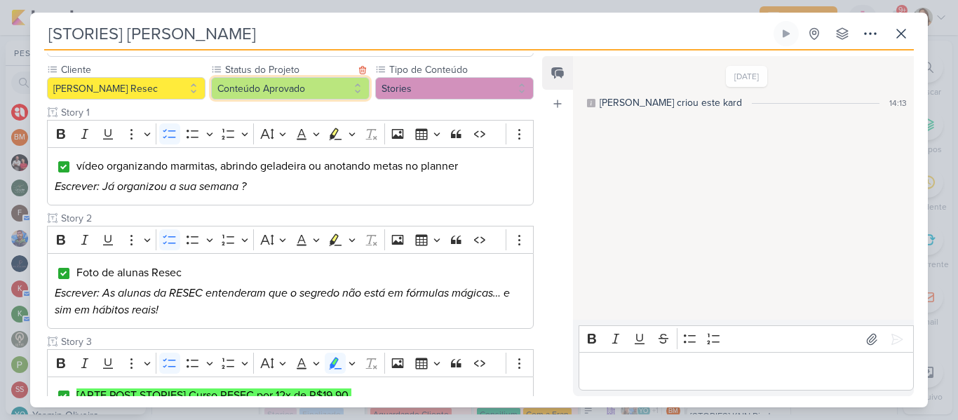
click at [343, 78] on button "Conteúdo Aprovado" at bounding box center [290, 88] width 159 height 22
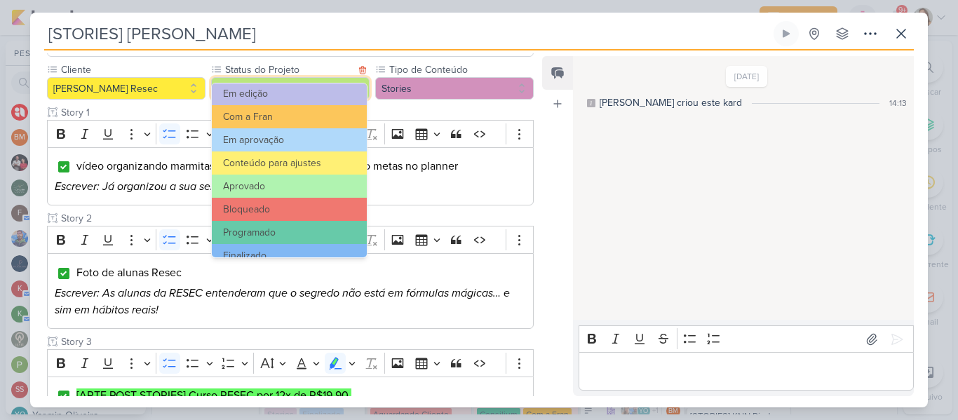
scroll to position [159, 0]
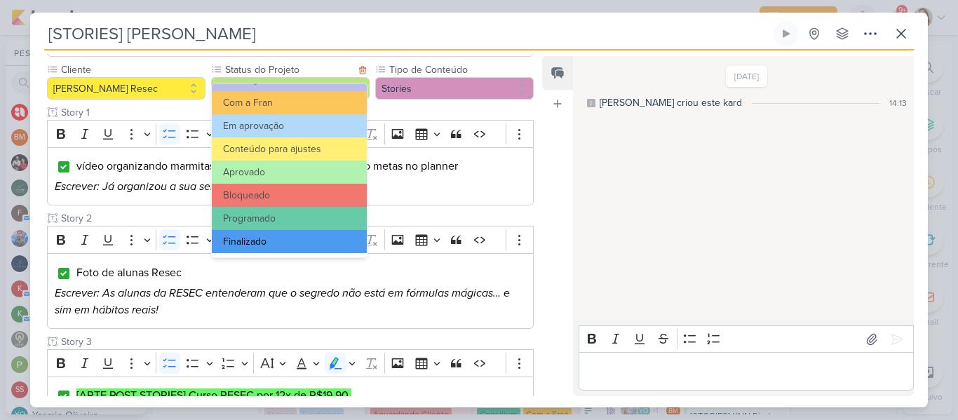
click at [299, 236] on button "Finalizado" at bounding box center [289, 241] width 155 height 23
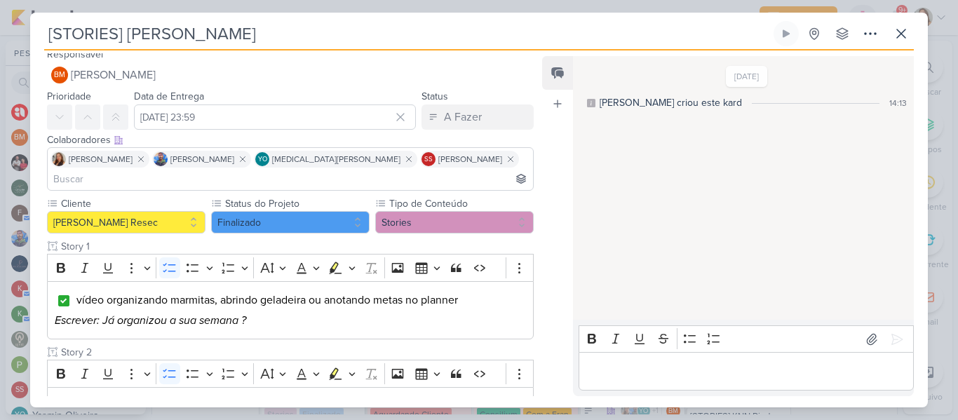
scroll to position [0, 0]
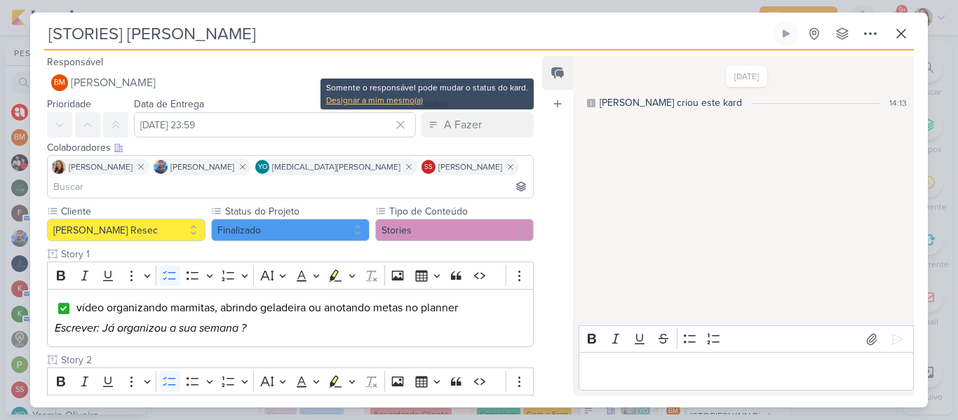
click at [407, 102] on div "Designar a mim mesmo(a)" at bounding box center [427, 100] width 202 height 13
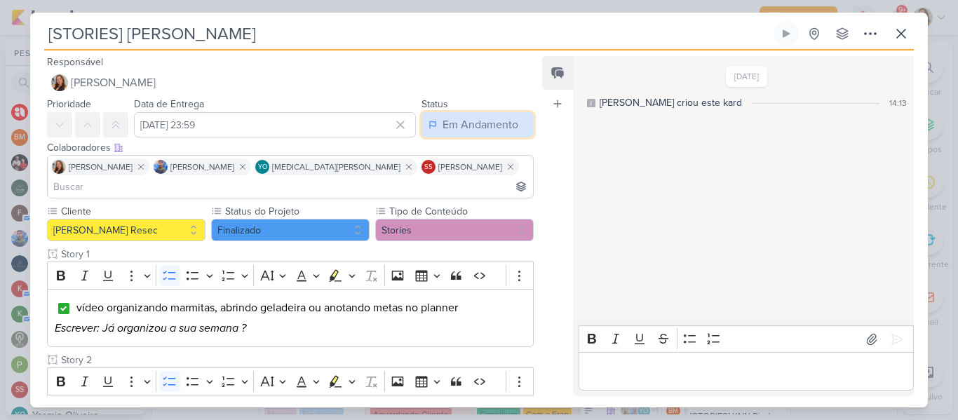
click at [481, 126] on div "Em Andamento" at bounding box center [481, 124] width 76 height 17
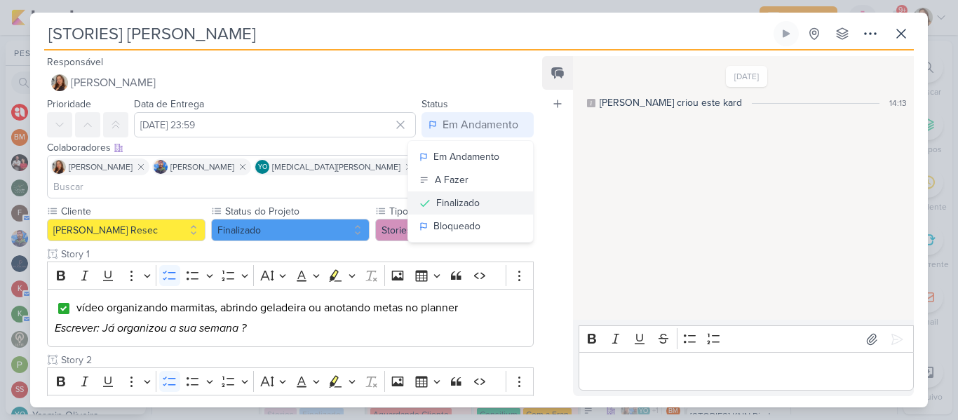
click at [465, 197] on div "Finalizado" at bounding box center [457, 203] width 43 height 15
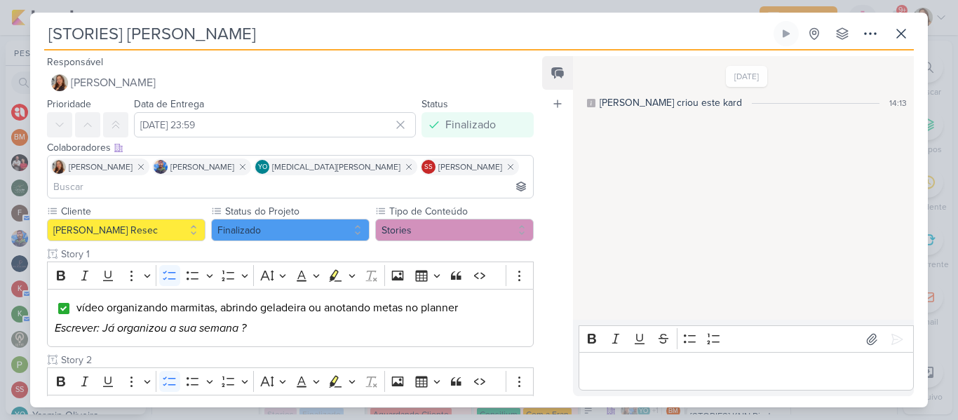
scroll to position [424, 0]
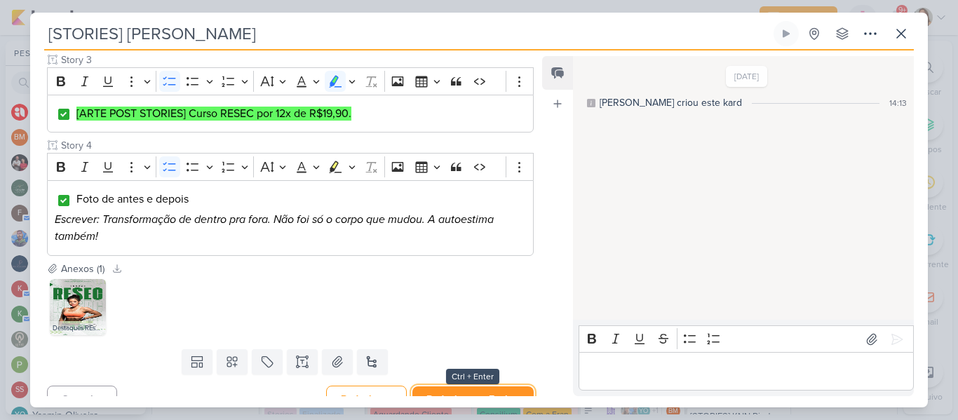
click at [468, 386] on button "Redesignar e Fechar" at bounding box center [472, 399] width 121 height 26
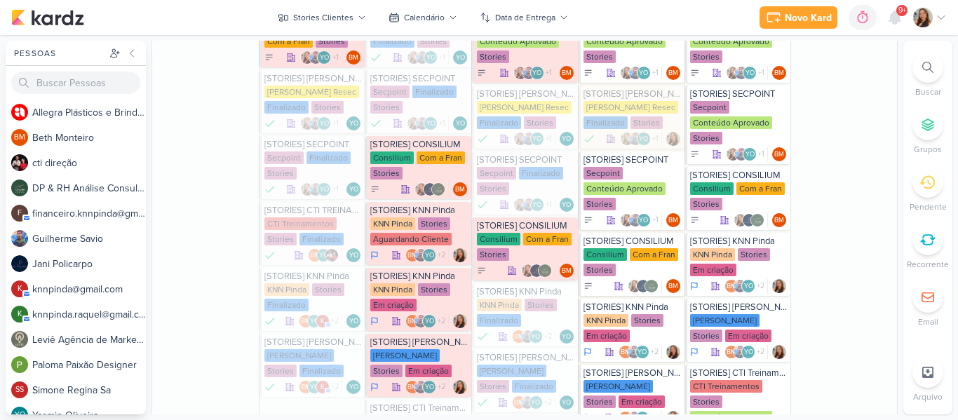
scroll to position [1244, 0]
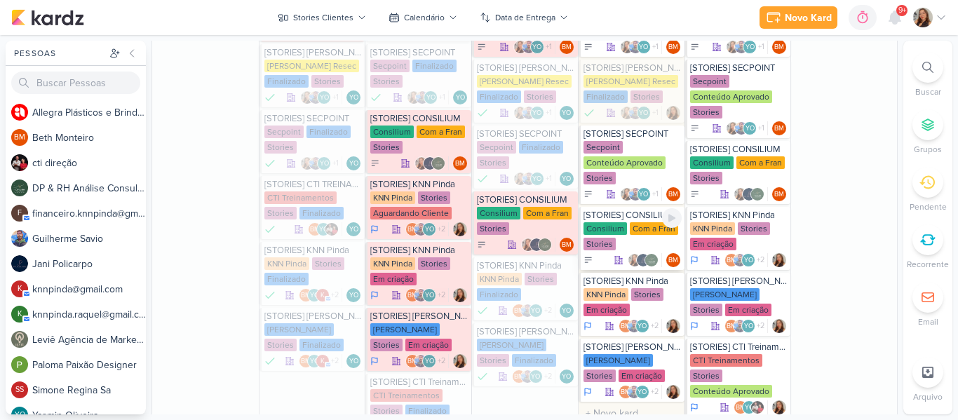
click at [612, 245] on div "Consilium Com a Fran Stories" at bounding box center [633, 236] width 98 height 29
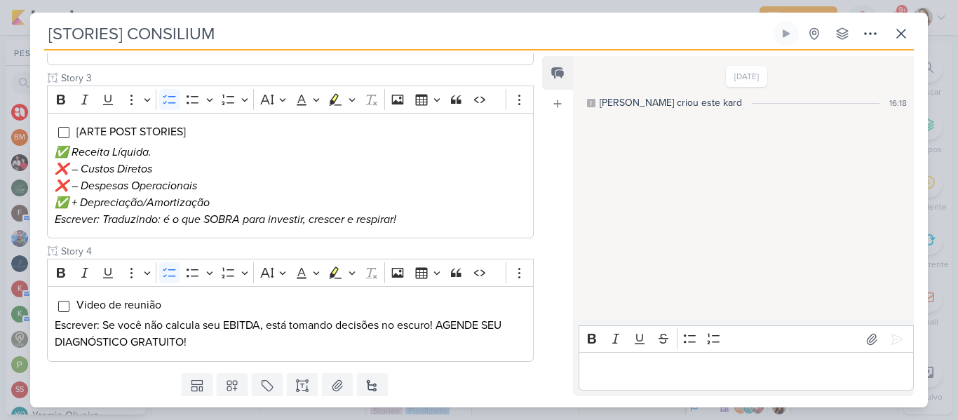
scroll to position [0, 0]
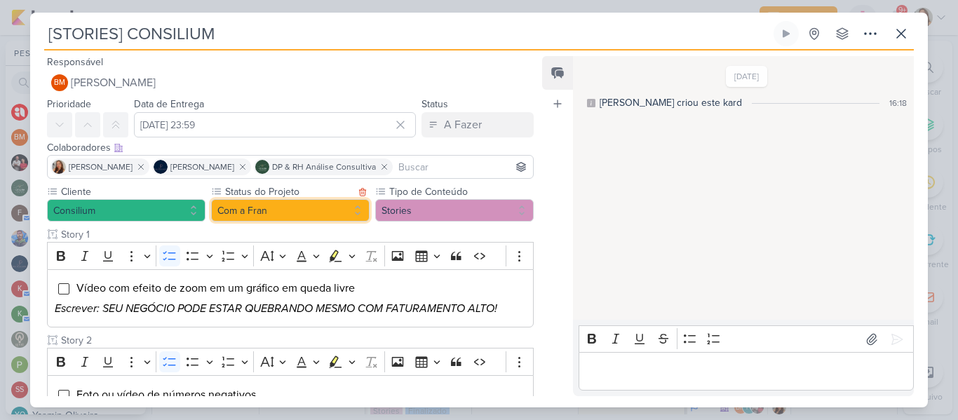
click at [269, 205] on button "Com a Fran" at bounding box center [290, 210] width 159 height 22
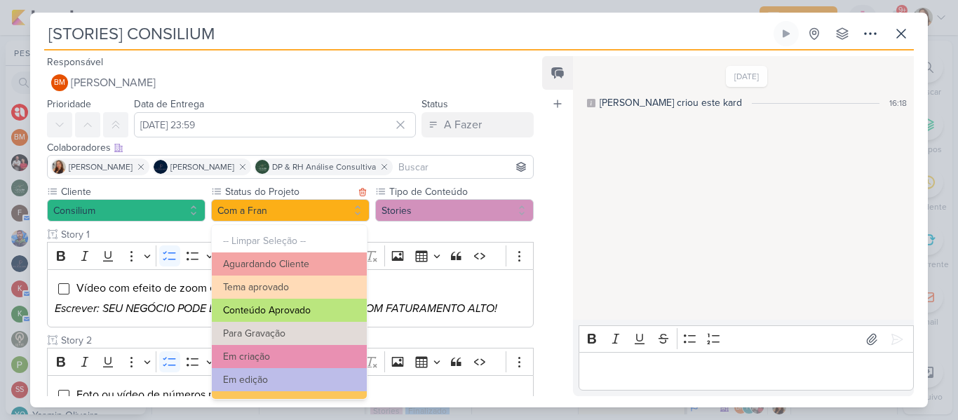
click at [292, 318] on button "Conteúdo Aprovado" at bounding box center [289, 310] width 155 height 23
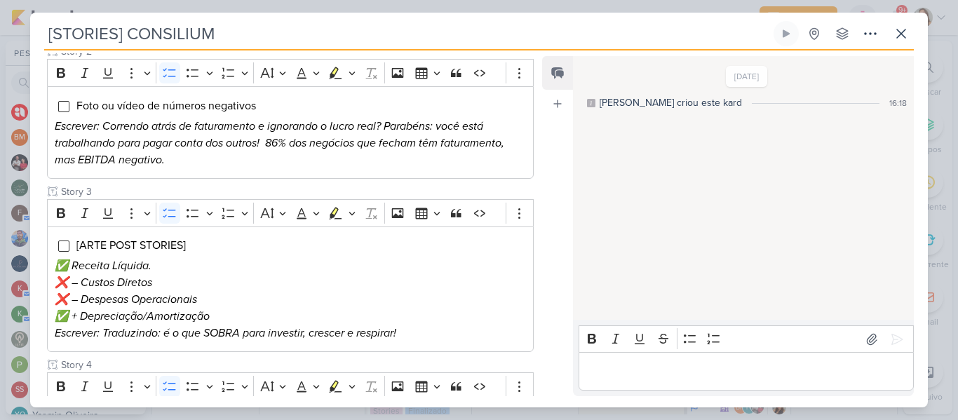
scroll to position [446, 0]
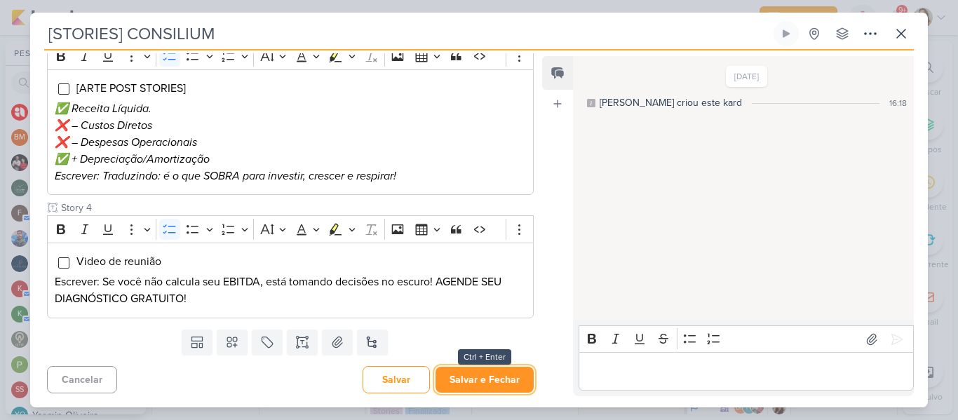
click at [501, 368] on button "Salvar e Fechar" at bounding box center [485, 380] width 98 height 26
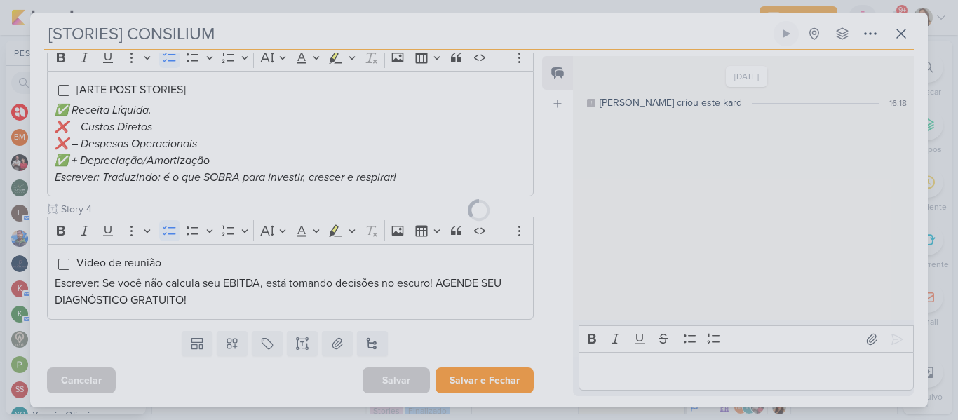
scroll to position [445, 0]
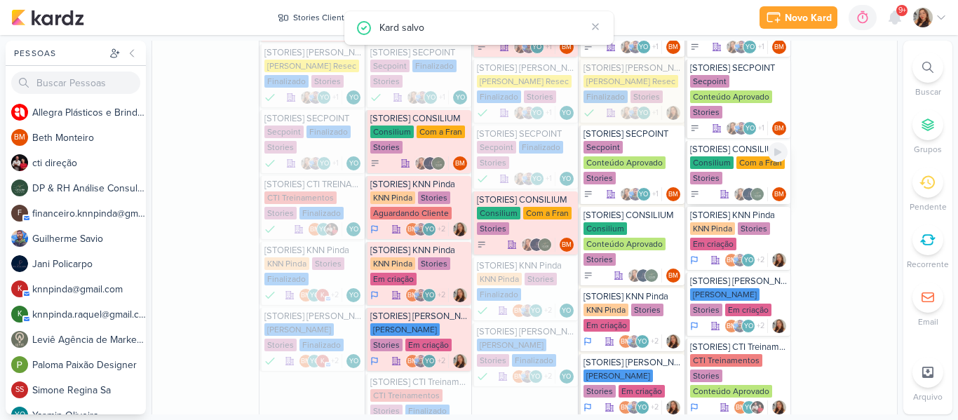
click at [748, 168] on div "Com a Fran" at bounding box center [760, 162] width 48 height 13
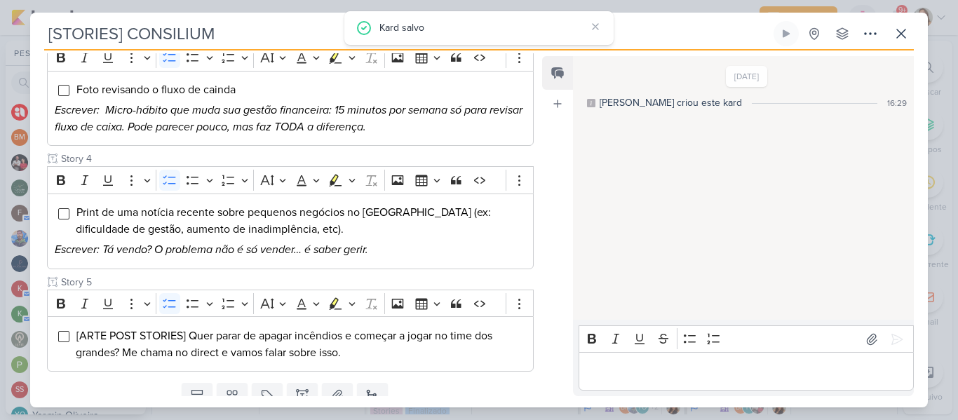
scroll to position [5, 0]
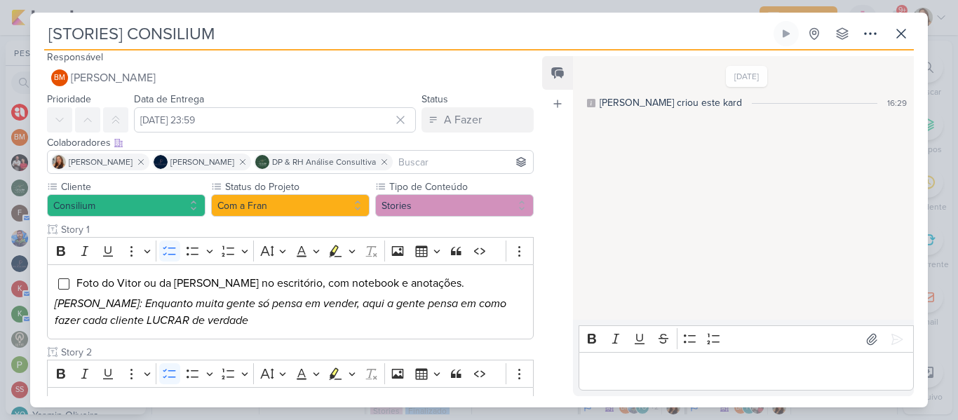
click at [130, 39] on input "[STORIES] CONSILIUM" at bounding box center [407, 33] width 727 height 25
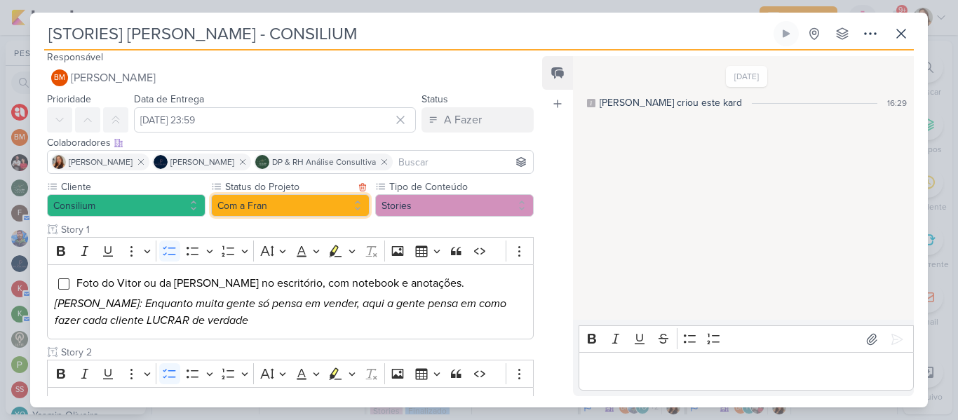
click at [333, 203] on button "Com a Fran" at bounding box center [290, 205] width 159 height 22
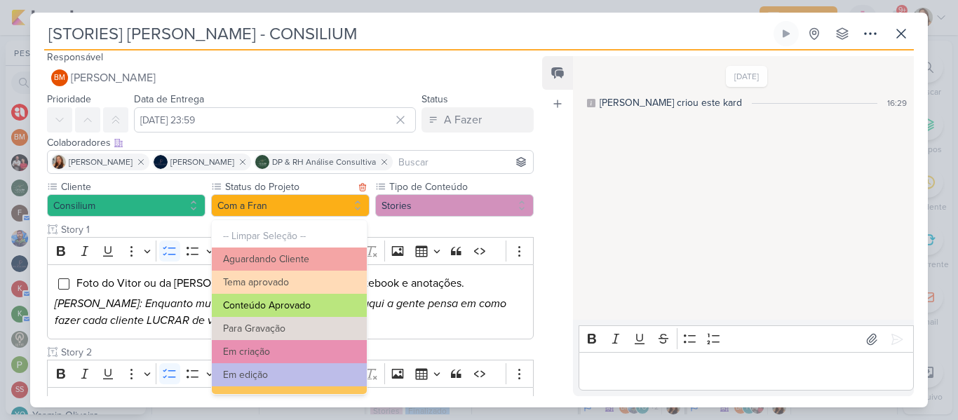
click at [310, 308] on button "Conteúdo Aprovado" at bounding box center [289, 305] width 155 height 23
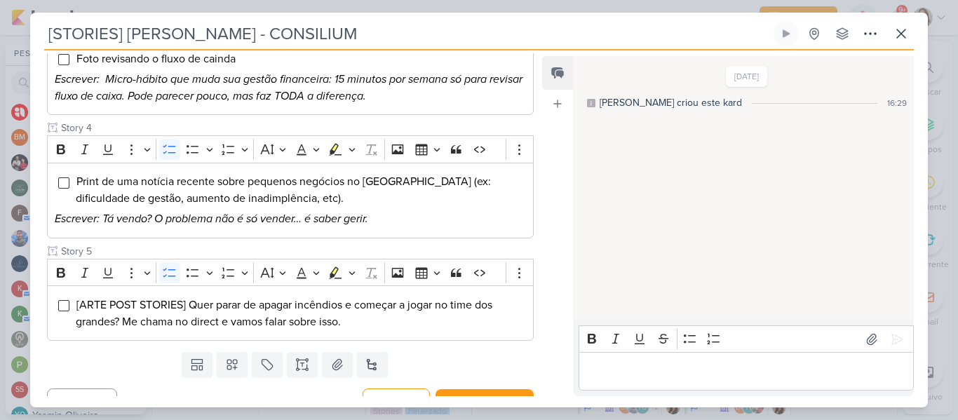
scroll to position [498, 0]
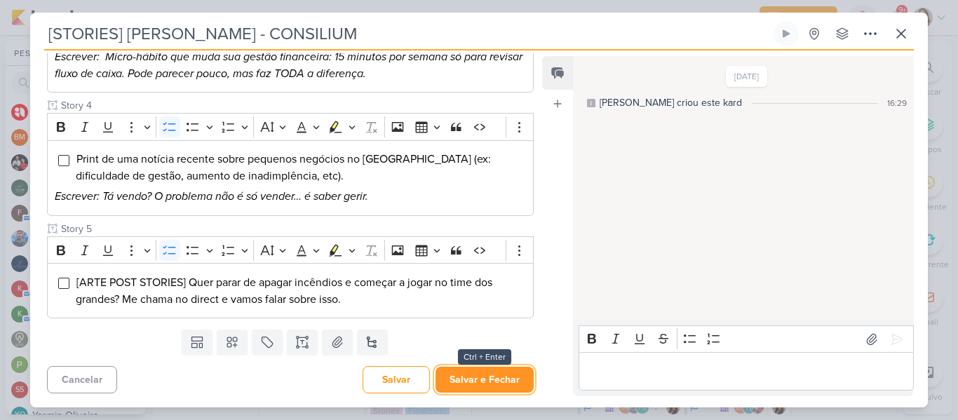
click at [499, 375] on button "Salvar e Fechar" at bounding box center [485, 380] width 98 height 26
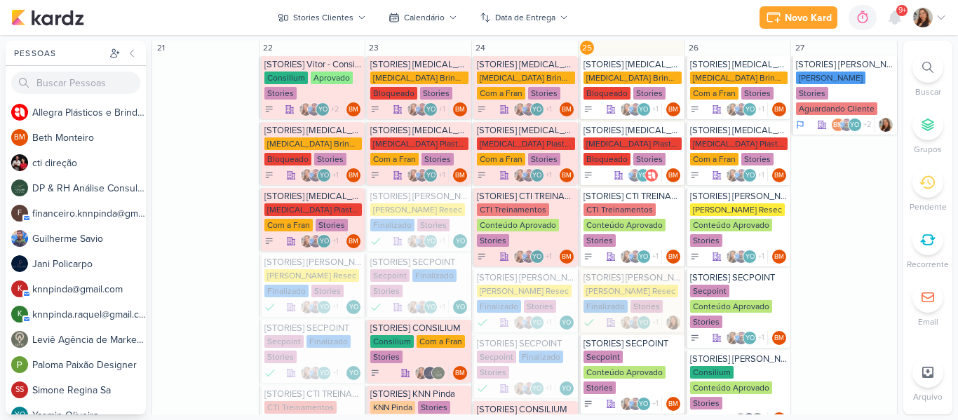
scroll to position [1073, 0]
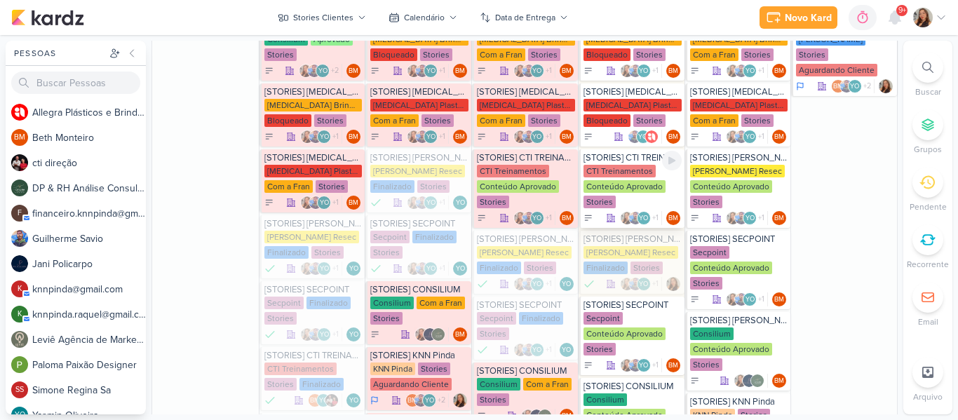
click at [621, 163] on div "[STORIES] CTI TREINAMENTOS CTI Treinamentos Conteúdo Aprovado Stories +1" at bounding box center [632, 188] width 106 height 79
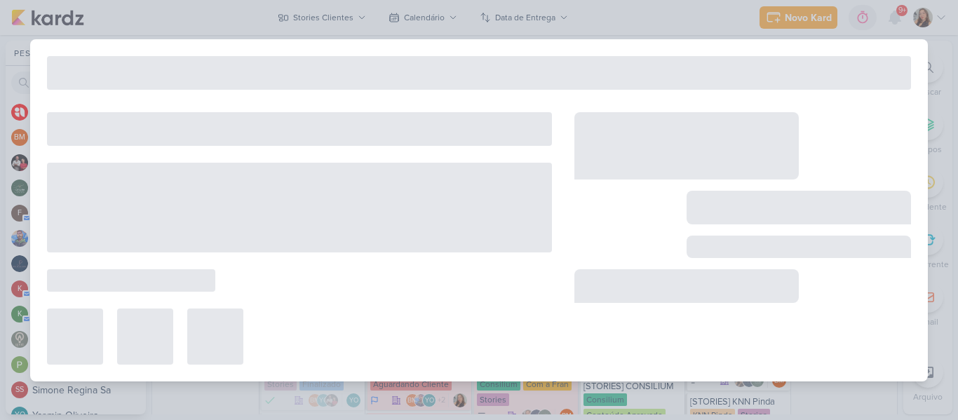
type input "[STORIES] CTI TREINAMENTOS"
type input "[DATE] 23:59"
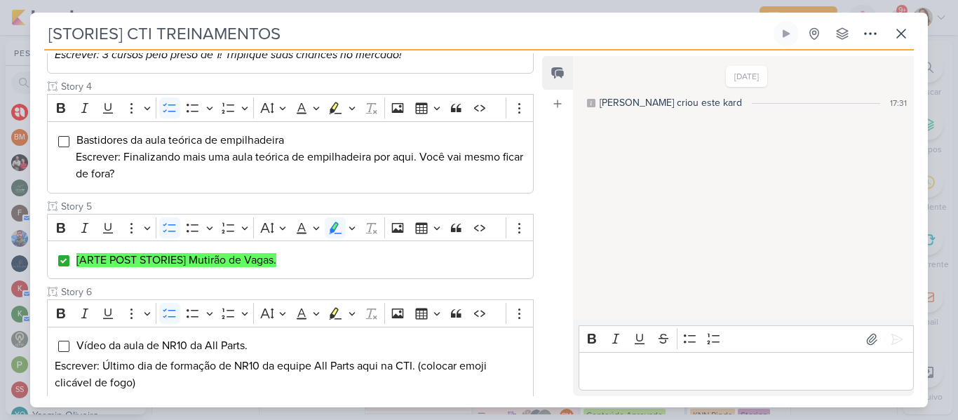
scroll to position [107, 0]
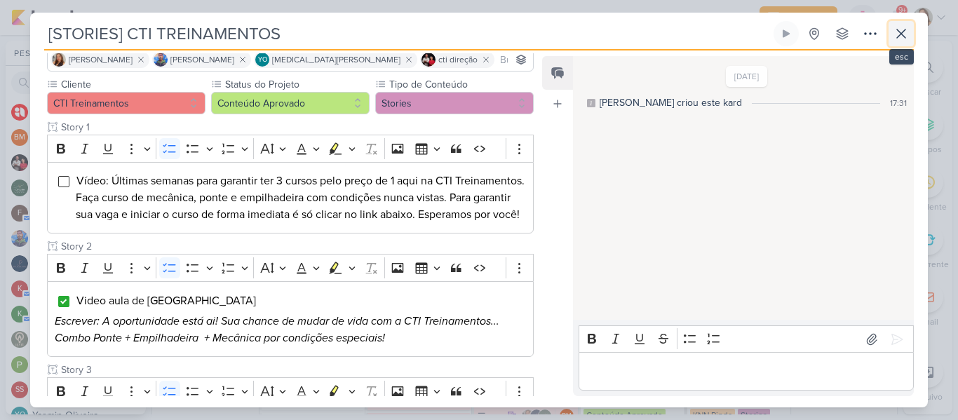
click at [895, 34] on icon at bounding box center [901, 33] width 17 height 17
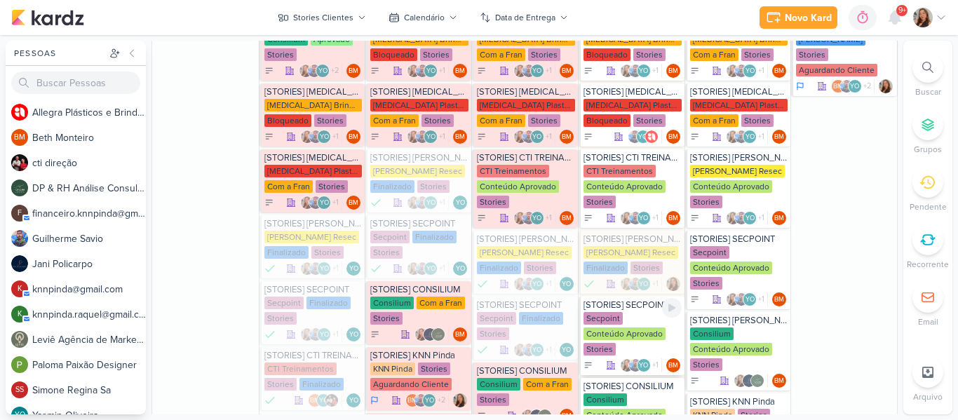
click at [632, 312] on div "Secpoint Conteúdo Aprovado Stories" at bounding box center [633, 334] width 98 height 45
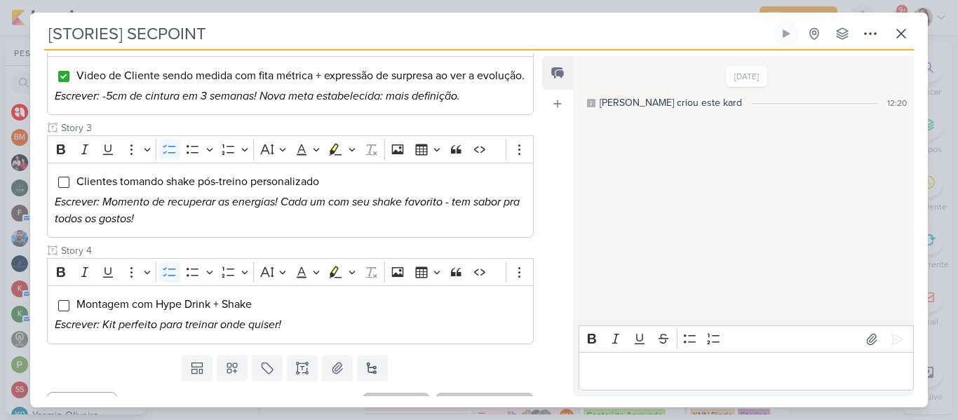
scroll to position [379, 0]
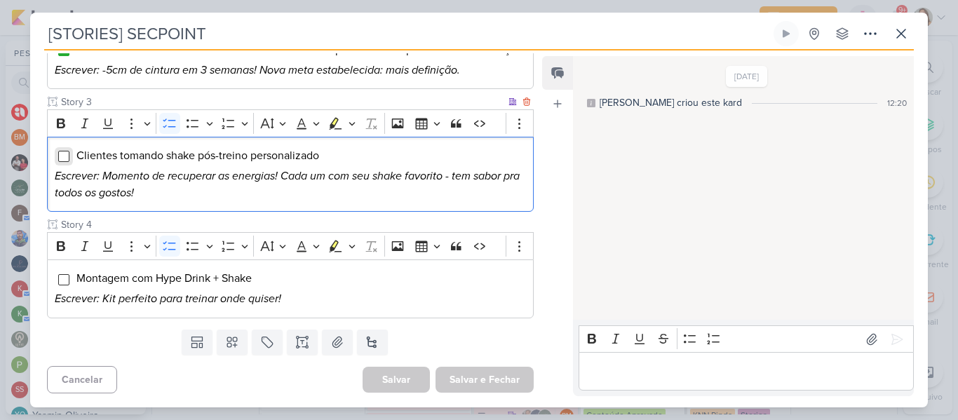
click at [64, 152] on input "Editor editing area: main" at bounding box center [63, 156] width 11 height 11
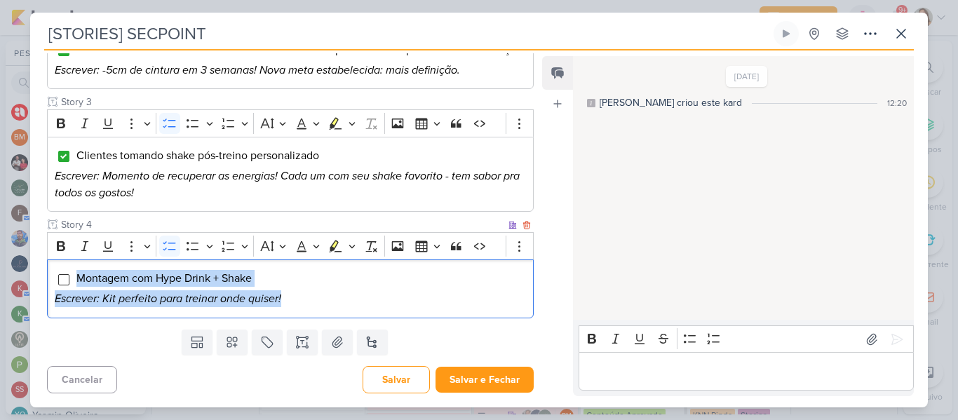
drag, startPoint x: 331, startPoint y: 304, endPoint x: 75, endPoint y: 283, distance: 256.8
click at [75, 283] on div "Montagem com Hype Drink + Shake Escrever: Kit perfeito para treinar onde quiser!" at bounding box center [290, 288] width 487 height 59
copy div "Montagem com Hype Drink + Shake Escrever: Kit perfeito para treinar onde quiser!"
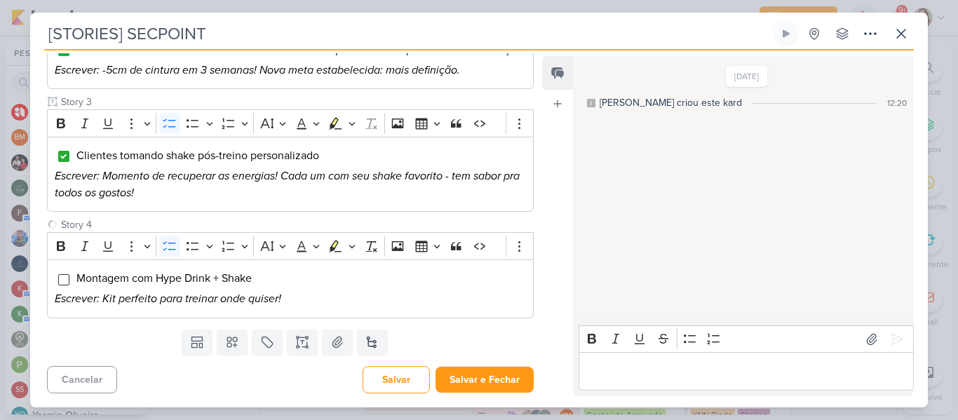
click at [472, 333] on div "Templates Campos Personalizados Marcadores Caixa De Texto Anexo [GEOGRAPHIC_DAT…" at bounding box center [284, 342] width 509 height 36
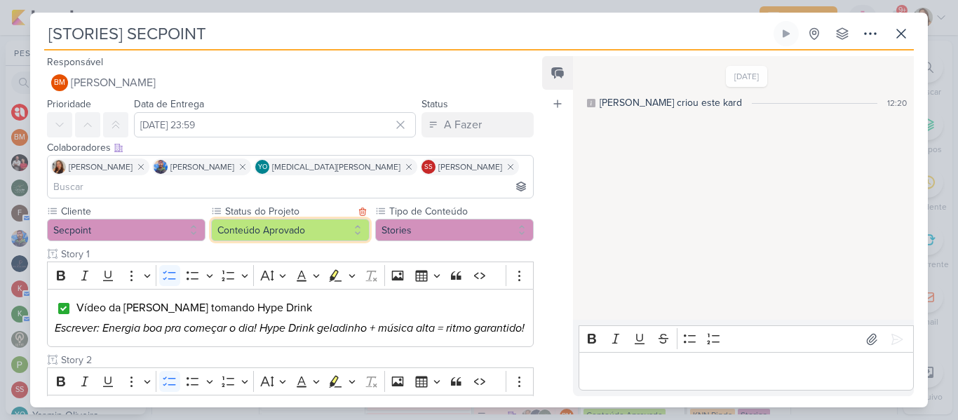
click at [299, 219] on button "Conteúdo Aprovado" at bounding box center [290, 230] width 159 height 22
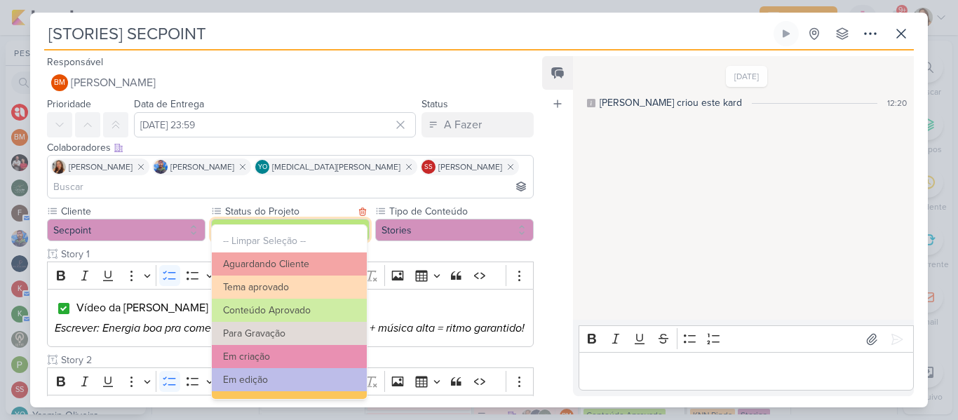
scroll to position [159, 0]
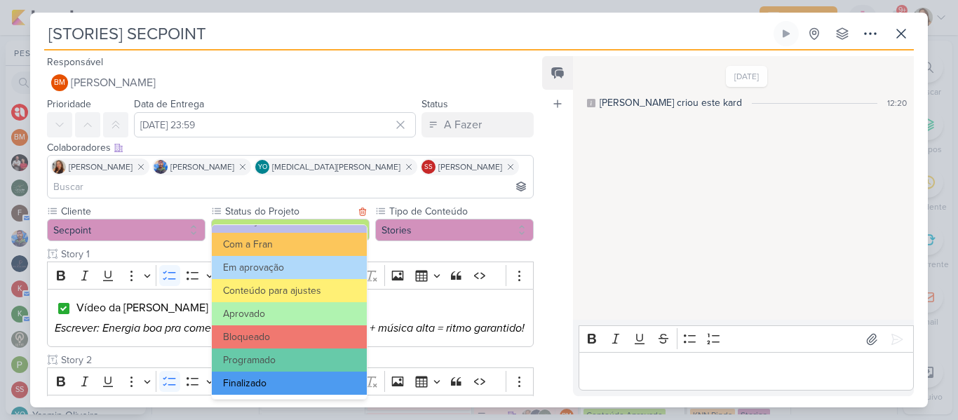
click at [312, 376] on button "Finalizado" at bounding box center [289, 383] width 155 height 23
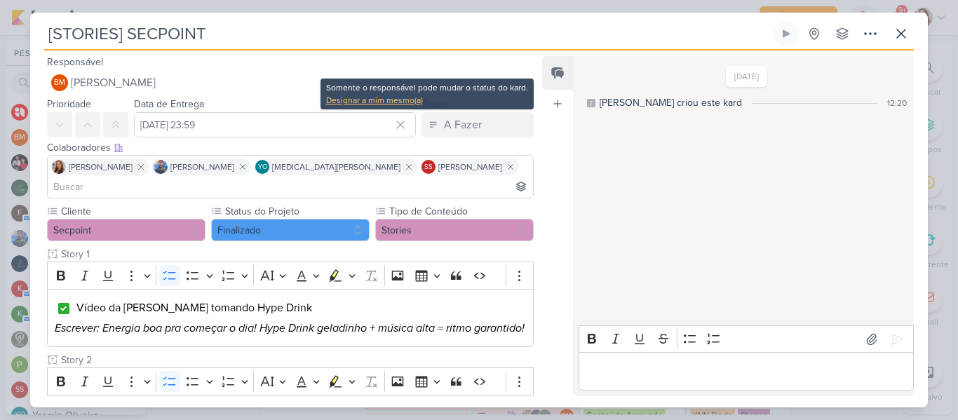
click at [413, 98] on div "Designar a mim mesmo(a)" at bounding box center [427, 100] width 202 height 13
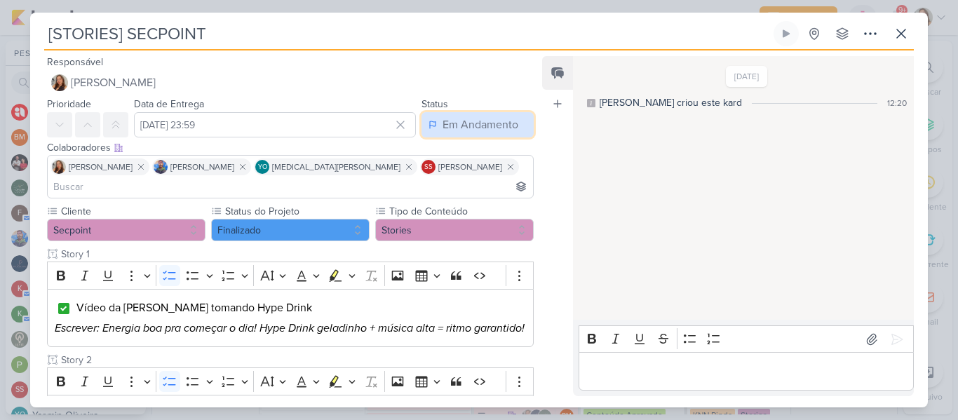
click at [429, 124] on icon at bounding box center [433, 124] width 8 height 11
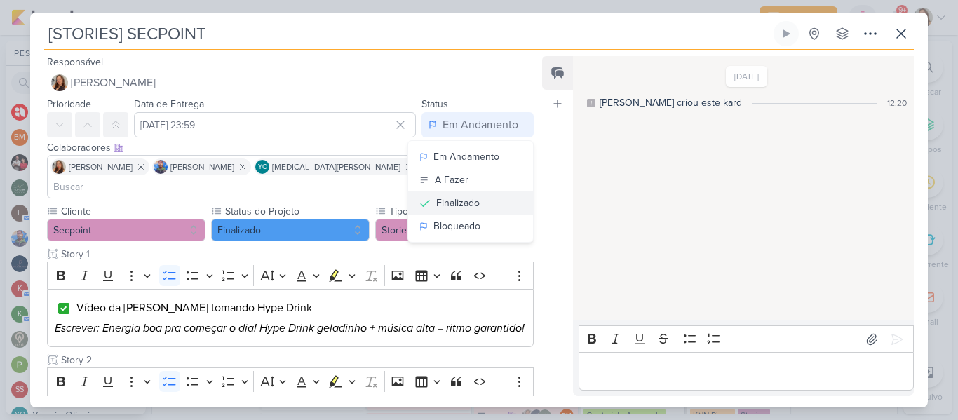
click at [443, 205] on div "Finalizado" at bounding box center [457, 203] width 43 height 15
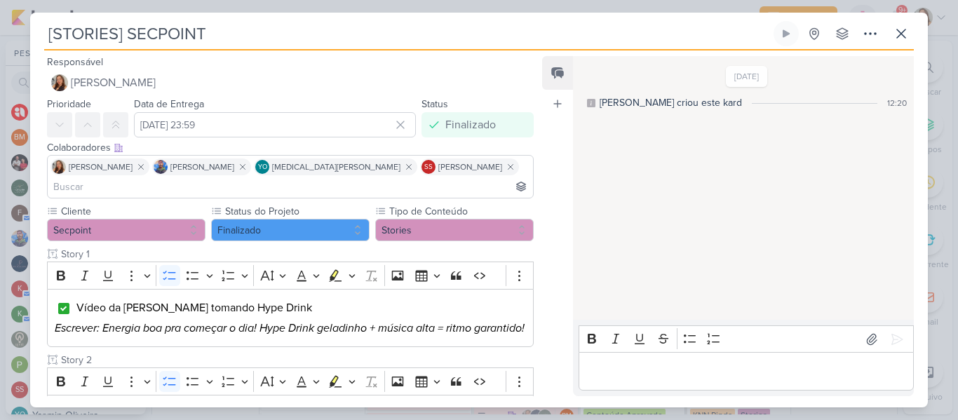
scroll to position [379, 0]
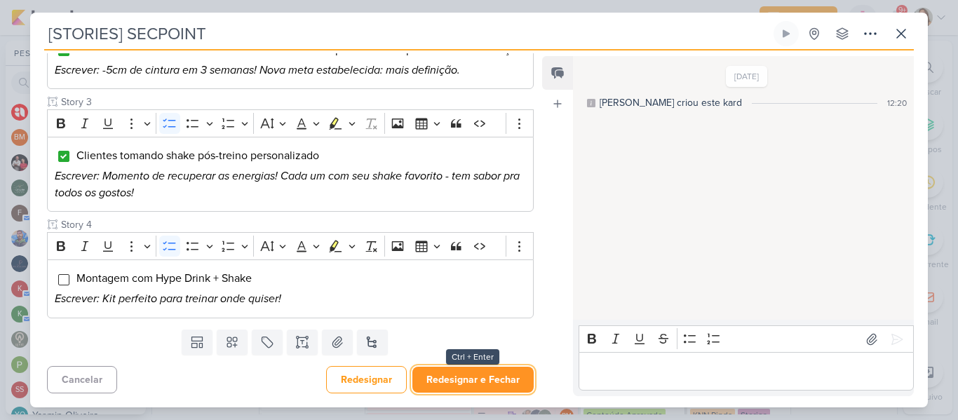
click at [494, 382] on button "Redesignar e Fechar" at bounding box center [472, 380] width 121 height 26
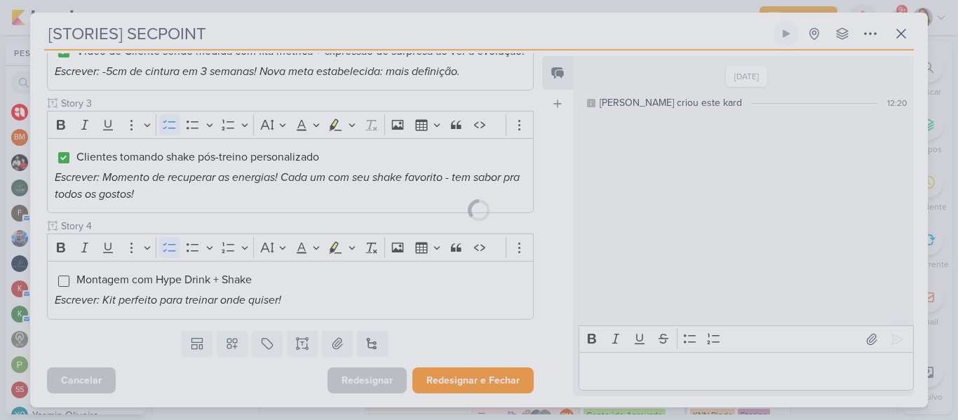
scroll to position [377, 0]
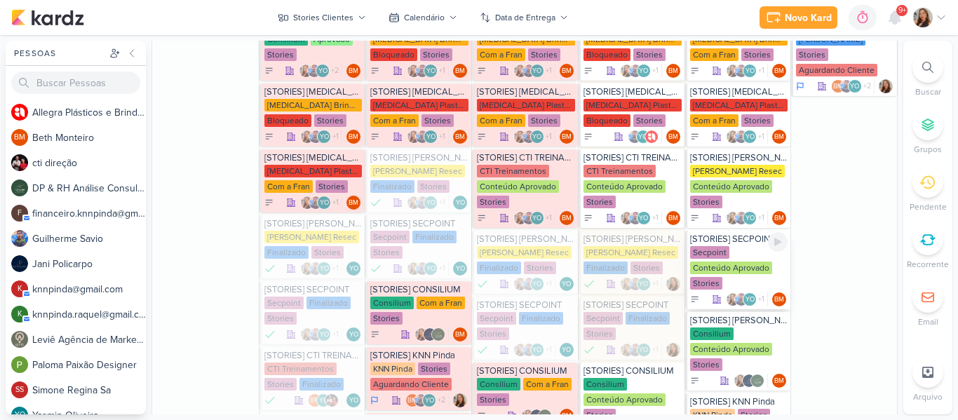
click at [750, 252] on div "Secpoint Conteúdo Aprovado Stories" at bounding box center [739, 268] width 98 height 45
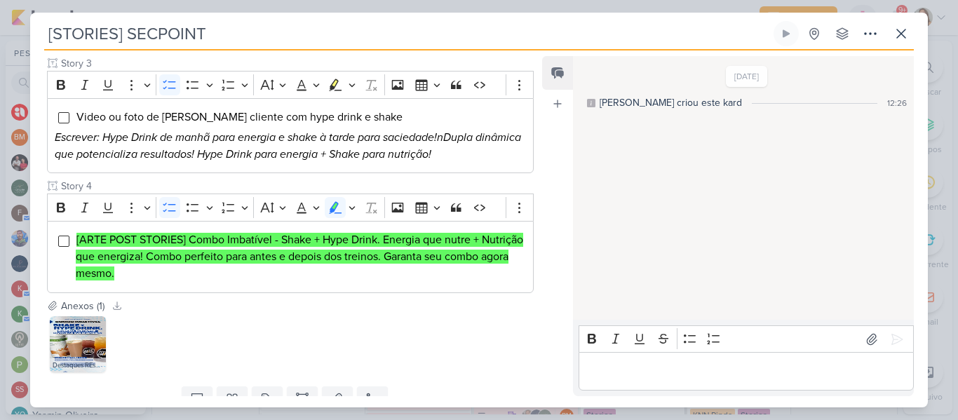
scroll to position [490, 0]
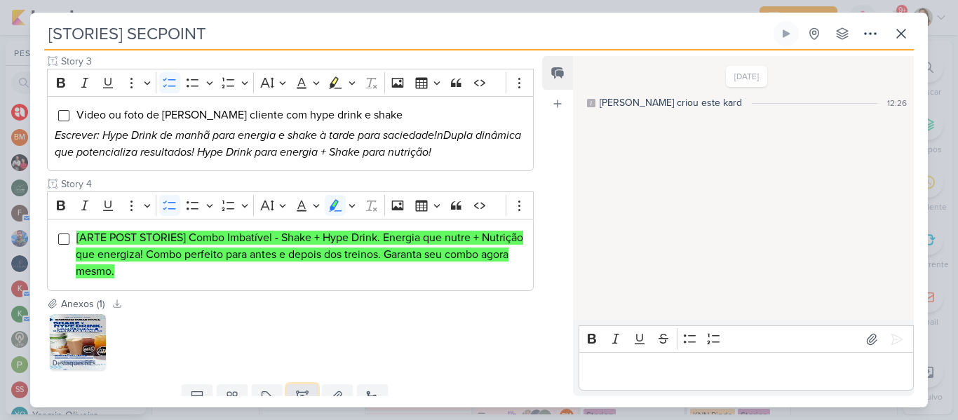
click at [302, 395] on icon at bounding box center [302, 397] width 0 height 4
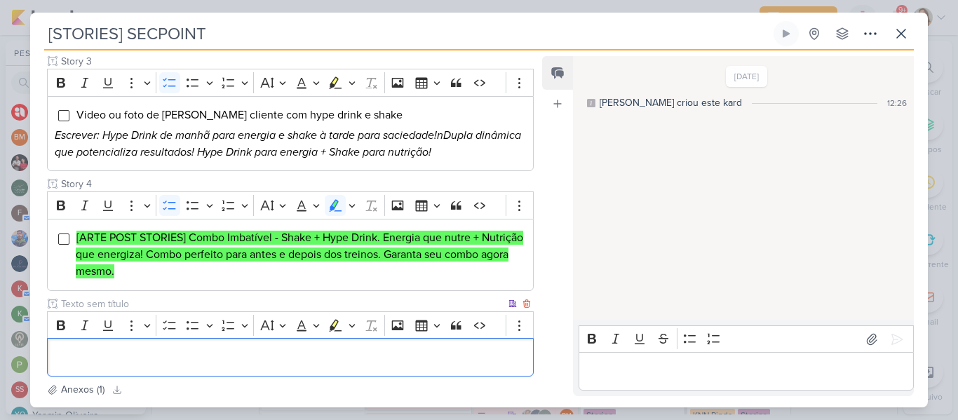
click at [269, 338] on div "Editor editing area: main" at bounding box center [290, 357] width 487 height 39
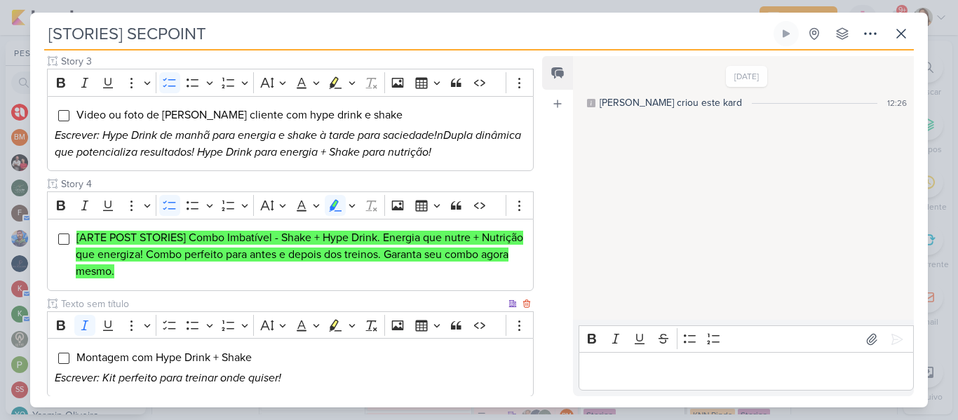
click at [222, 297] on input "text" at bounding box center [281, 304] width 447 height 15
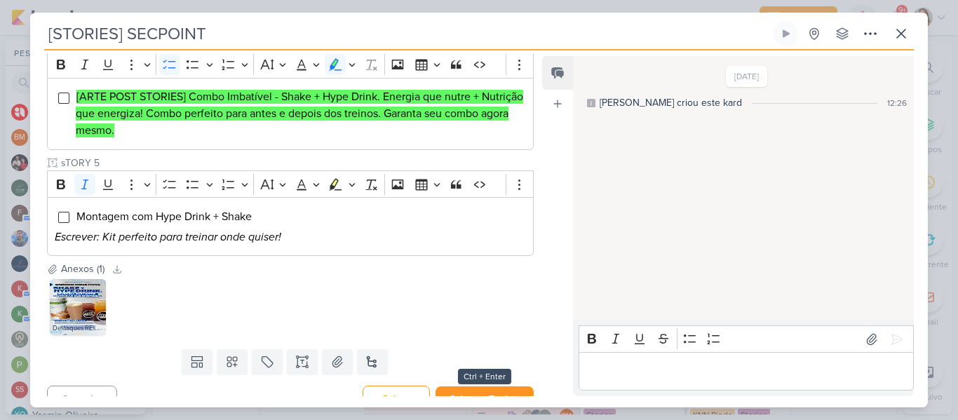
type input "sTORY 5"
click at [477, 386] on button "Salvar e Fechar" at bounding box center [485, 399] width 98 height 26
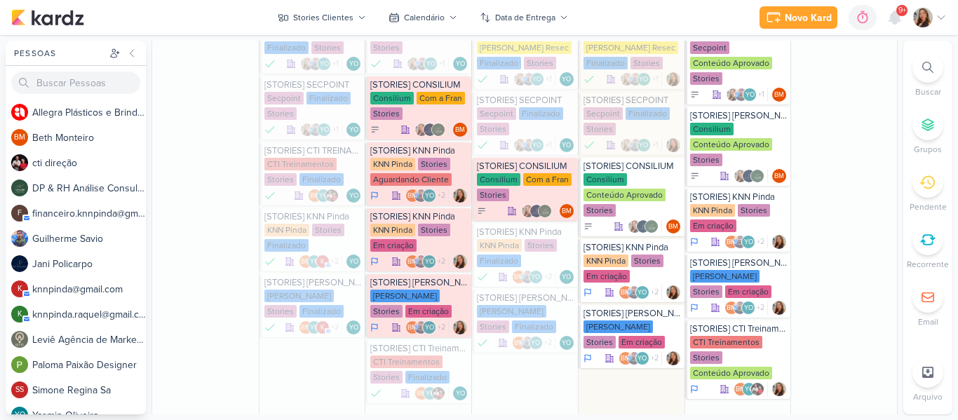
scroll to position [1286, 0]
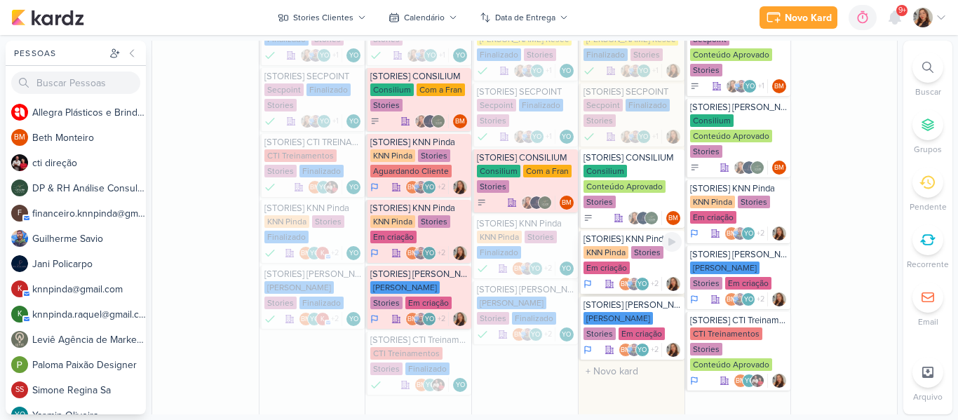
click at [626, 261] on div "KNN Pinda Stories Em criação" at bounding box center [633, 260] width 98 height 29
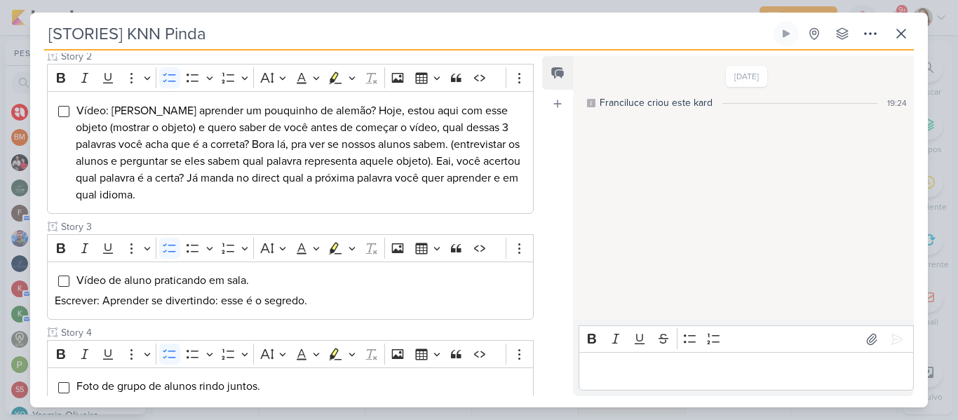
scroll to position [309, 0]
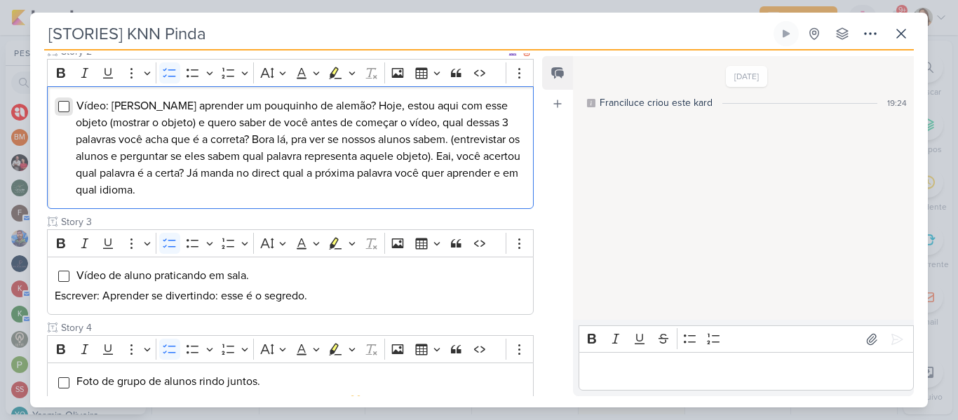
click at [67, 109] on input "Editor editing area: main" at bounding box center [63, 106] width 11 height 11
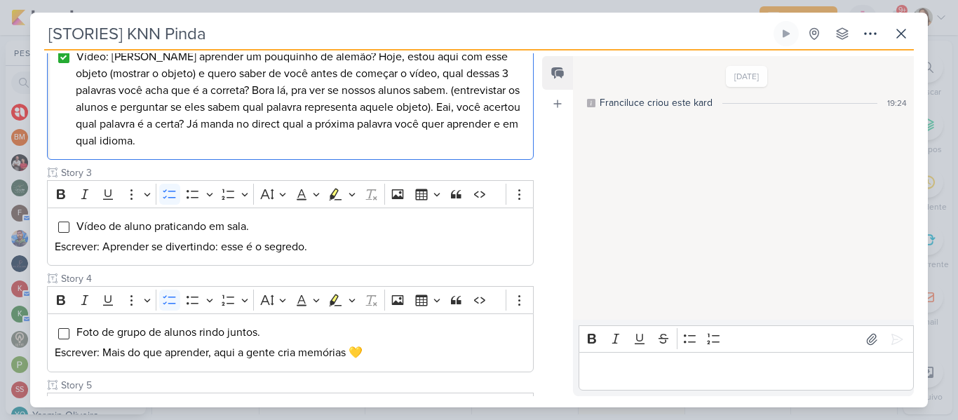
scroll to position [354, 0]
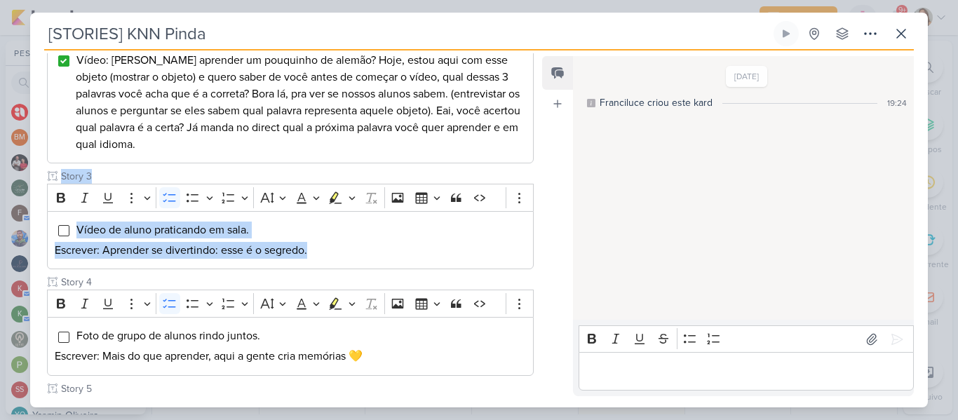
drag, startPoint x: 539, startPoint y: 210, endPoint x: 536, endPoint y: 223, distance: 13.8
click at [536, 223] on div "Responsável [PERSON_NAME] Nenhum contato encontrado create new contact Novo Con…" at bounding box center [479, 228] width 898 height 357
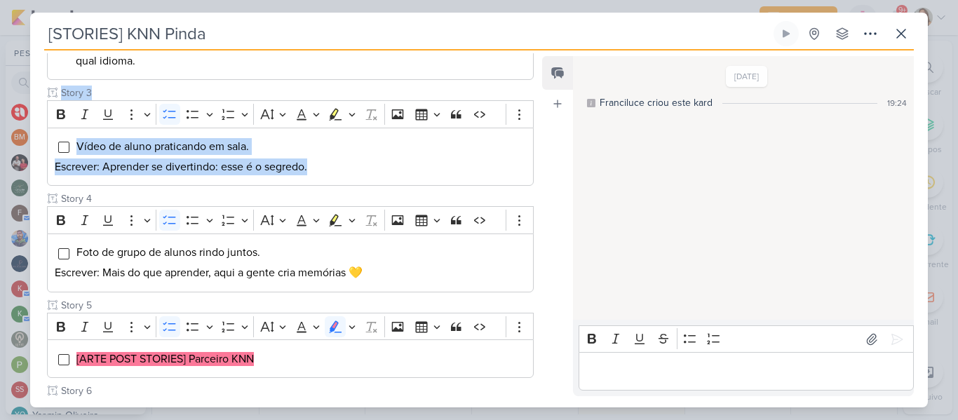
scroll to position [453, 0]
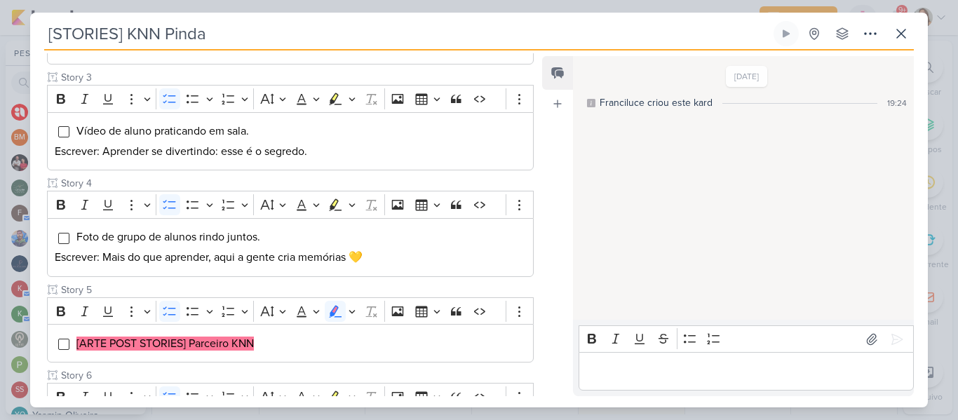
click at [548, 267] on div "Feed Atrelar email Solte o email para atrelar ao kard" at bounding box center [557, 226] width 31 height 340
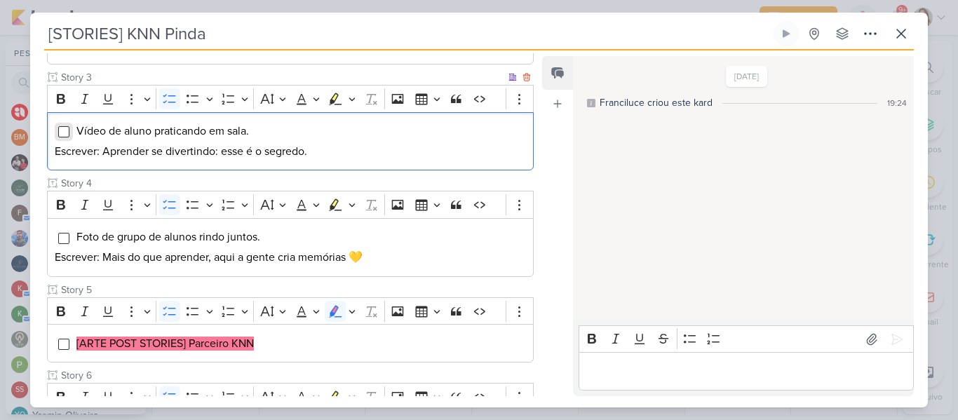
click at [63, 137] on input "Editor editing area: main" at bounding box center [63, 131] width 11 height 11
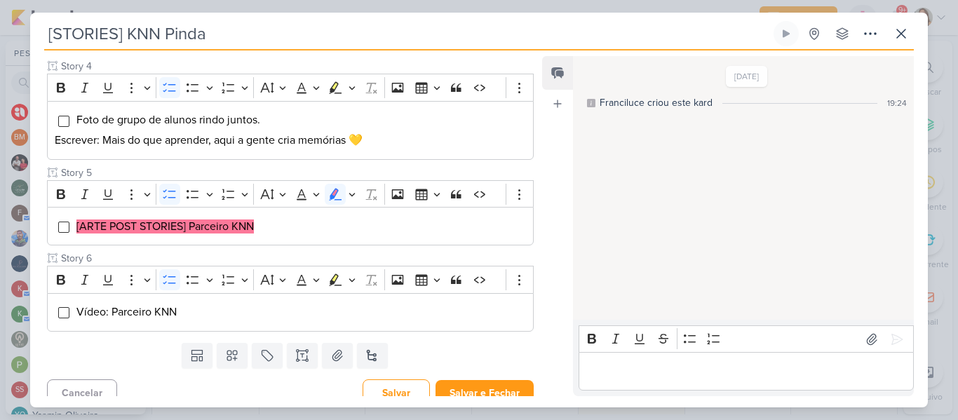
scroll to position [584, 0]
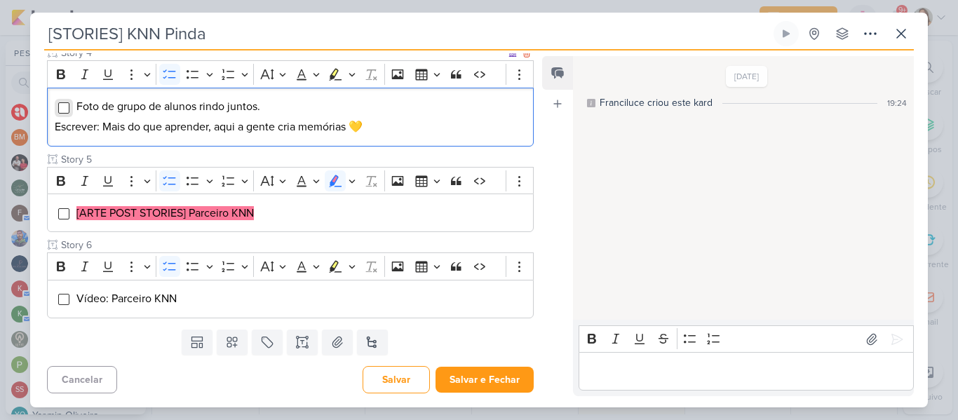
click at [65, 109] on input "Editor editing area: main" at bounding box center [63, 107] width 11 height 11
click at [544, 243] on div "Feed Atrelar email Solte o email para atrelar ao kard" at bounding box center [557, 226] width 31 height 340
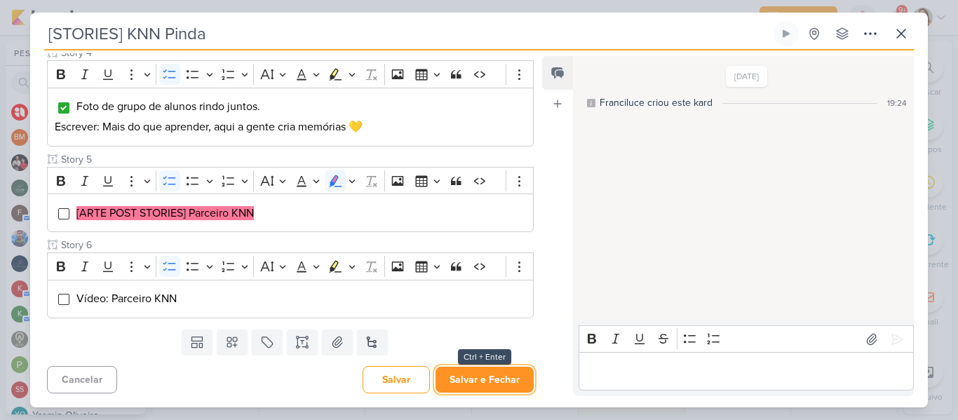
click at [483, 369] on button "Salvar e Fechar" at bounding box center [485, 380] width 98 height 26
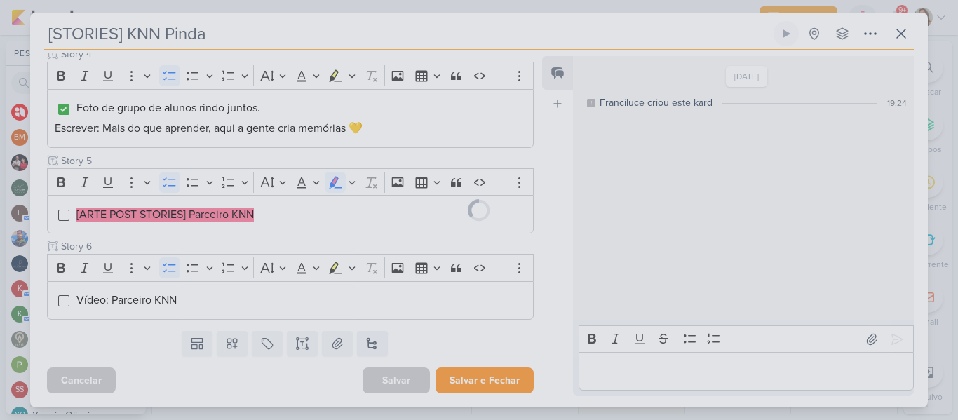
scroll to position [582, 0]
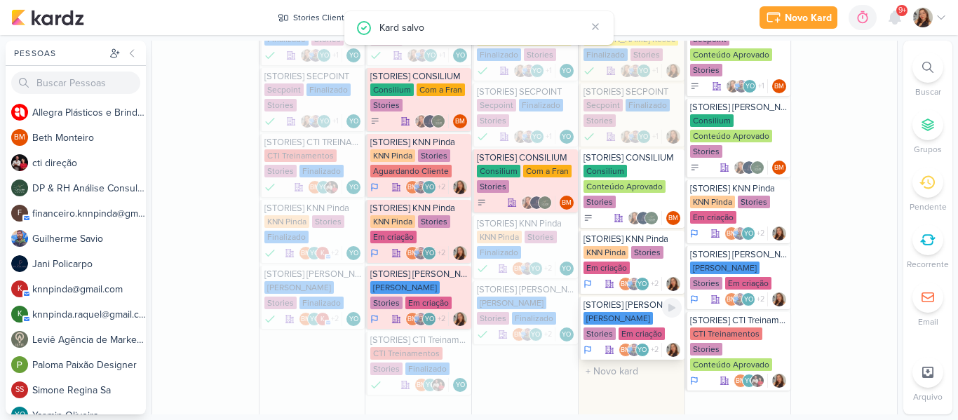
click at [623, 318] on div "[PERSON_NAME]" at bounding box center [618, 318] width 69 height 13
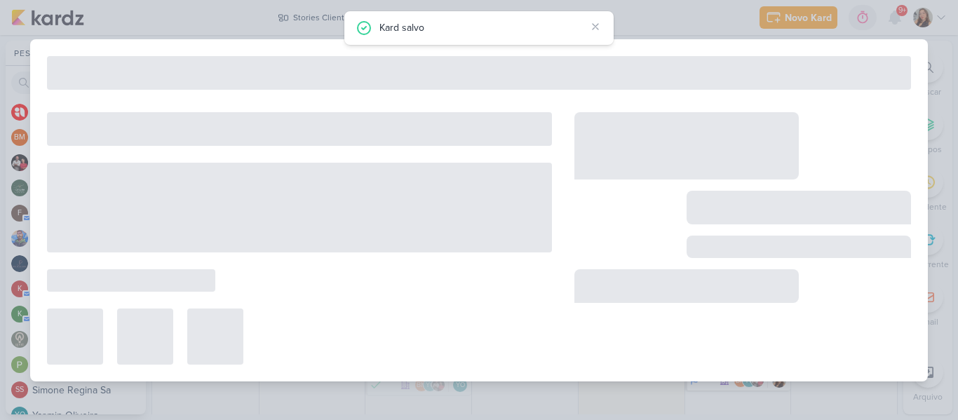
type input "[STORIES] [PERSON_NAME]"
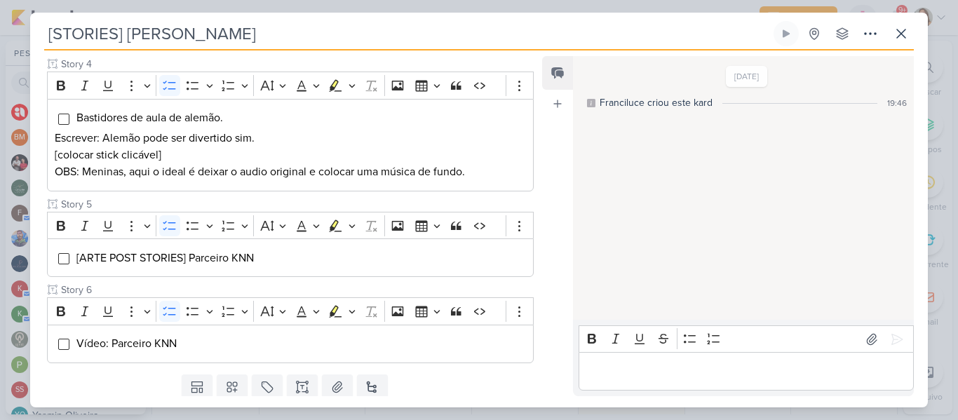
scroll to position [514, 0]
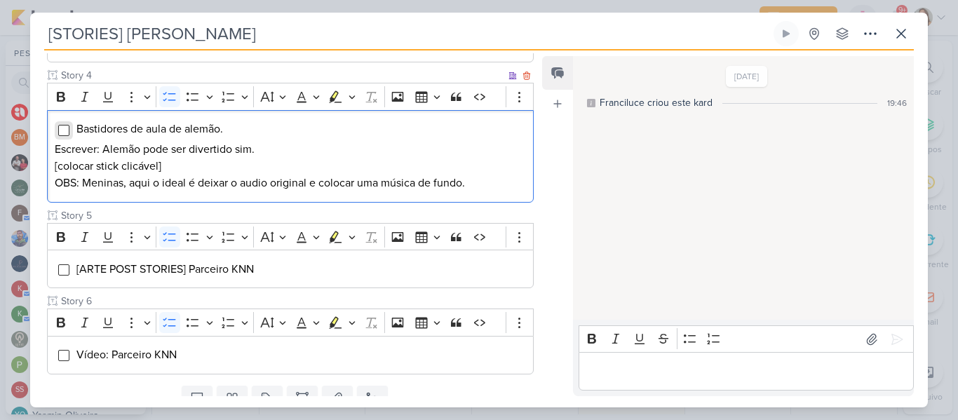
click at [63, 131] on input "Editor editing area: main" at bounding box center [63, 130] width 11 height 11
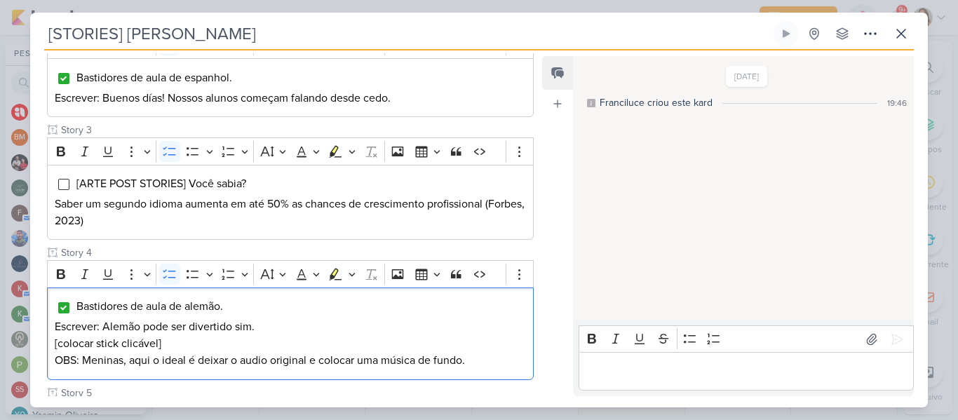
scroll to position [335, 0]
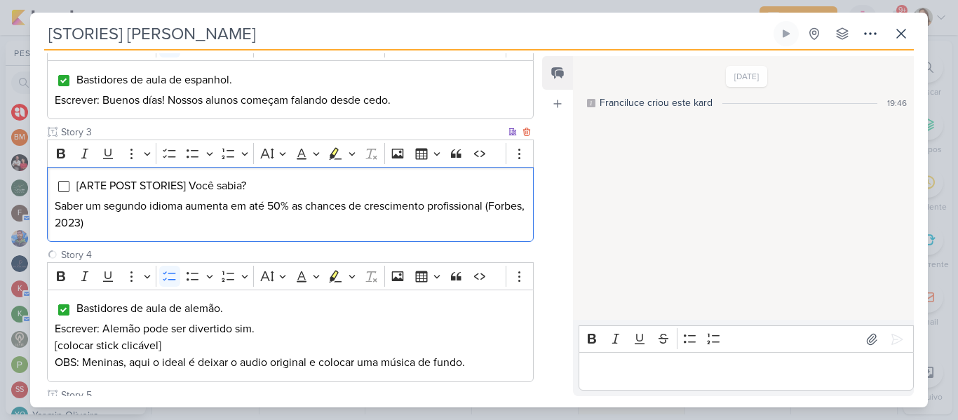
click at [219, 231] on div "[ARTE POST STORIES] Você sabia? Saber um segundo idioma aumenta em até 50% as c…" at bounding box center [290, 205] width 487 height 76
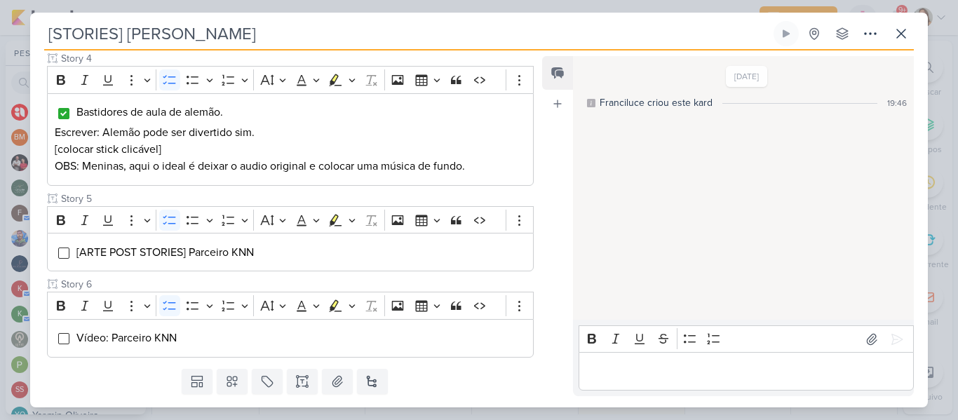
scroll to position [534, 0]
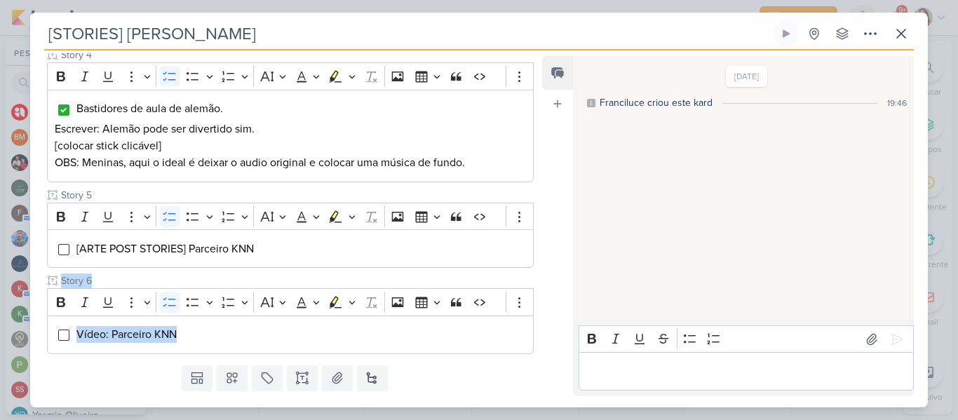
drag, startPoint x: 533, startPoint y: 311, endPoint x: 536, endPoint y: 321, distance: 10.2
click at [536, 321] on div "Responsável [PERSON_NAME] Nenhum contato encontrado create new contact Novo Con…" at bounding box center [284, 224] width 509 height 343
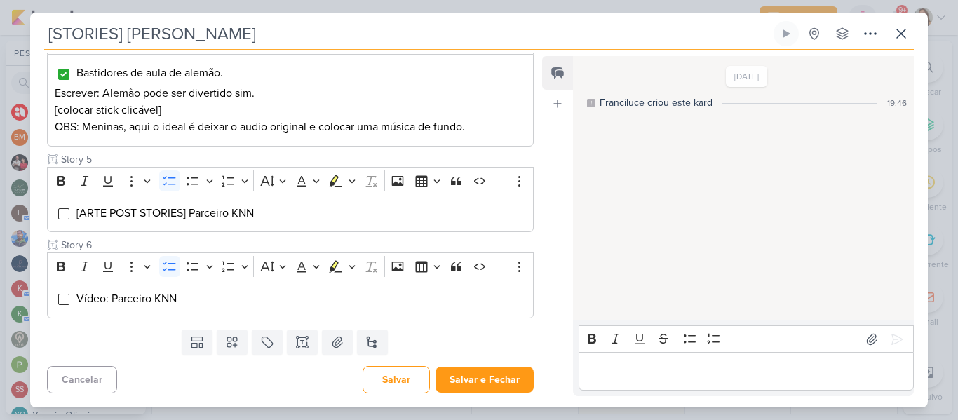
click at [546, 349] on div "Feed Atrelar email Solte o email para atrelar ao kard" at bounding box center [557, 226] width 31 height 340
click at [498, 379] on button "Salvar e Fechar" at bounding box center [485, 380] width 98 height 26
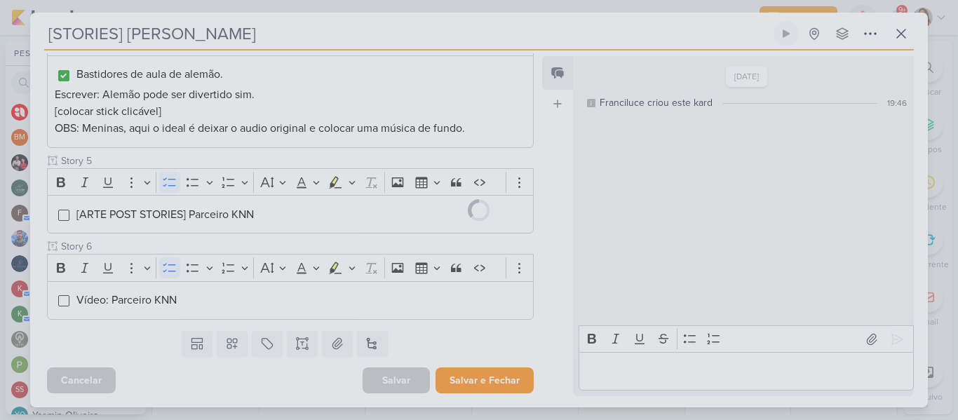
scroll to position [569, 0]
